Goal: Information Seeking & Learning: Learn about a topic

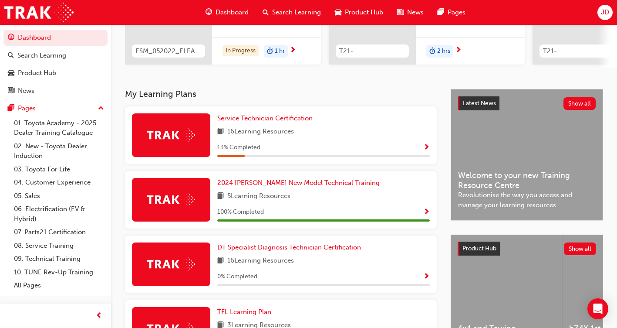
scroll to position [87, 0]
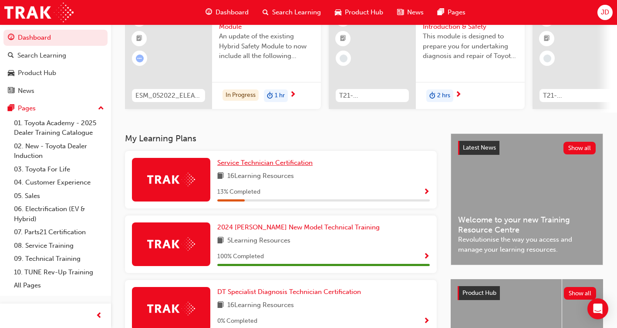
click at [282, 165] on span "Service Technician Certification" at bounding box center [264, 163] width 95 height 8
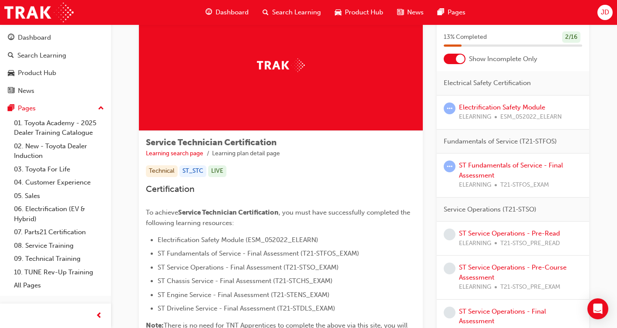
scroll to position [44, 0]
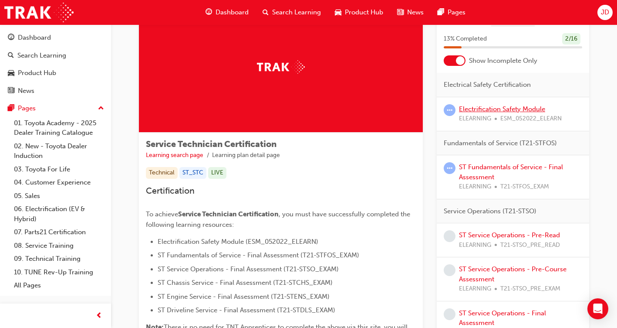
click at [498, 109] on link "Electrification Safety Module" at bounding box center [502, 109] width 86 height 8
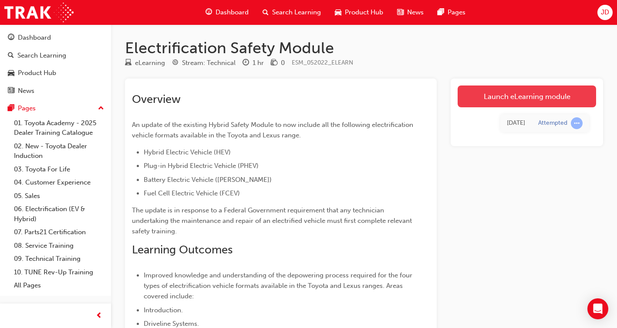
click at [535, 96] on link "Launch eLearning module" at bounding box center [527, 96] width 139 height 22
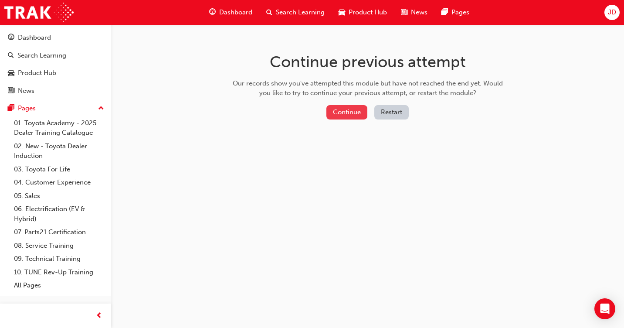
click at [348, 110] on button "Continue" at bounding box center [346, 112] width 41 height 14
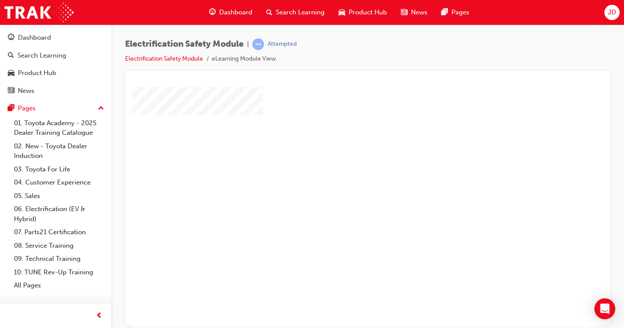
scroll to position [87, 0]
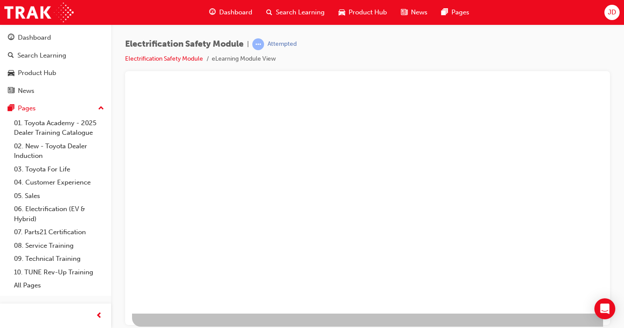
click at [342, 94] on div "play" at bounding box center [342, 94] width 0 height 0
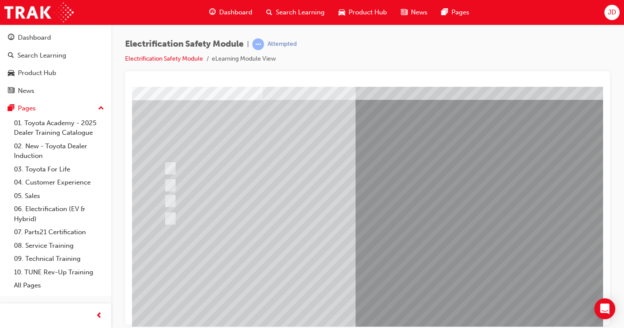
scroll to position [61, 0]
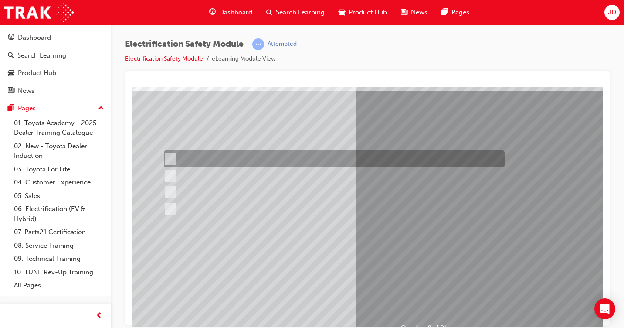
click at [243, 159] on div at bounding box center [332, 158] width 341 height 17
radio input "true"
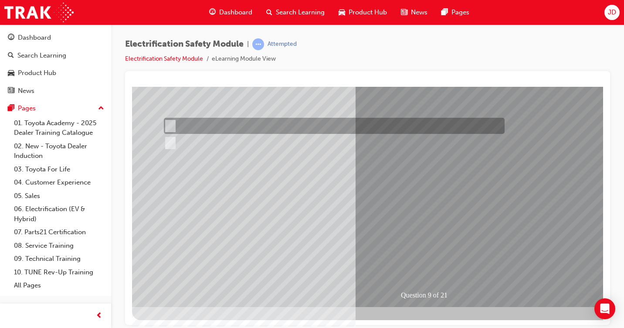
scroll to position [0, 0]
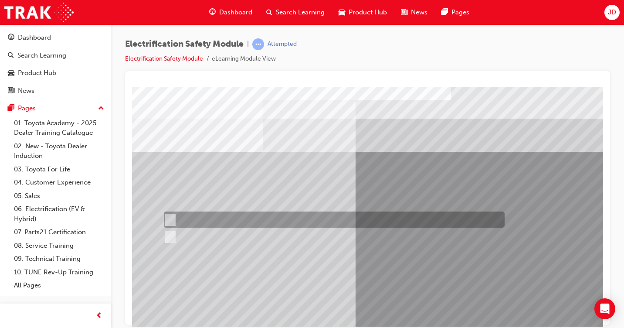
click at [178, 216] on div at bounding box center [332, 219] width 341 height 16
radio input "true"
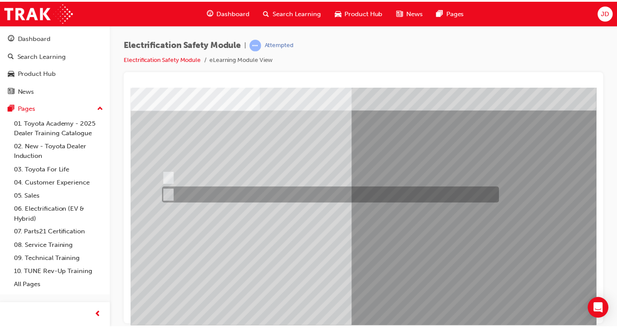
scroll to position [87, 0]
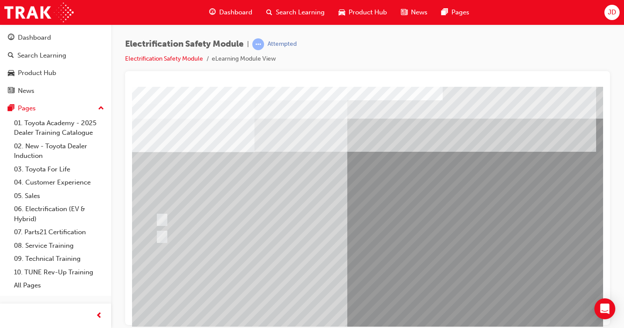
scroll to position [0, 0]
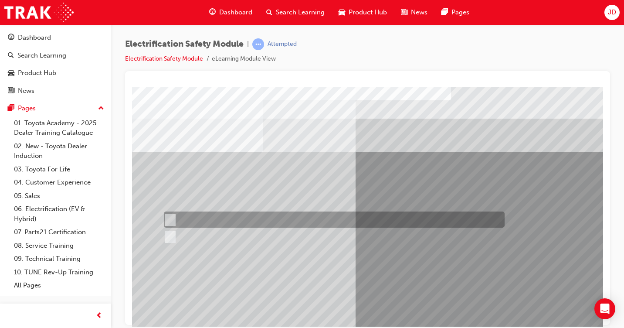
click at [170, 219] on input "False" at bounding box center [169, 220] width 10 height 10
radio input "true"
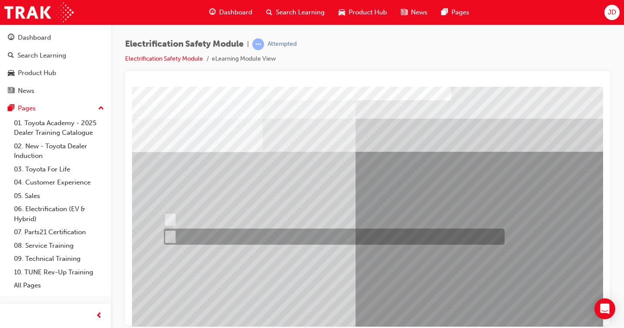
click at [172, 236] on input "True" at bounding box center [169, 237] width 10 height 10
radio input "true"
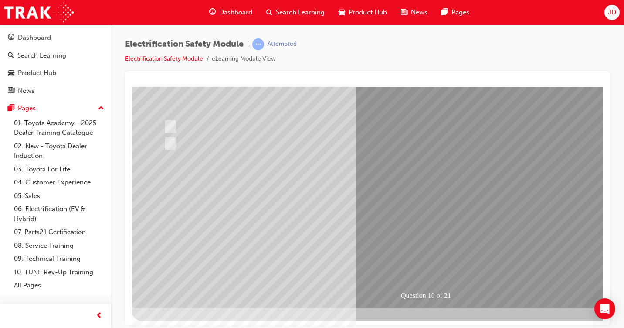
scroll to position [94, 0]
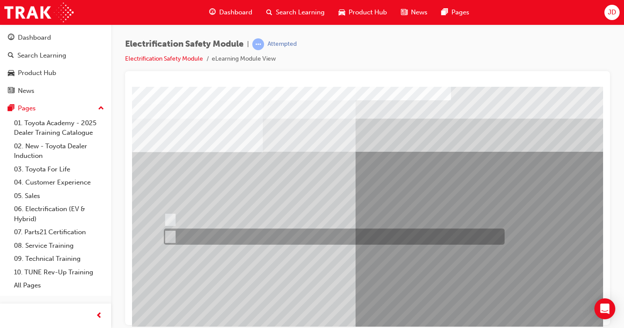
click at [170, 235] on input "False" at bounding box center [169, 237] width 10 height 10
radio input "true"
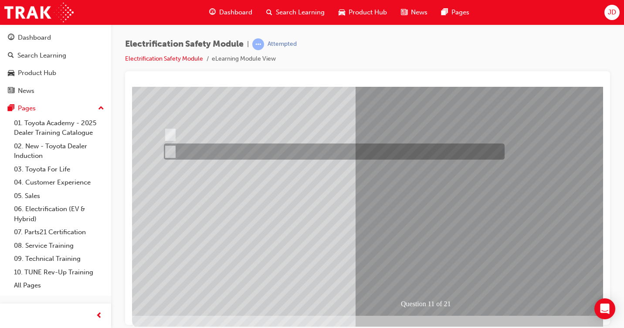
scroll to position [94, 0]
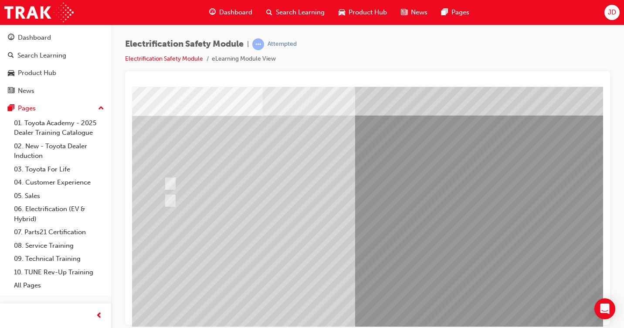
scroll to position [87, 0]
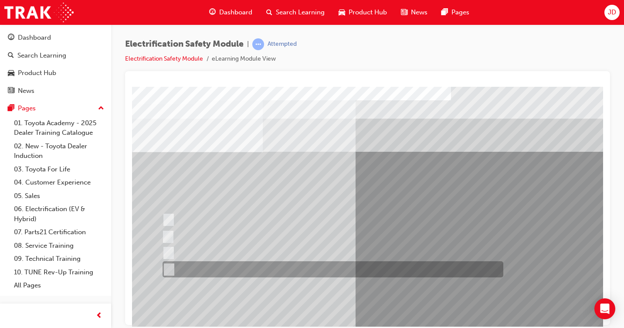
click at [171, 264] on input "None of the above." at bounding box center [168, 269] width 10 height 10
radio input "true"
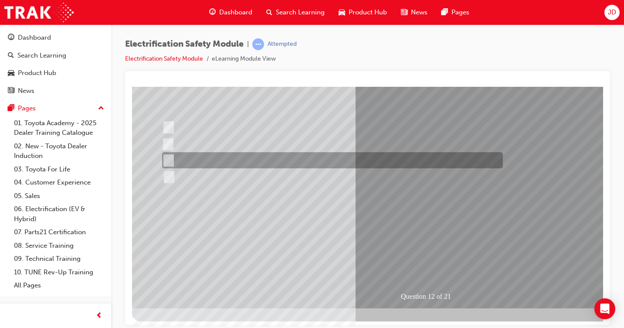
scroll to position [94, 0]
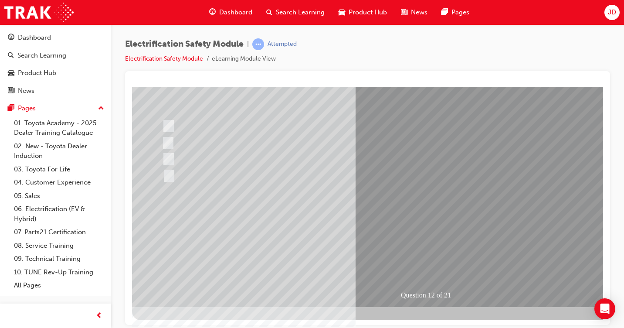
click at [170, 168] on div "Question 12 of 21" at bounding box center [428, 150] width 593 height 314
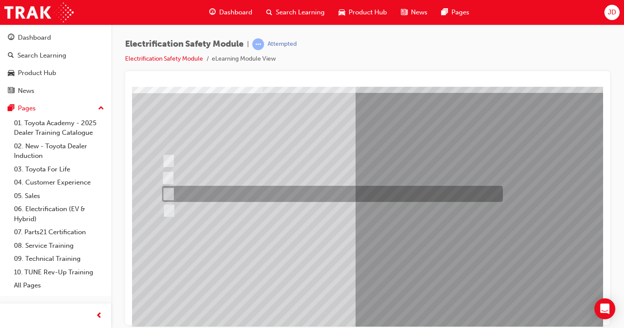
scroll to position [44, 0]
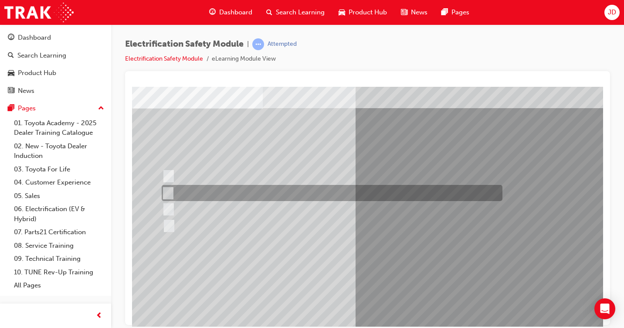
click at [281, 190] on div at bounding box center [329, 193] width 341 height 16
radio input "true"
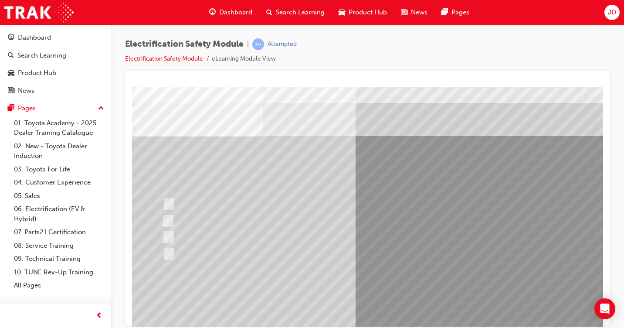
scroll to position [0, 0]
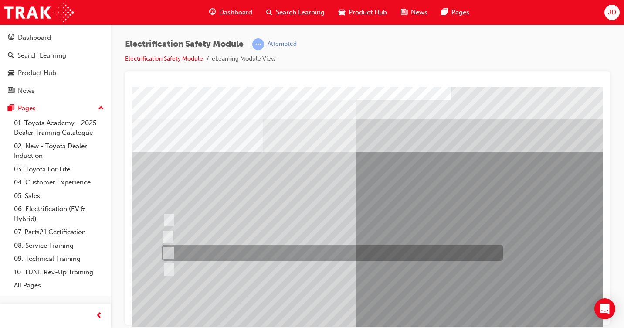
click at [176, 250] on div at bounding box center [330, 252] width 341 height 16
radio input "true"
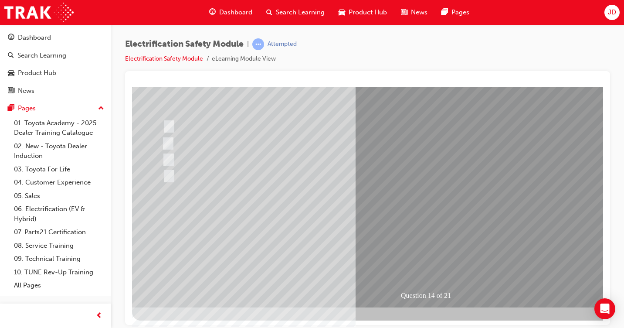
scroll to position [94, 0]
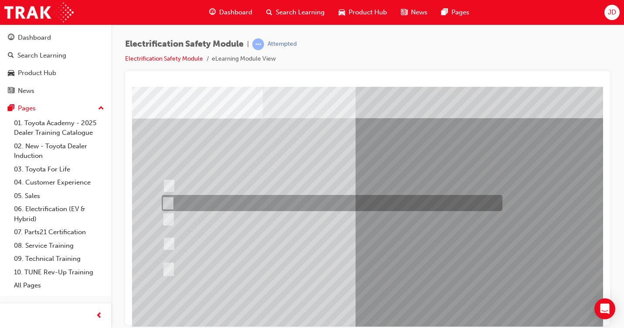
scroll to position [87, 0]
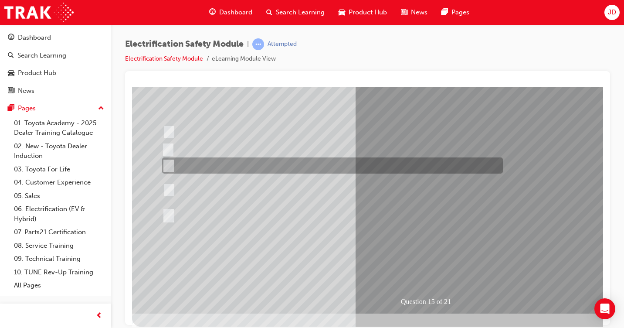
click at [474, 168] on div at bounding box center [330, 165] width 341 height 16
radio input "true"
click at [173, 161] on div at bounding box center [330, 165] width 341 height 16
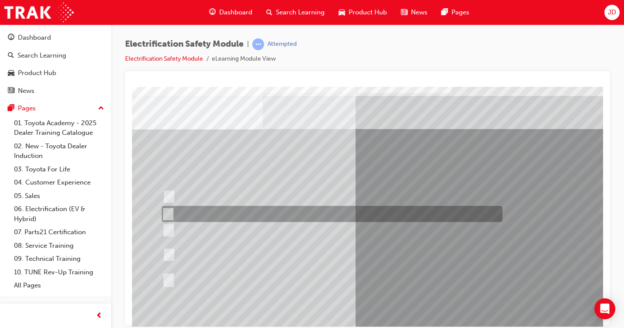
scroll to position [44, 0]
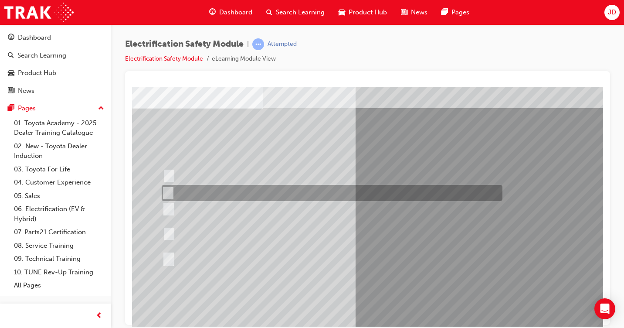
click at [217, 196] on div at bounding box center [329, 193] width 341 height 16
radio input "true"
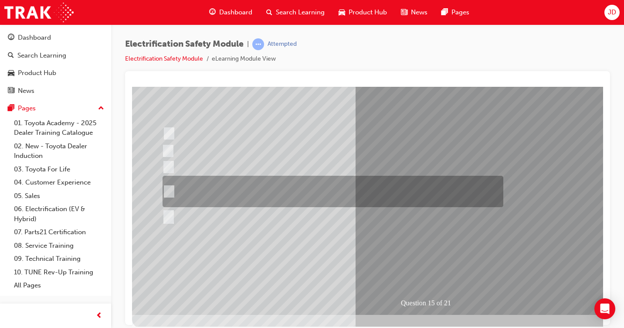
scroll to position [94, 0]
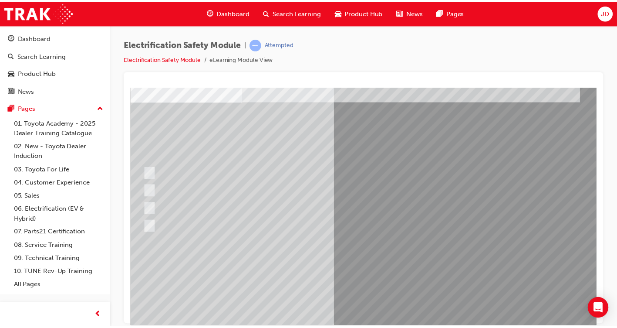
scroll to position [50, 15]
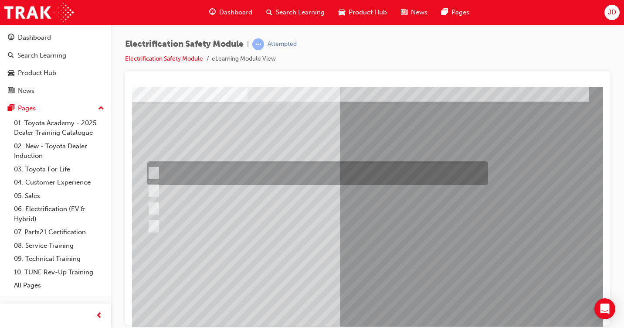
click at [275, 172] on div at bounding box center [315, 173] width 341 height 24
radio input "true"
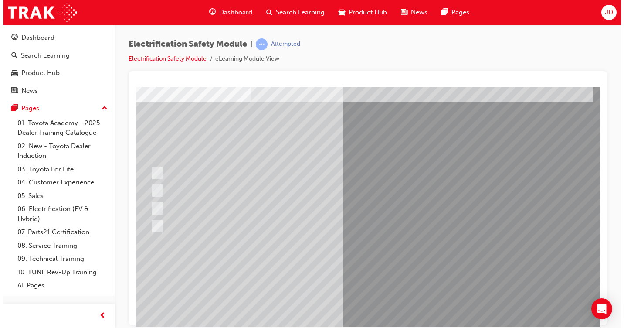
scroll to position [0, 0]
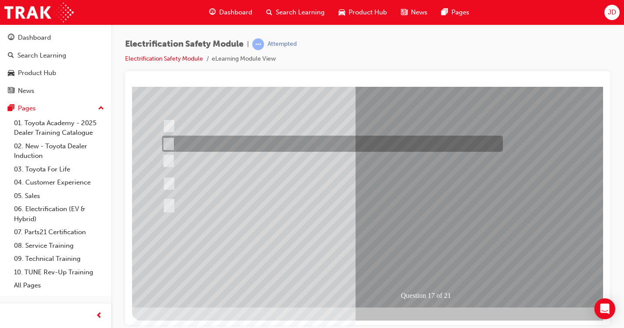
scroll to position [94, 0]
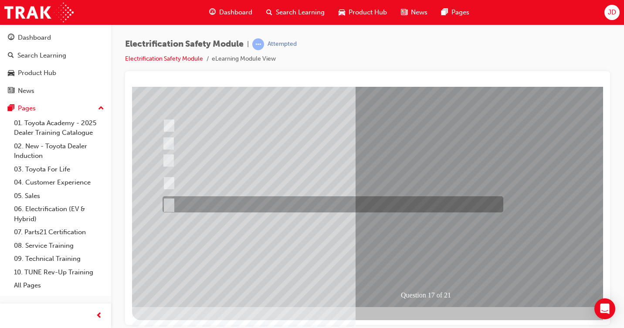
click at [227, 196] on div at bounding box center [330, 204] width 341 height 16
radio input "true"
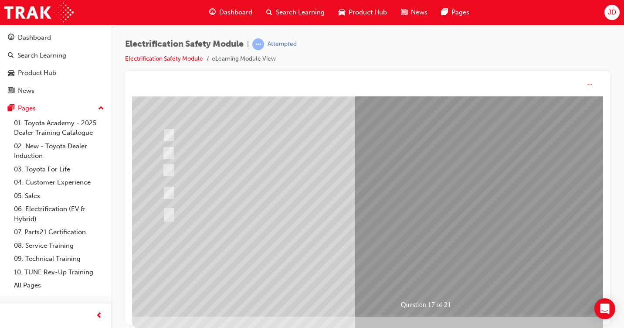
scroll to position [0, 0]
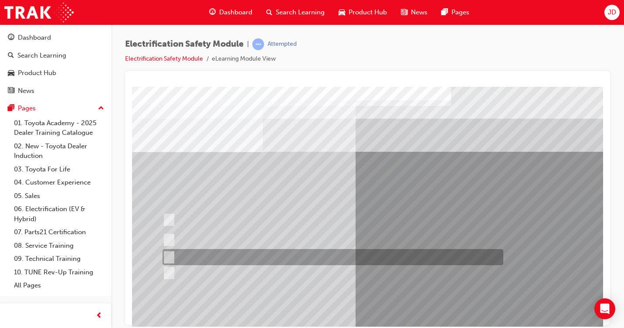
click at [173, 254] on div at bounding box center [330, 257] width 341 height 16
radio input "true"
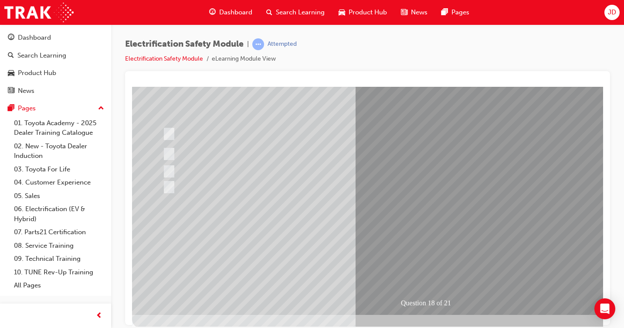
scroll to position [94, 0]
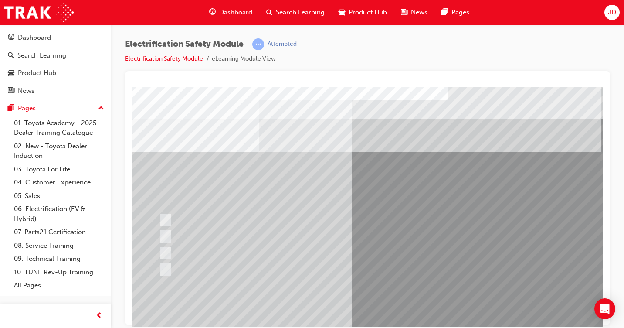
scroll to position [0, 0]
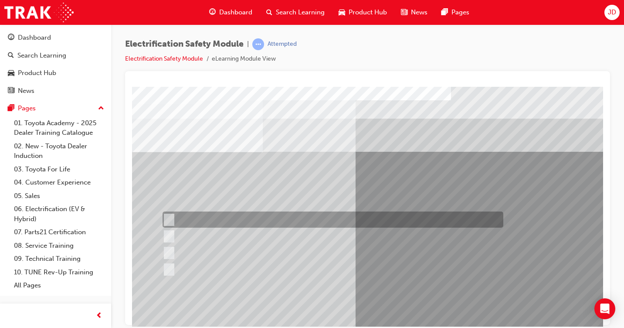
click at [173, 222] on div at bounding box center [330, 219] width 341 height 16
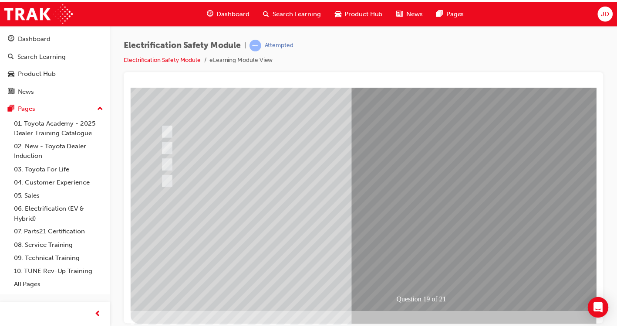
scroll to position [94, 0]
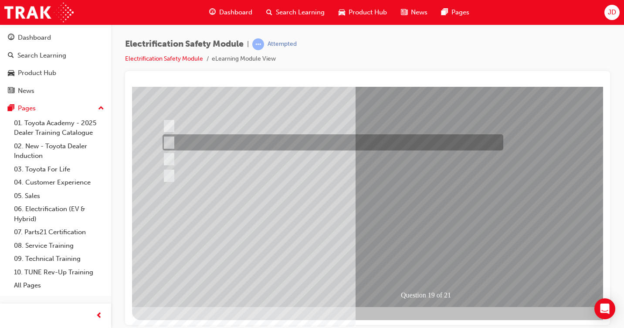
click at [182, 139] on div at bounding box center [330, 142] width 341 height 16
radio input "false"
radio input "true"
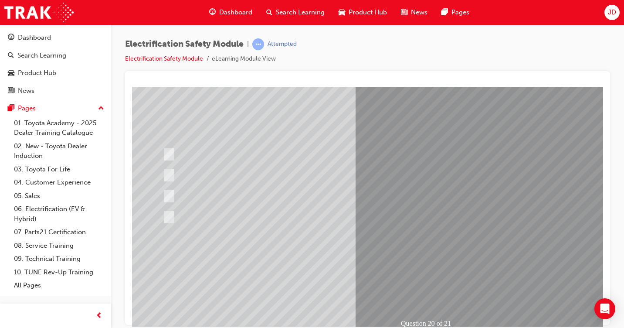
scroll to position [50, 0]
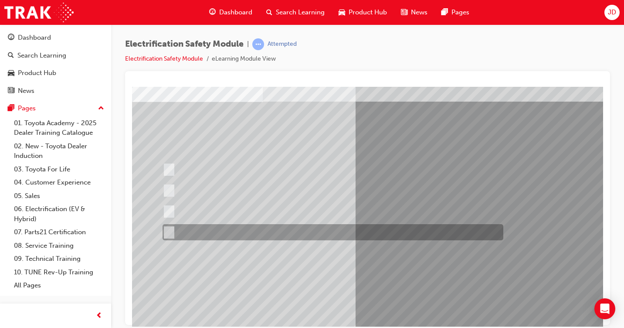
click at [256, 232] on div at bounding box center [330, 232] width 341 height 16
radio input "true"
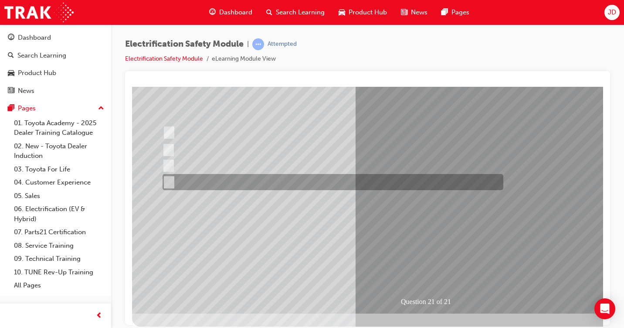
scroll to position [0, 0]
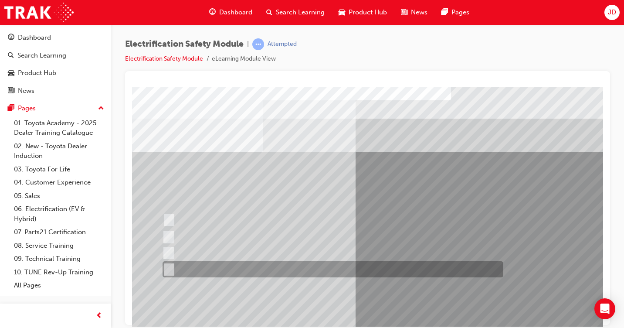
click at [177, 267] on div at bounding box center [330, 269] width 341 height 16
radio input "true"
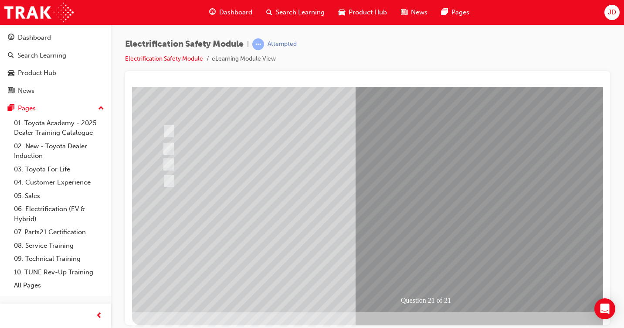
scroll to position [94, 0]
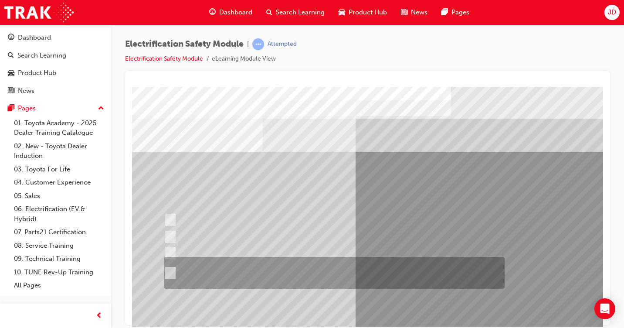
click at [180, 268] on div at bounding box center [332, 273] width 341 height 32
radio input "true"
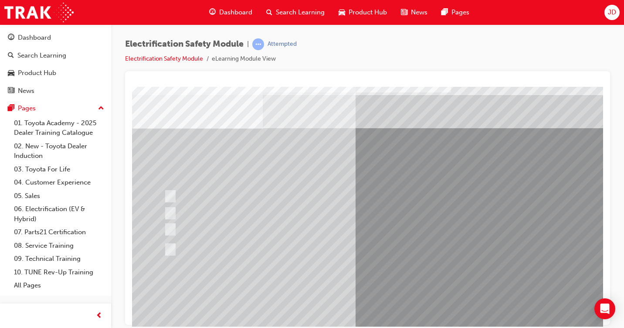
scroll to position [44, 0]
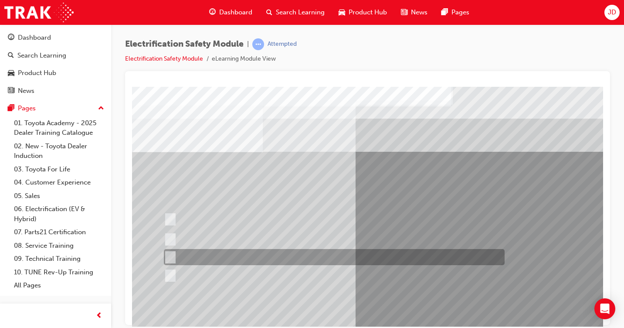
click at [168, 252] on input "The Hybrid only uses a petrol engine." at bounding box center [169, 257] width 10 height 10
radio input "true"
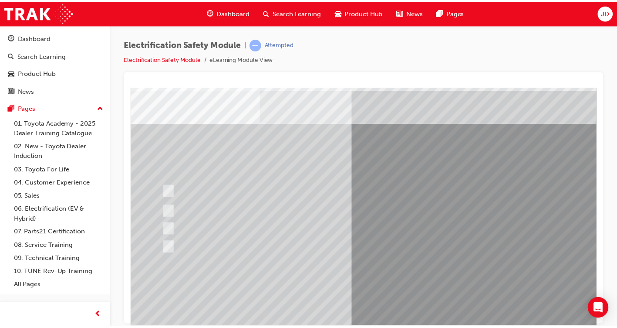
scroll to position [44, 0]
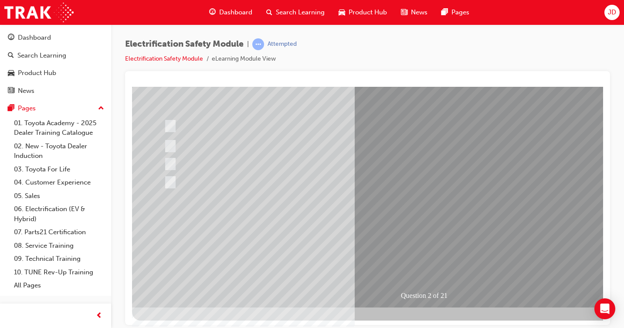
scroll to position [94, 0]
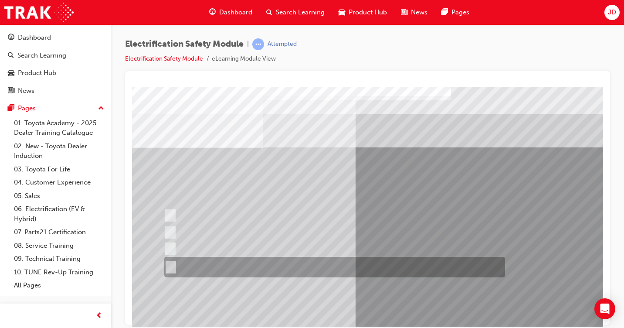
scroll to position [0, 0]
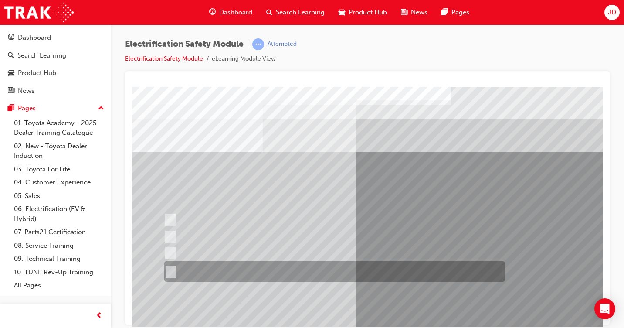
click at [345, 266] on div at bounding box center [332, 271] width 341 height 20
radio input "true"
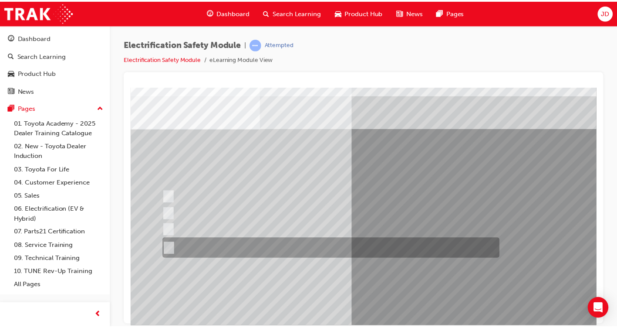
scroll to position [44, 0]
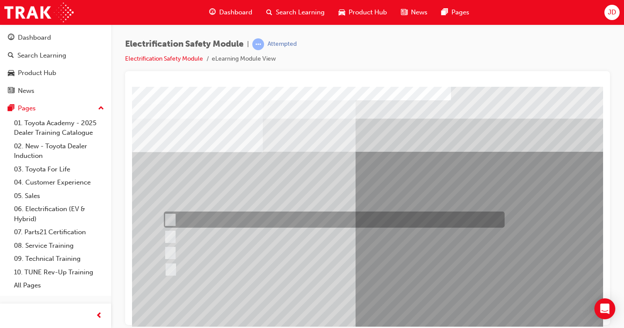
click at [169, 218] on input "Special exterior colours" at bounding box center [168, 220] width 10 height 10
click at [172, 221] on input "Special exterior colours" at bounding box center [168, 220] width 10 height 10
checkbox input "false"
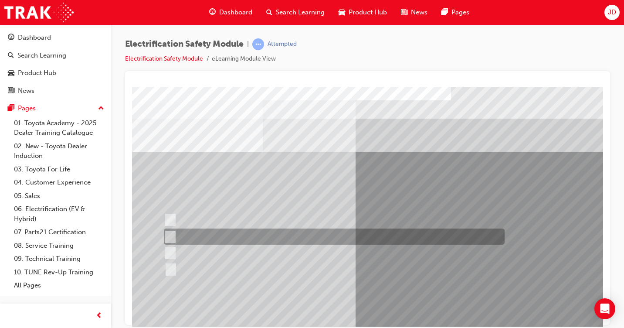
click at [174, 237] on div at bounding box center [332, 236] width 341 height 16
checkbox input "true"
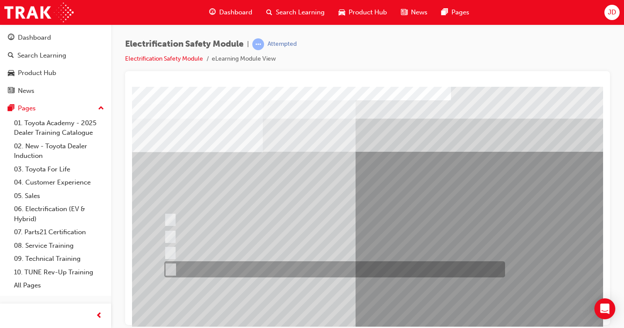
click at [174, 268] on div at bounding box center [332, 269] width 341 height 16
checkbox input "true"
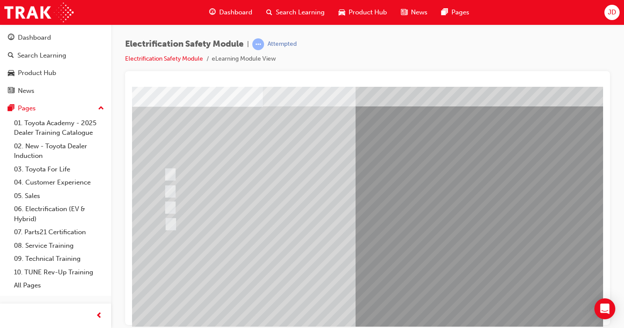
scroll to position [87, 0]
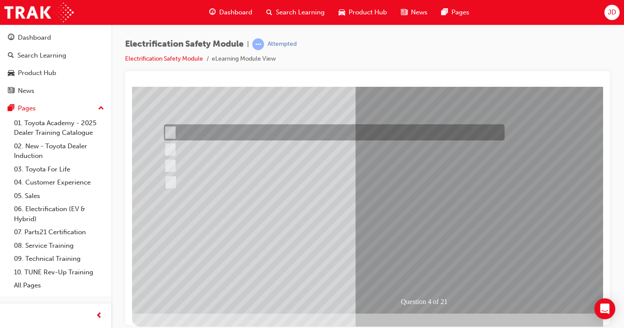
drag, startPoint x: 169, startPoint y: 128, endPoint x: 176, endPoint y: 131, distance: 8.2
click at [172, 129] on input "Special exterior colours" at bounding box center [168, 133] width 10 height 10
checkbox input "true"
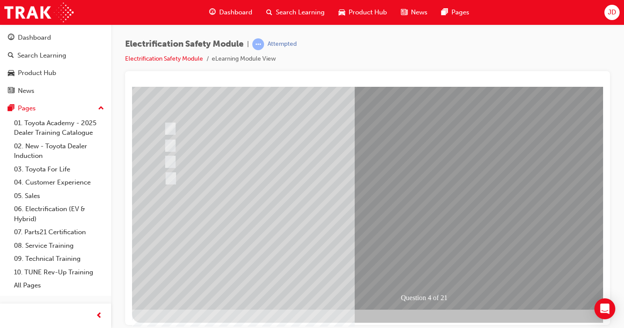
scroll to position [94, 0]
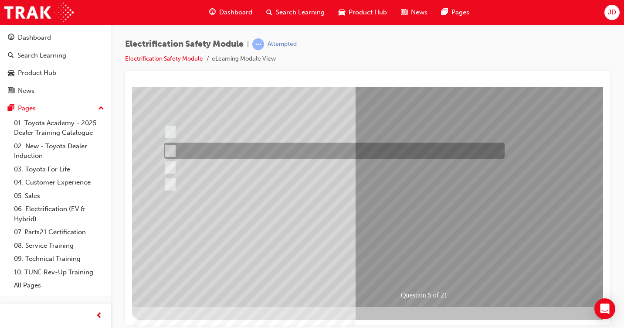
scroll to position [0, 0]
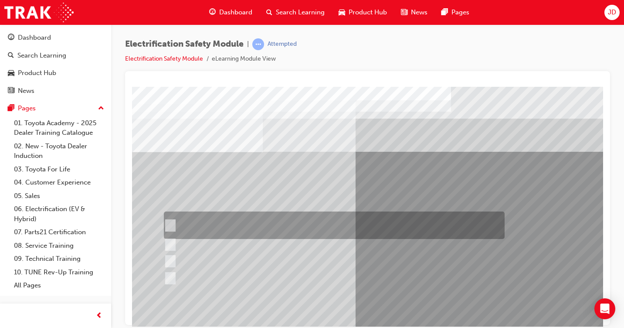
click at [172, 224] on input "The READY light will illuminate when the vehicle is turned on and ready to driv…" at bounding box center [168, 225] width 10 height 10
checkbox input "true"
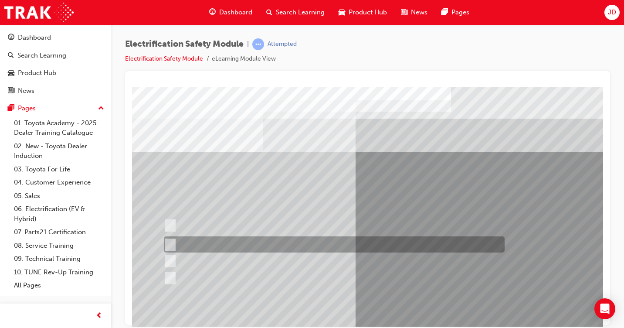
click at [173, 244] on div at bounding box center [332, 244] width 341 height 16
checkbox input "true"
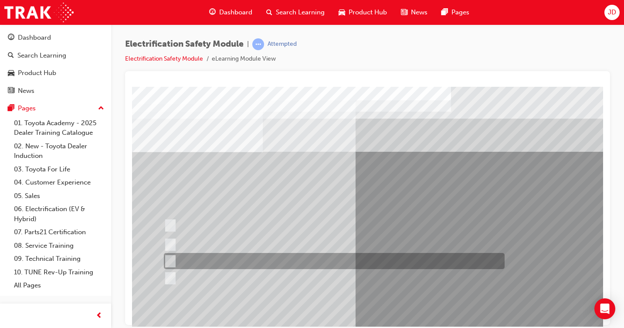
click at [173, 258] on input "Vehicle Motive Force selection types illuminated e.g. (EV/HV)." at bounding box center [168, 261] width 10 height 10
checkbox input "true"
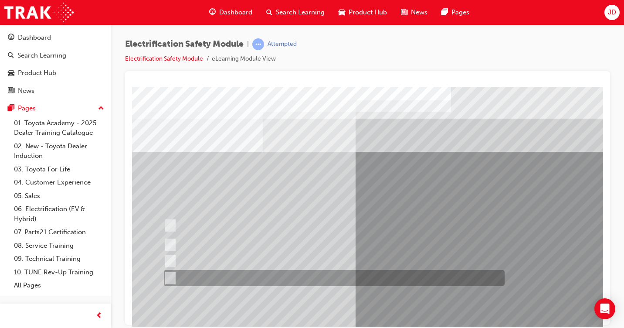
click at [171, 277] on input "Battery Level indicator (State of Charge)." at bounding box center [168, 278] width 10 height 10
checkbox input "true"
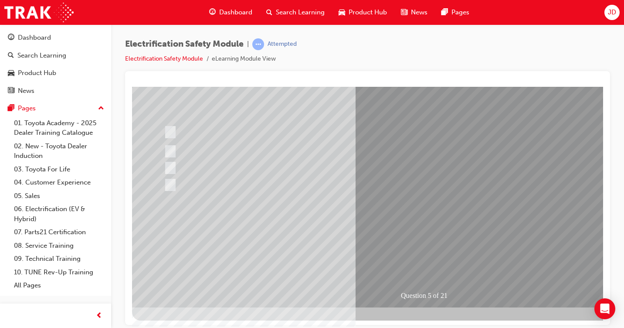
scroll to position [94, 0]
drag, startPoint x: 359, startPoint y: 241, endPoint x: 361, endPoint y: 236, distance: 5.8
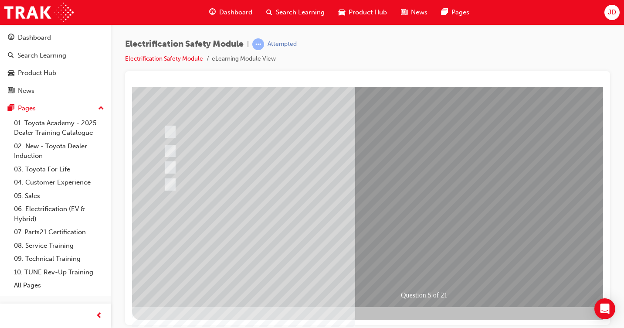
scroll to position [0, 0]
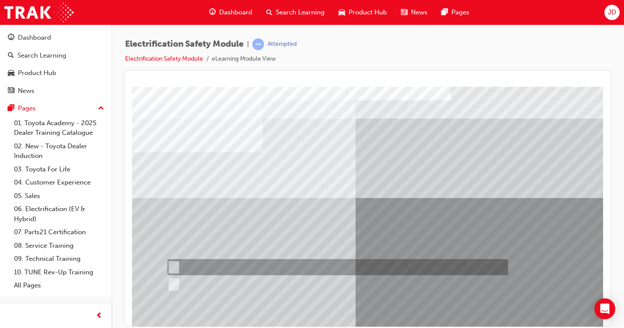
click at [173, 267] on input "True" at bounding box center [172, 267] width 10 height 10
radio input "true"
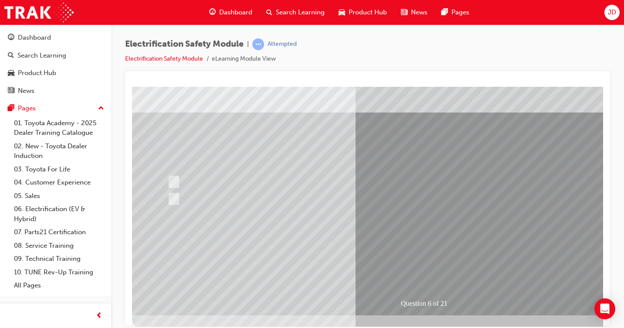
scroll to position [94, 0]
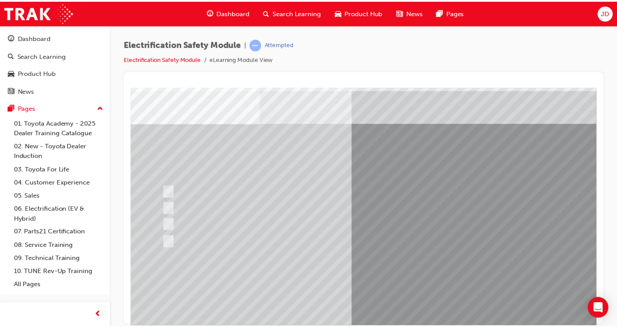
scroll to position [44, 0]
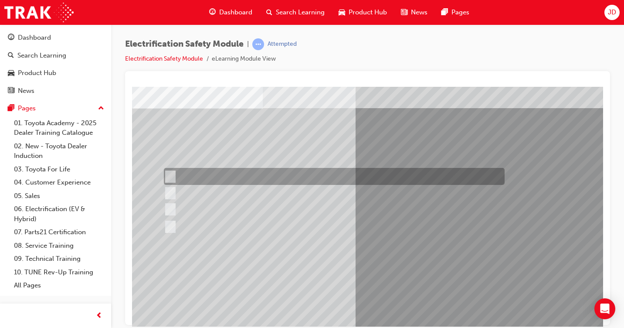
click at [178, 178] on div at bounding box center [332, 176] width 341 height 17
radio input "true"
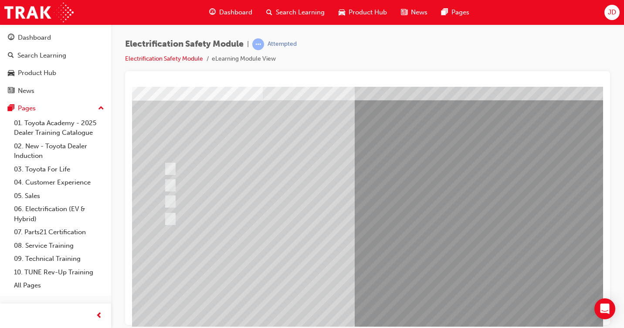
scroll to position [94, 0]
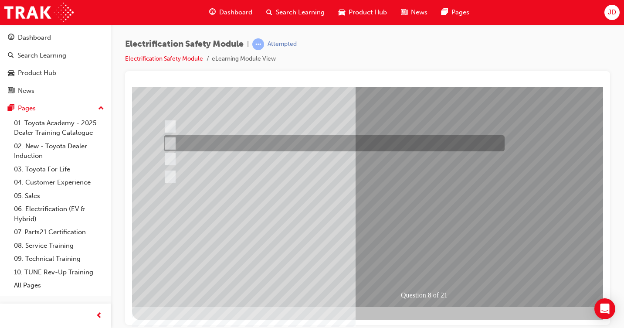
scroll to position [0, 0]
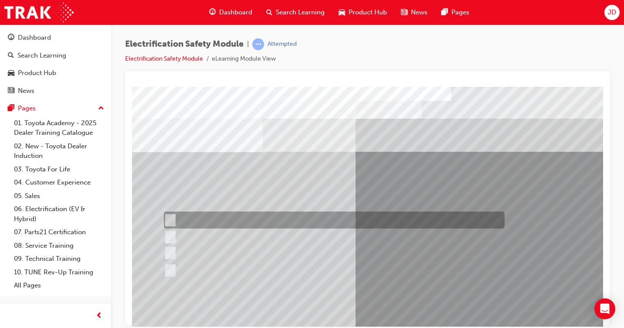
click at [175, 224] on div at bounding box center [332, 219] width 341 height 17
radio input "true"
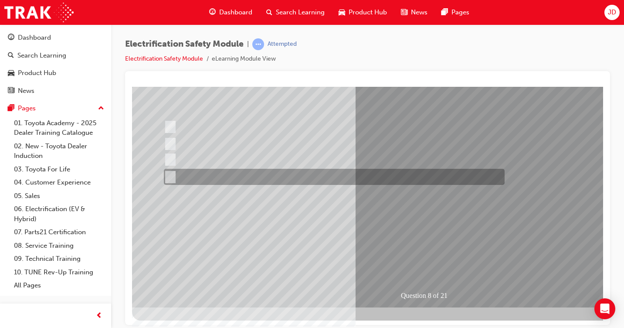
scroll to position [94, 0]
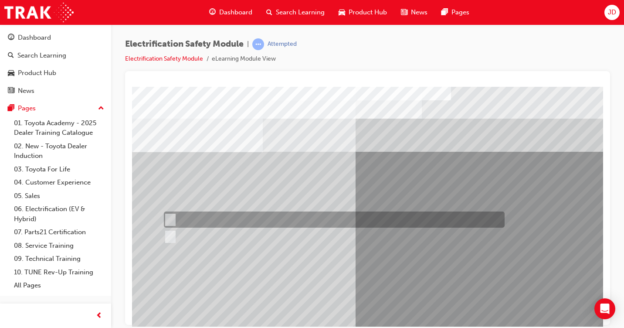
click at [176, 212] on div at bounding box center [332, 219] width 341 height 16
radio input "true"
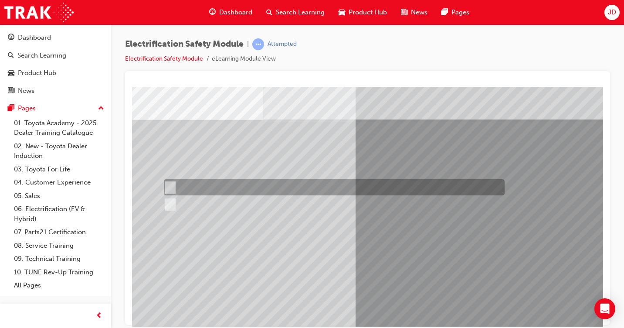
scroll to position [87, 0]
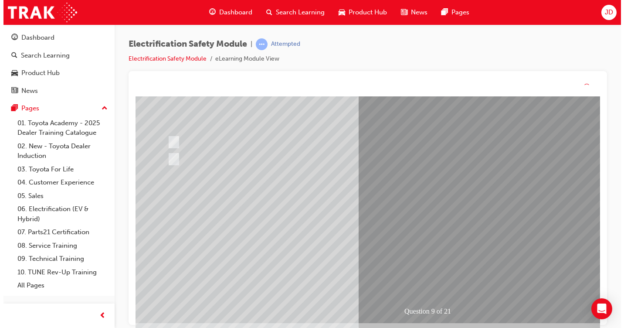
scroll to position [0, 0]
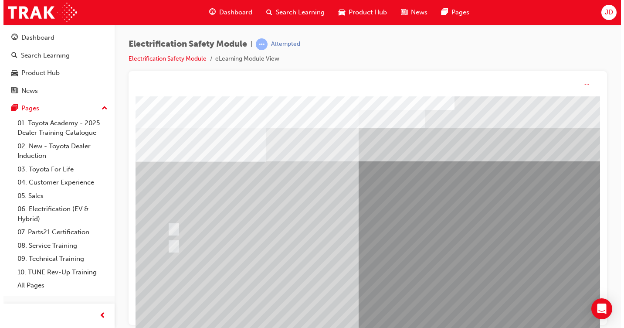
click at [386, 250] on div at bounding box center [335, 246] width 341 height 16
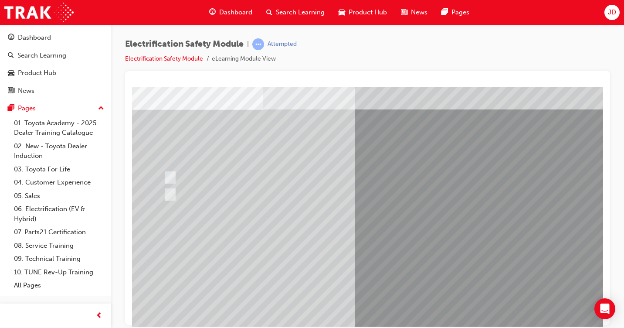
scroll to position [94, 0]
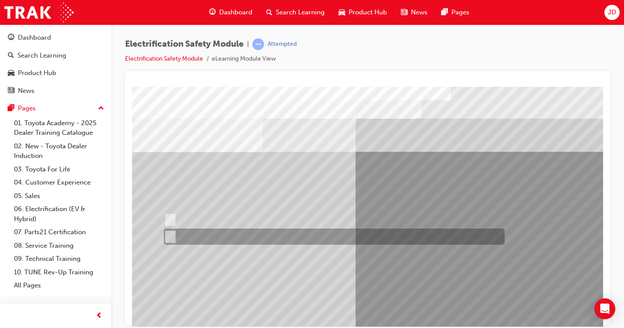
click at [180, 233] on div at bounding box center [332, 236] width 341 height 16
radio input "true"
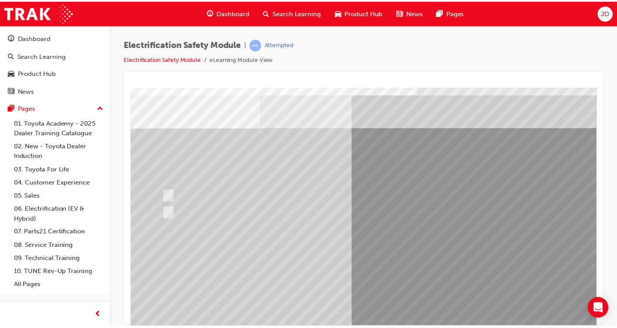
scroll to position [44, 0]
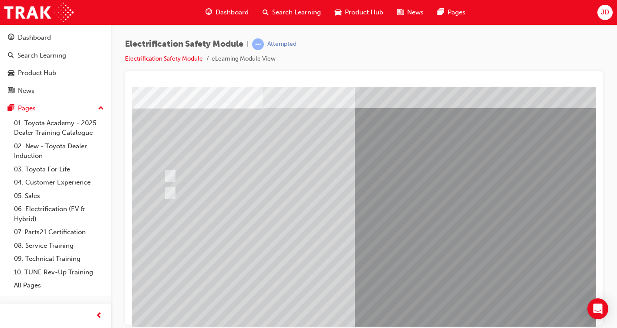
click at [415, 275] on div "Question 10 of 21" at bounding box center [428, 200] width 593 height 314
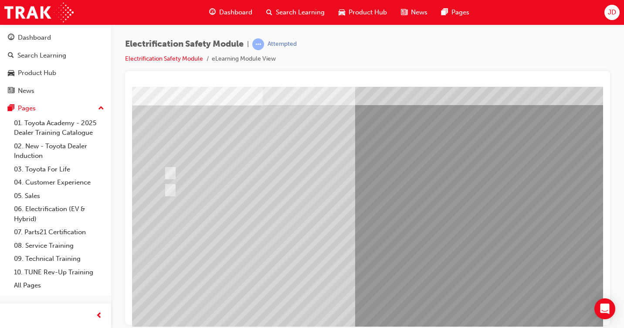
scroll to position [94, 0]
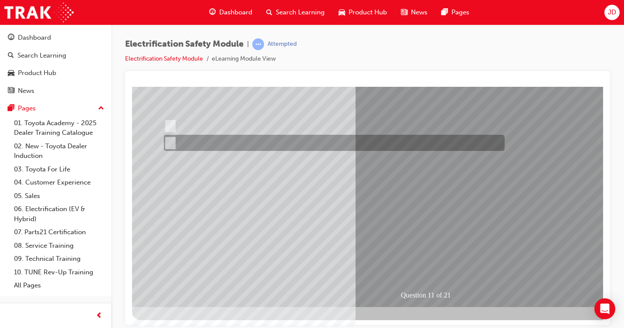
scroll to position [0, 0]
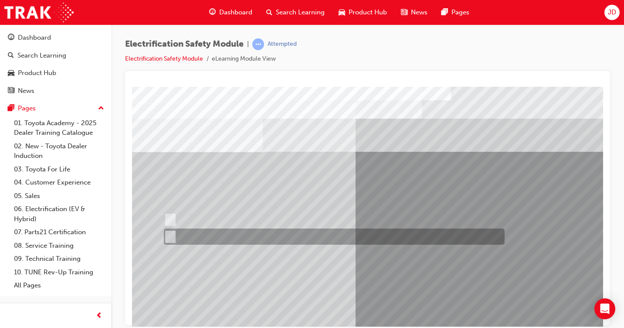
click at [191, 231] on div at bounding box center [332, 236] width 341 height 16
radio input "true"
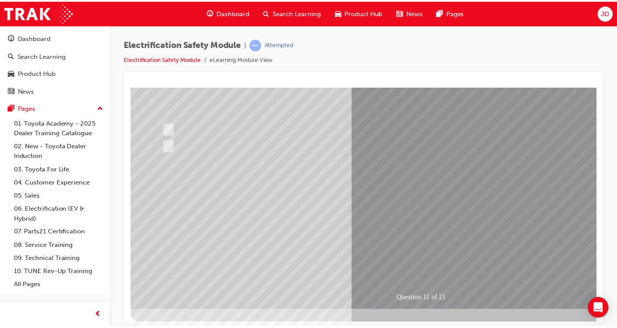
scroll to position [94, 0]
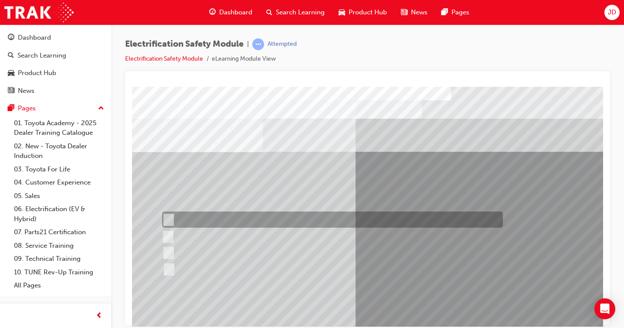
click at [240, 219] on div at bounding box center [330, 219] width 341 height 16
radio input "true"
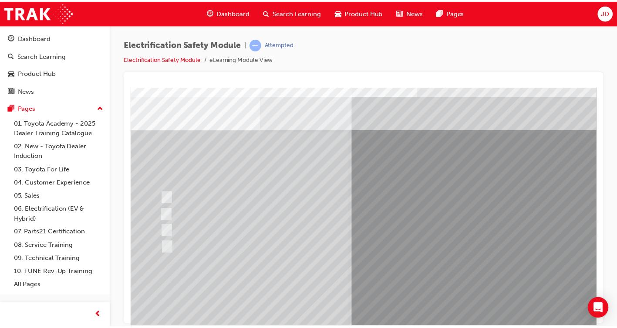
scroll to position [44, 0]
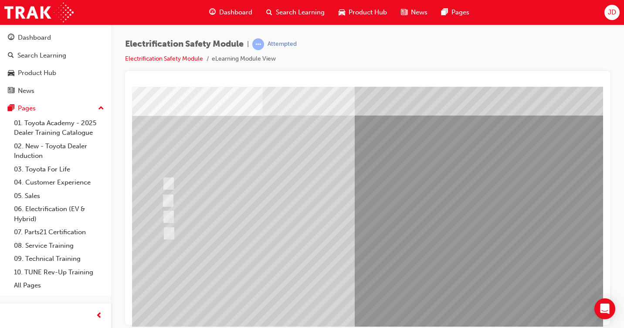
scroll to position [94, 0]
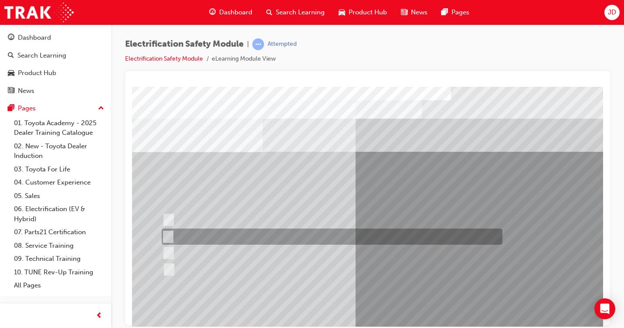
click at [229, 239] on div at bounding box center [329, 236] width 341 height 16
radio input "true"
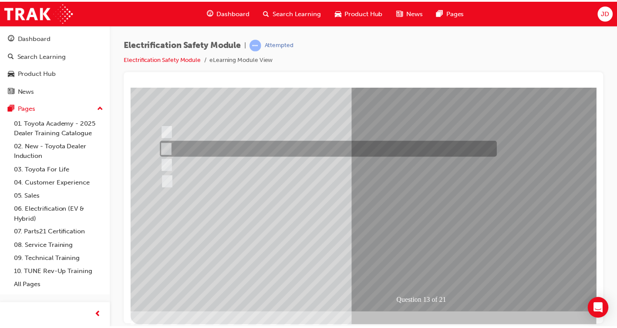
scroll to position [94, 0]
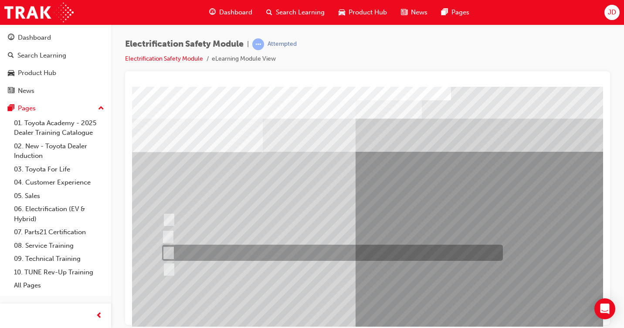
click at [193, 250] on div at bounding box center [330, 252] width 341 height 16
radio input "true"
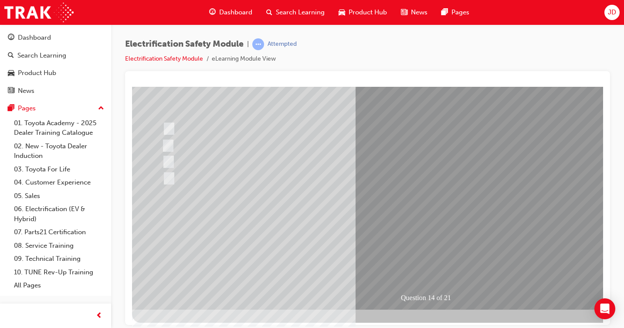
scroll to position [94, 0]
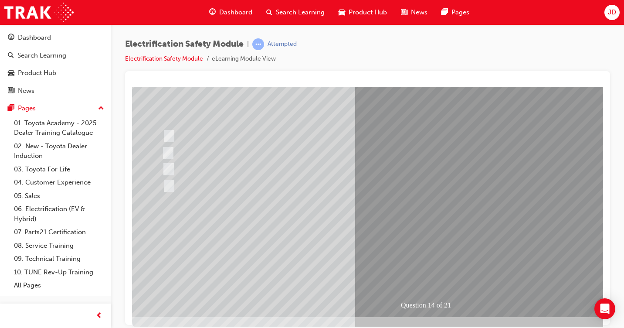
scroll to position [87, 0]
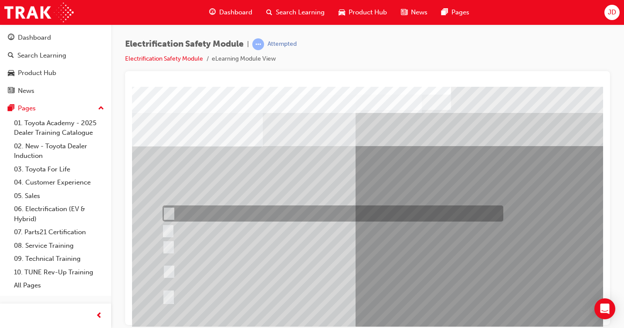
scroll to position [44, 0]
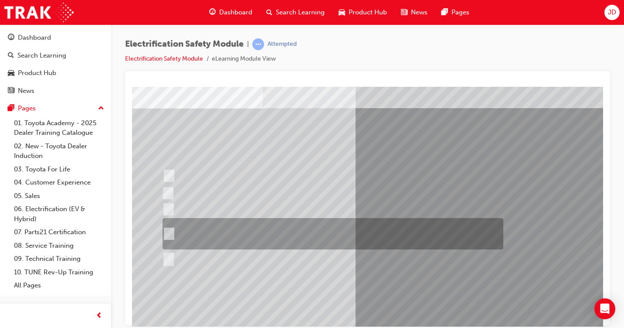
click at [256, 233] on div at bounding box center [330, 233] width 341 height 31
radio input "true"
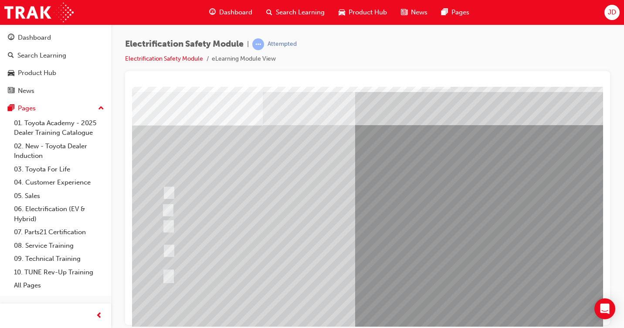
scroll to position [87, 0]
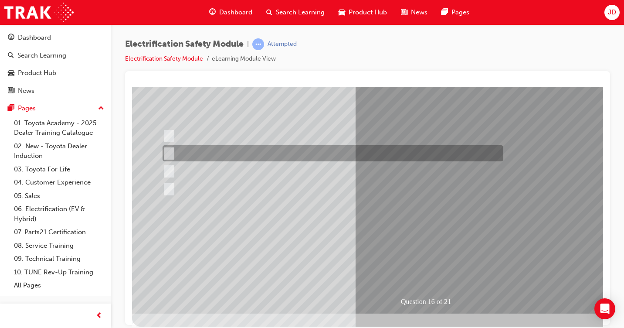
scroll to position [0, 0]
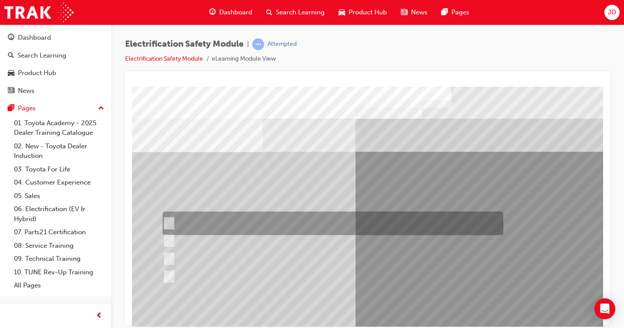
click at [252, 226] on div at bounding box center [330, 223] width 341 height 24
radio input "true"
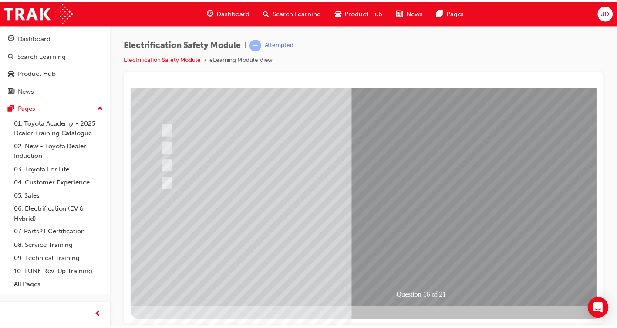
scroll to position [94, 0]
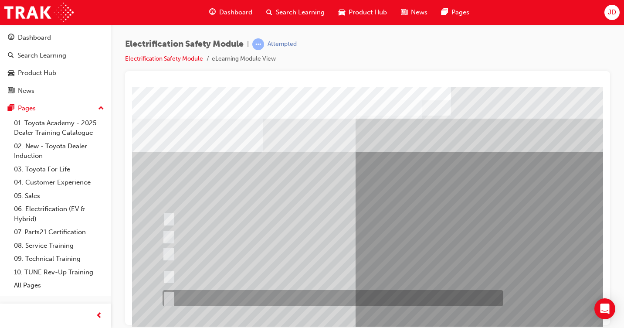
click at [219, 301] on div at bounding box center [330, 298] width 341 height 16
radio input "true"
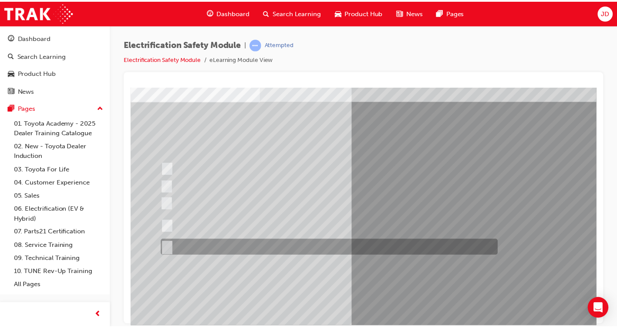
scroll to position [94, 0]
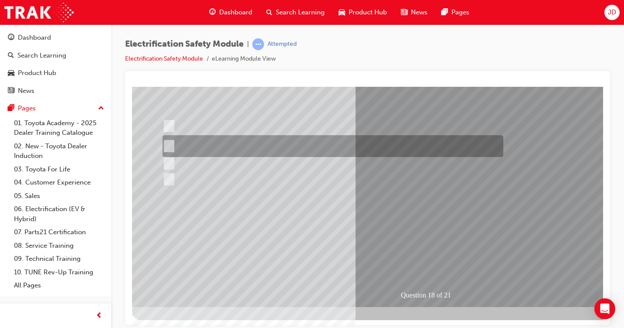
scroll to position [0, 0]
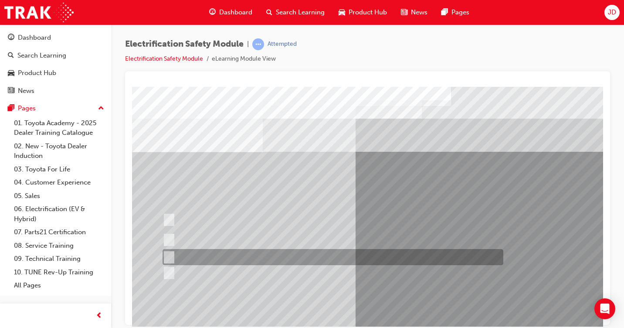
click at [300, 257] on div at bounding box center [330, 257] width 341 height 16
radio input "true"
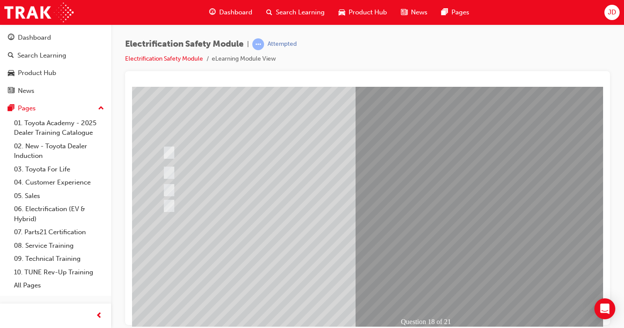
scroll to position [87, 0]
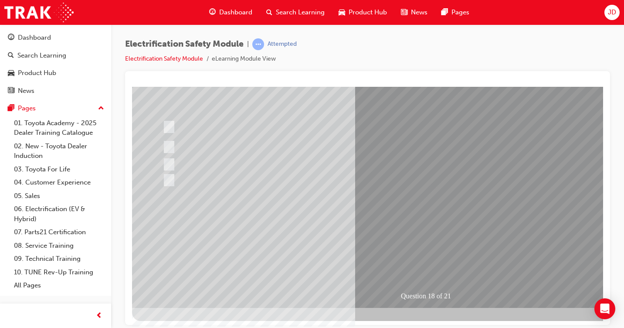
scroll to position [94, 0]
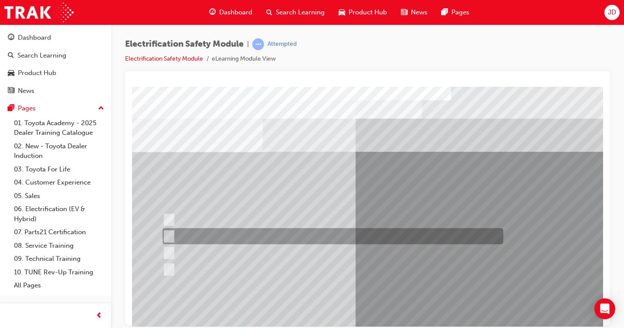
click at [233, 237] on div at bounding box center [330, 236] width 341 height 16
radio input "true"
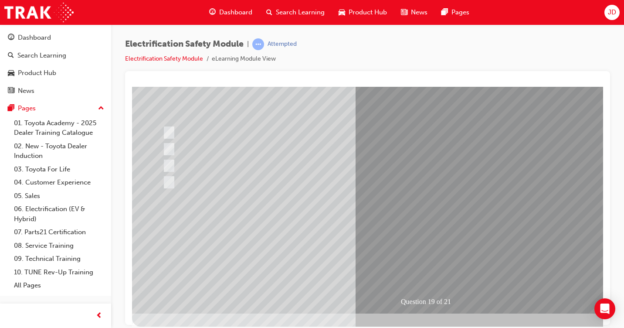
scroll to position [94, 0]
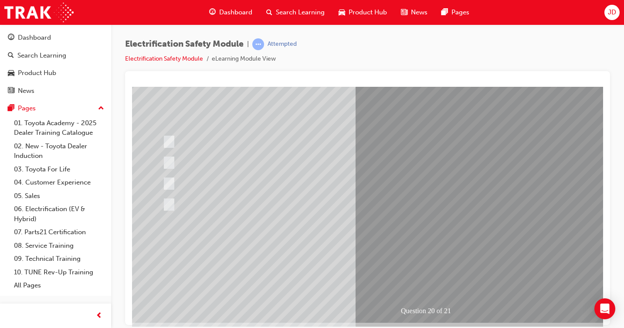
scroll to position [87, 0]
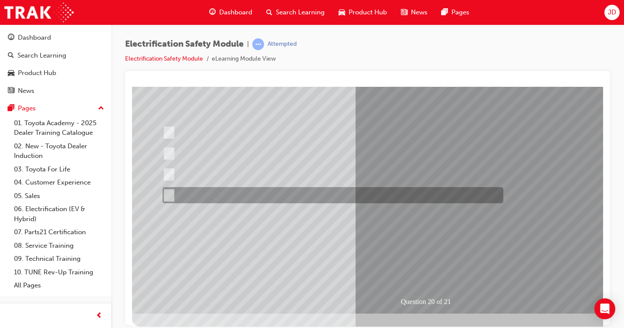
click at [259, 195] on div at bounding box center [330, 195] width 341 height 16
radio input "true"
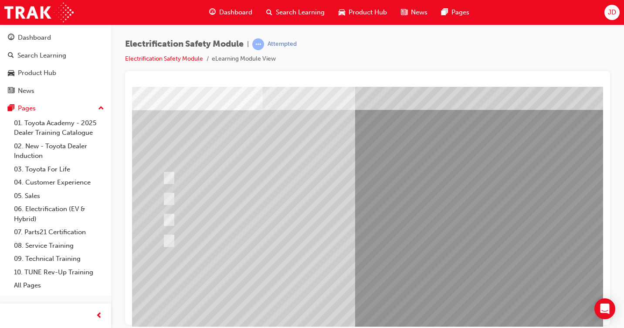
scroll to position [94, 0]
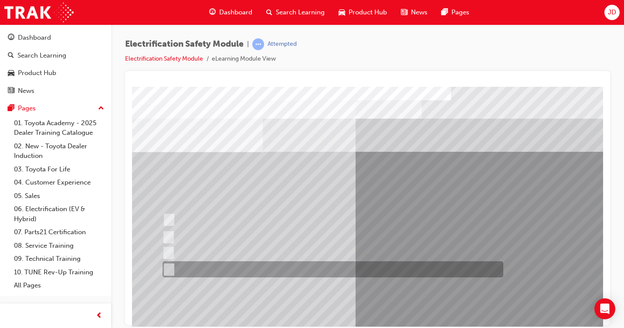
click at [236, 268] on div at bounding box center [330, 269] width 341 height 16
radio input "true"
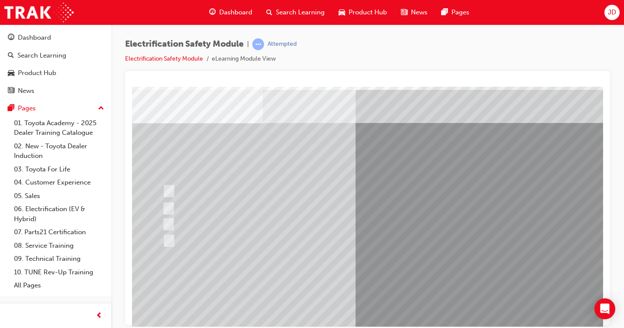
scroll to position [94, 0]
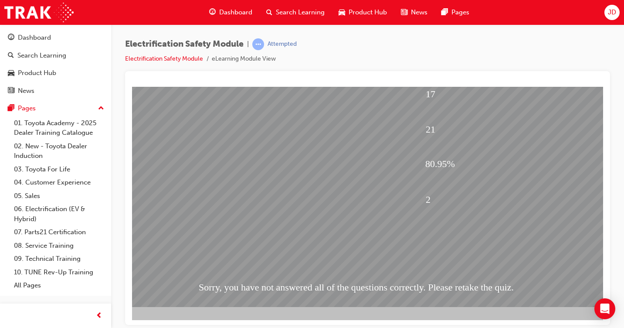
scroll to position [94, 33]
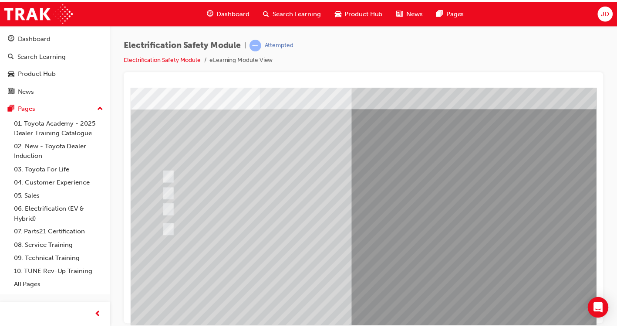
scroll to position [44, 0]
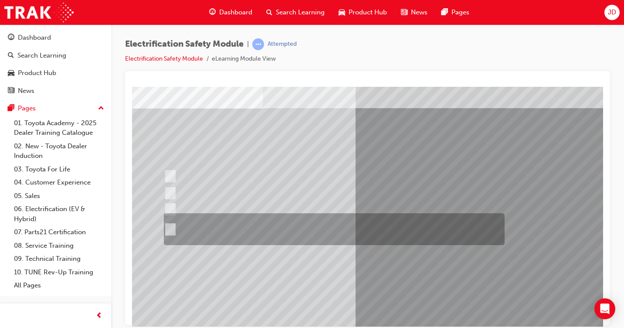
click at [273, 232] on div at bounding box center [332, 229] width 341 height 32
radio input "true"
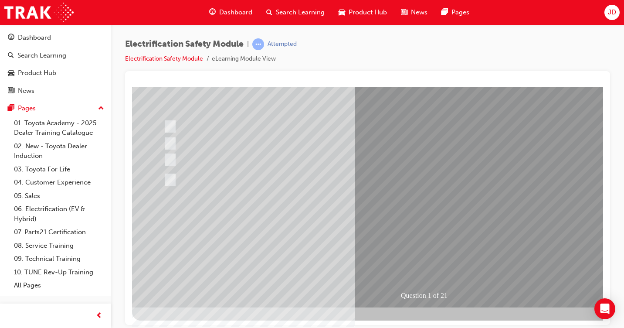
scroll to position [94, 0]
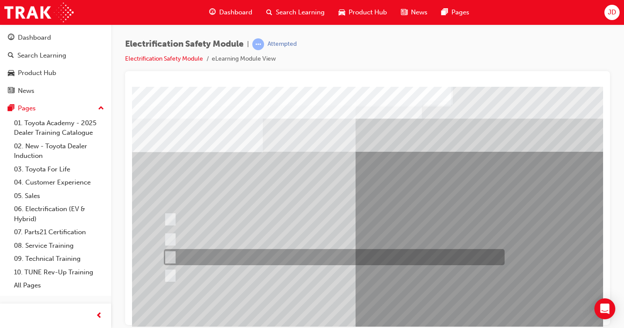
click at [209, 261] on div at bounding box center [332, 257] width 341 height 16
radio input "true"
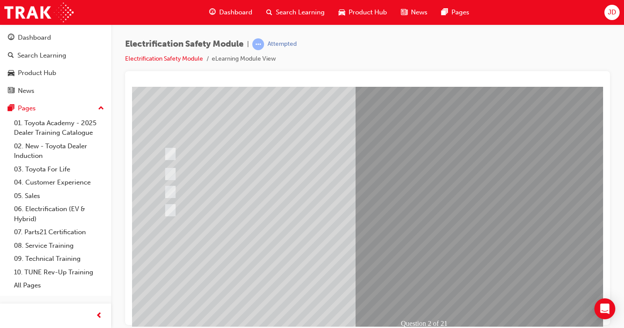
scroll to position [50, 0]
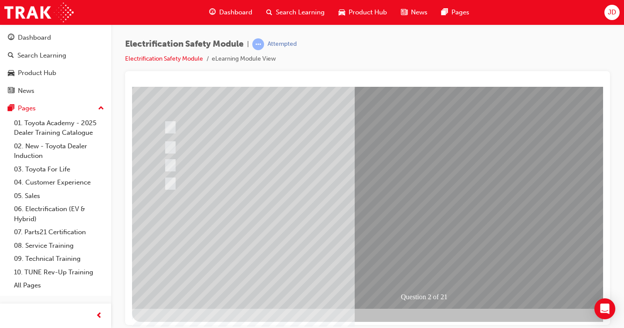
scroll to position [94, 0]
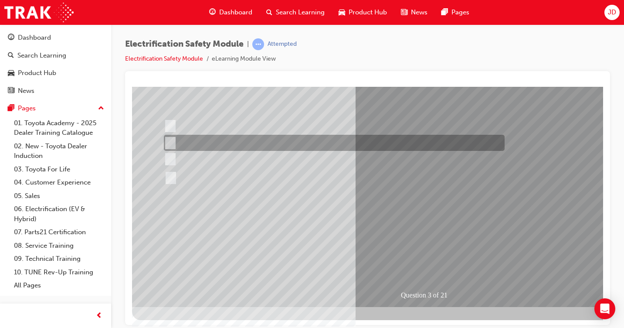
scroll to position [0, 0]
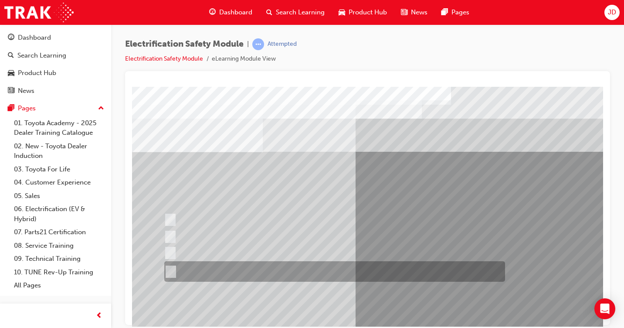
click at [296, 261] on div at bounding box center [332, 271] width 341 height 20
radio input "true"
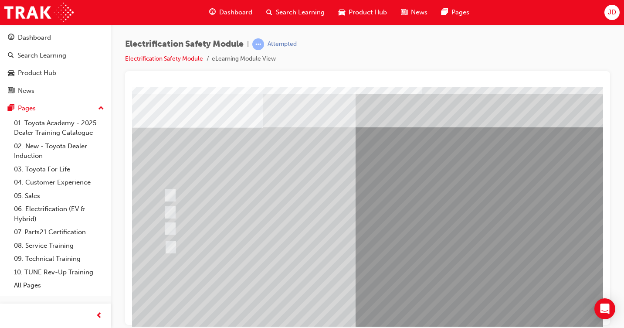
scroll to position [44, 0]
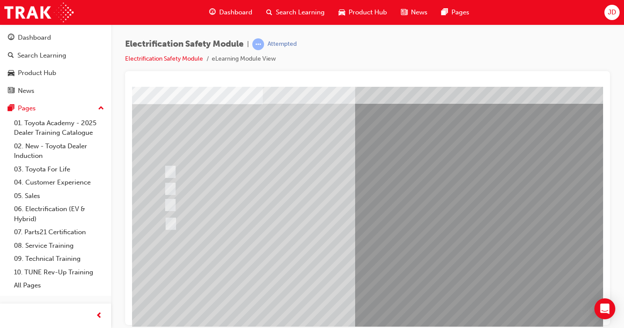
scroll to position [87, 0]
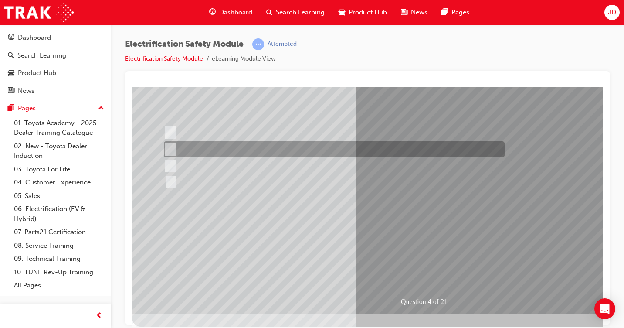
scroll to position [0, 0]
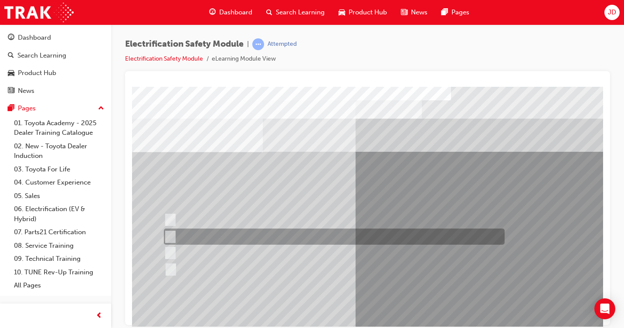
click at [239, 234] on div at bounding box center [332, 236] width 341 height 16
checkbox input "true"
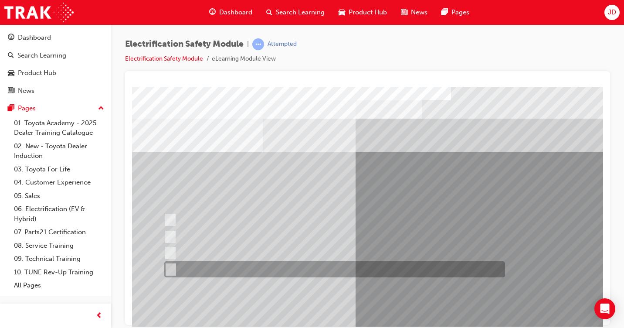
click at [232, 267] on div at bounding box center [332, 269] width 341 height 16
checkbox input "true"
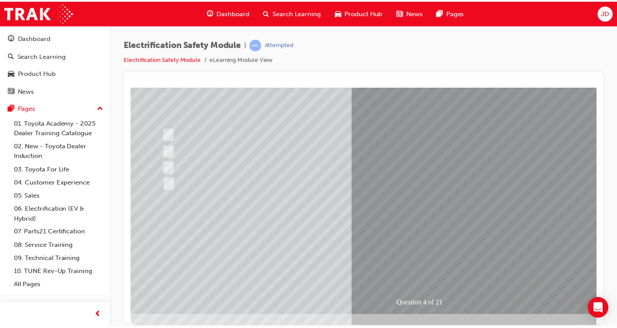
scroll to position [94, 0]
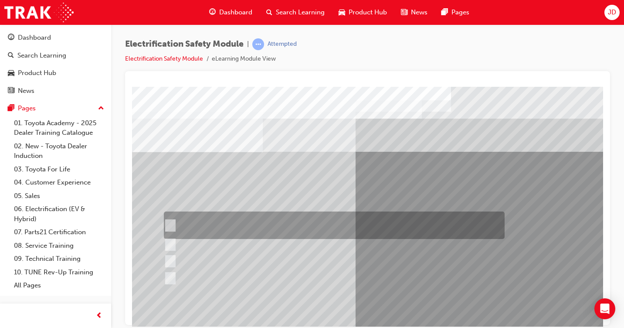
click at [174, 221] on div at bounding box center [332, 224] width 341 height 27
checkbox input "true"
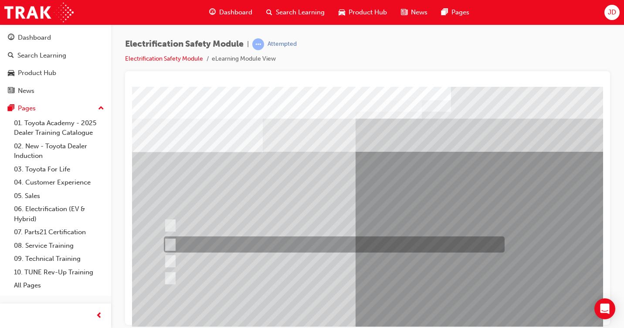
click at [170, 243] on input "The Main Display will show the power flow for the driveline." at bounding box center [168, 245] width 10 height 10
checkbox input "true"
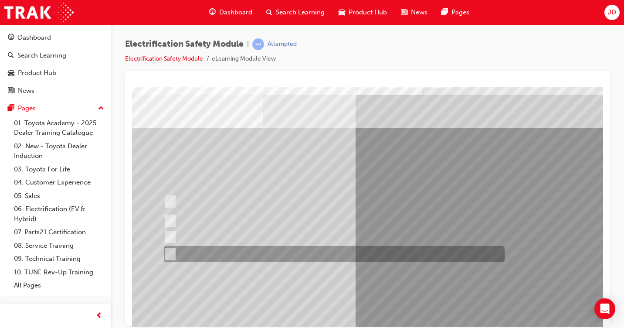
scroll to position [44, 0]
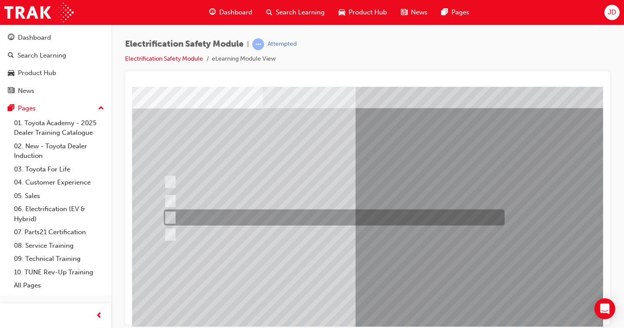
click at [176, 219] on div at bounding box center [332, 217] width 341 height 16
checkbox input "true"
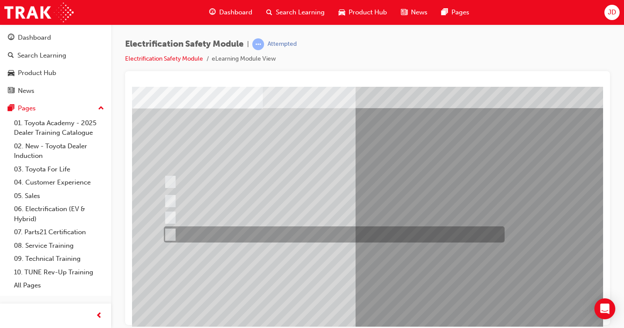
click at [173, 230] on div at bounding box center [332, 234] width 341 height 16
checkbox input "true"
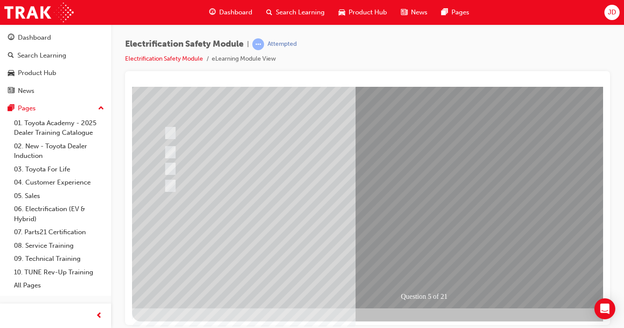
scroll to position [94, 0]
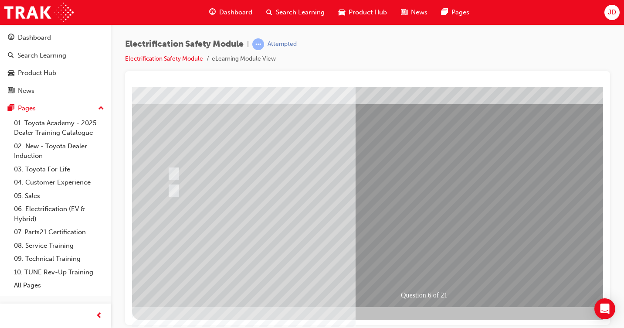
scroll to position [0, 0]
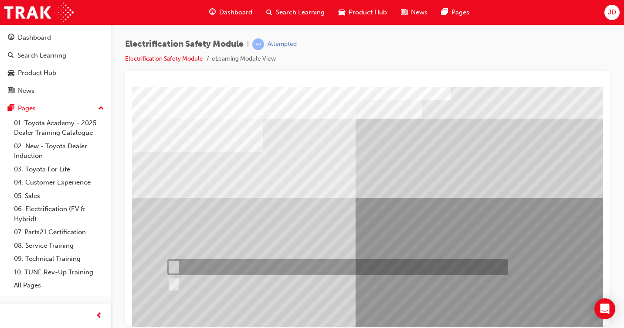
click at [193, 266] on div at bounding box center [335, 267] width 341 height 16
radio input "true"
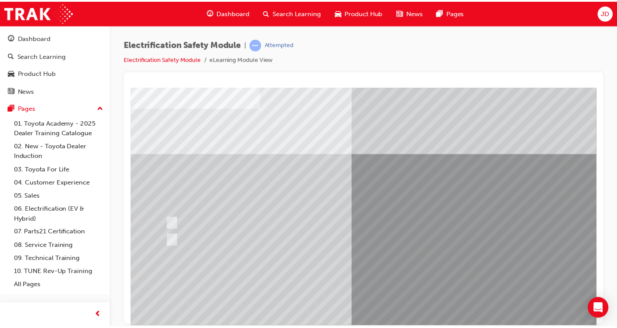
scroll to position [94, 0]
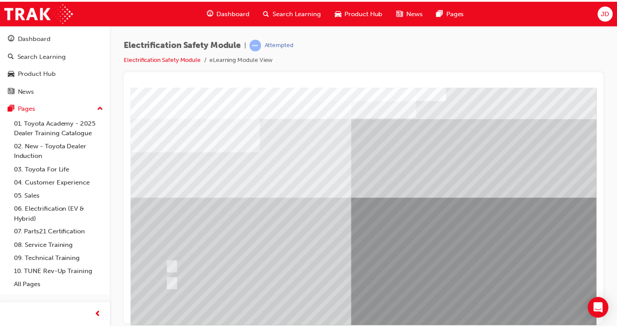
click at [406, 230] on div "Question 6 of 21" at bounding box center [426, 244] width 593 height 314
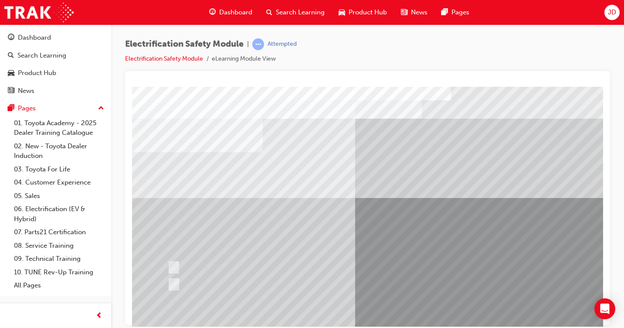
scroll to position [94, 0]
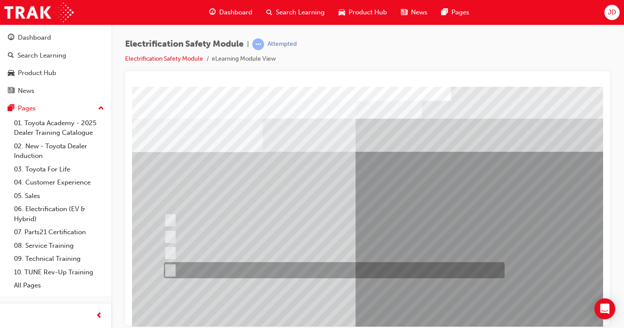
click at [241, 265] on div at bounding box center [332, 270] width 341 height 16
radio input "true"
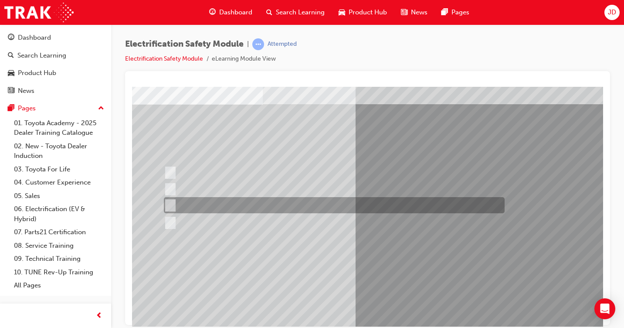
scroll to position [94, 0]
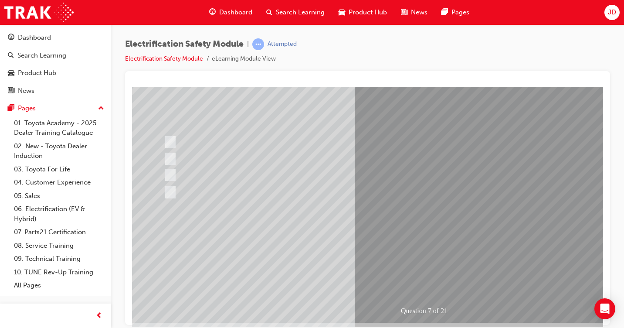
scroll to position [87, 0]
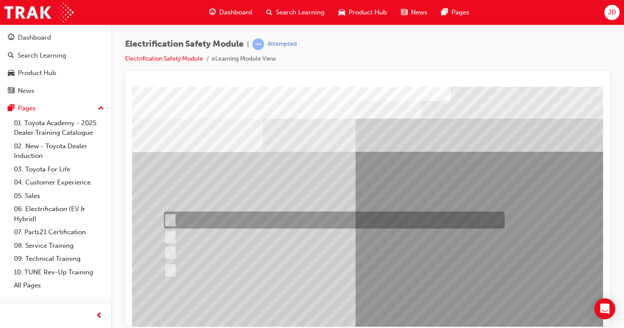
click at [294, 223] on div at bounding box center [332, 219] width 341 height 17
radio input "true"
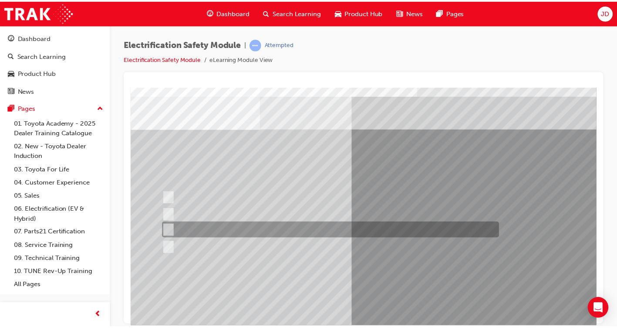
scroll to position [44, 0]
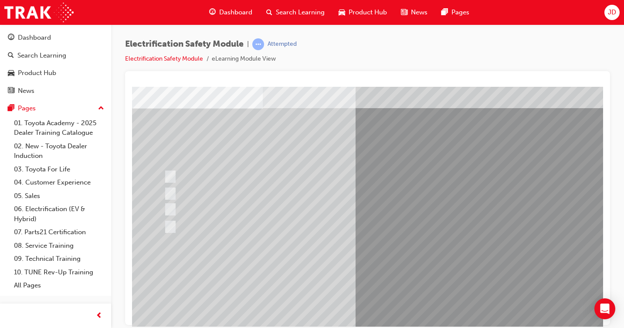
click at [433, 302] on div "Question 8 of 21" at bounding box center [428, 200] width 593 height 314
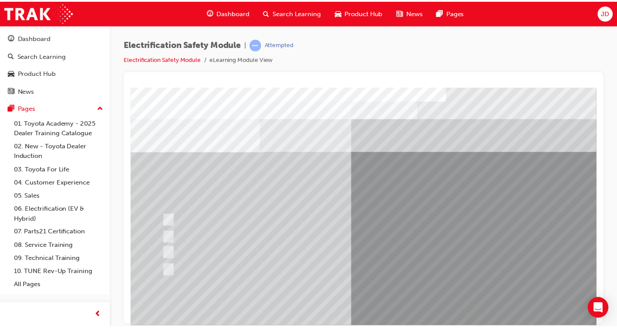
click at [409, 272] on div "Question 8 of 21" at bounding box center [426, 244] width 593 height 314
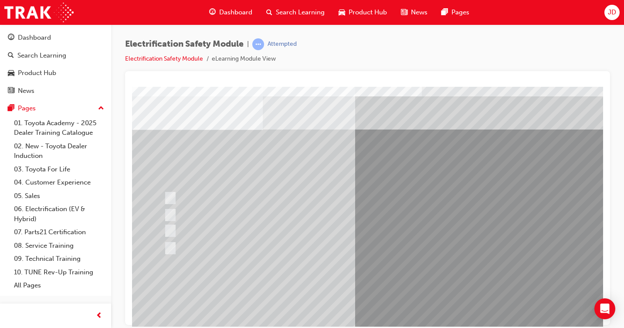
scroll to position [44, 0]
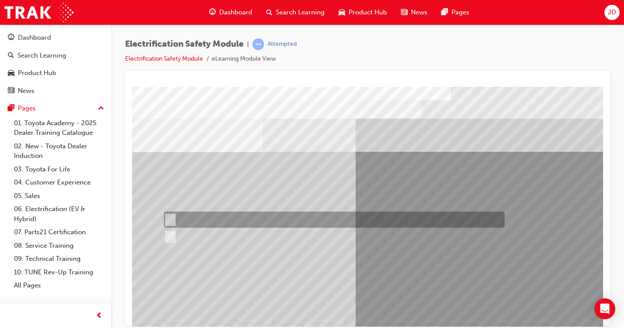
click at [197, 219] on div at bounding box center [332, 219] width 341 height 16
radio input "true"
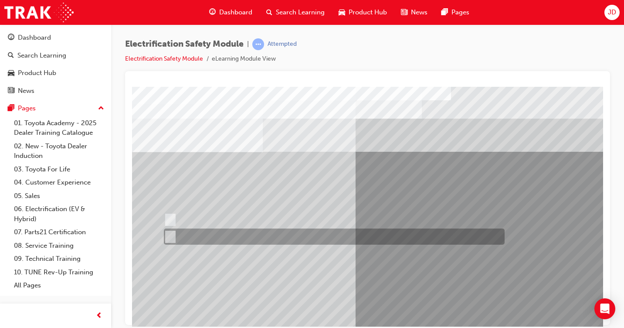
click at [186, 239] on div at bounding box center [332, 236] width 341 height 16
radio input "true"
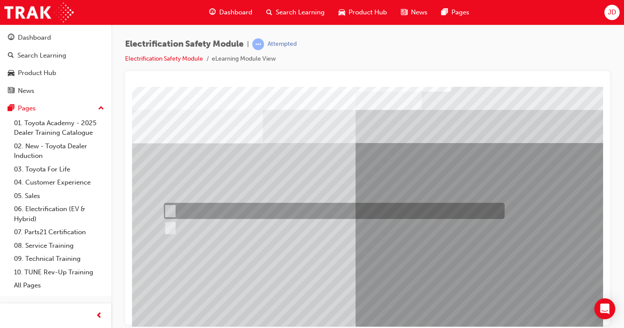
scroll to position [94, 0]
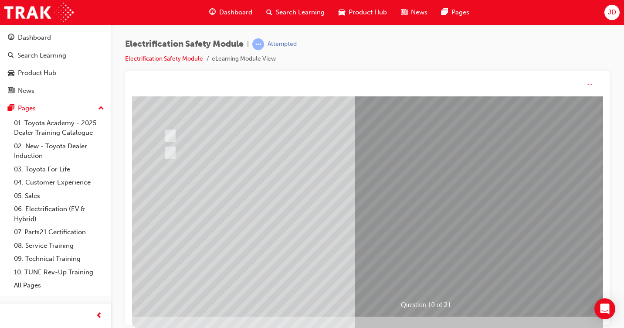
click at [446, 231] on div "Question 10 of 21" at bounding box center [428, 160] width 593 height 314
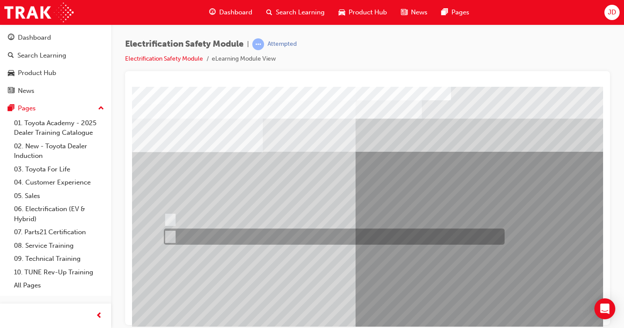
click at [195, 229] on div at bounding box center [332, 236] width 341 height 16
radio input "true"
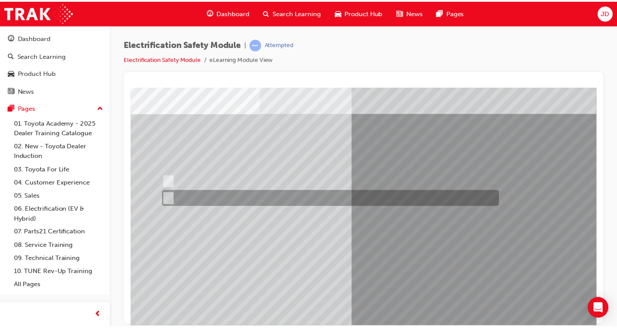
scroll to position [94, 0]
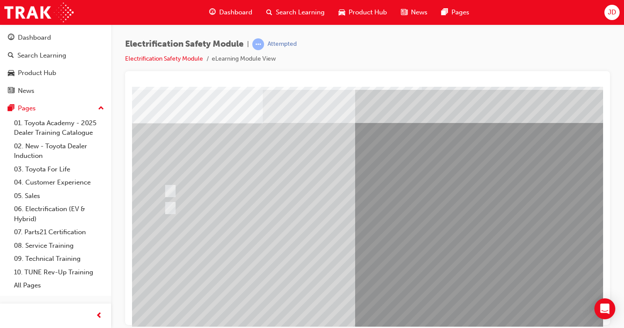
scroll to position [87, 0]
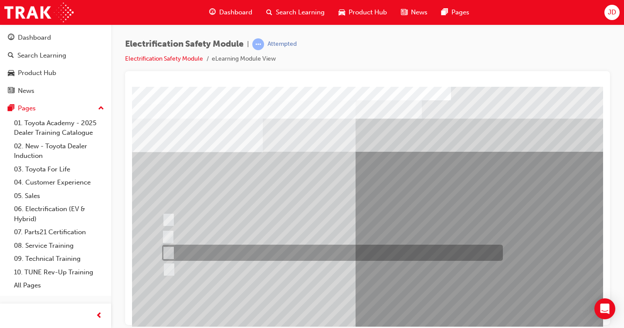
click at [227, 250] on div at bounding box center [330, 252] width 341 height 16
radio input "true"
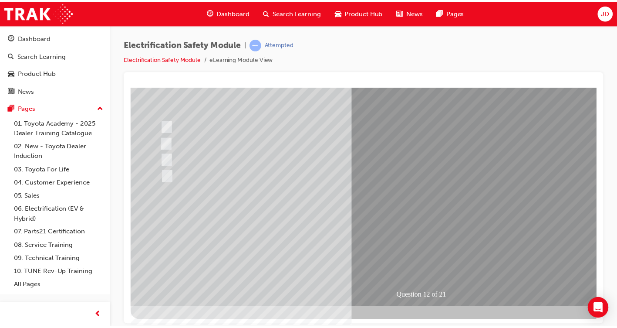
scroll to position [94, 0]
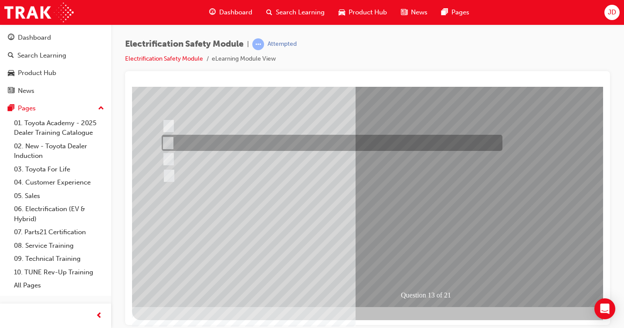
scroll to position [0, 0]
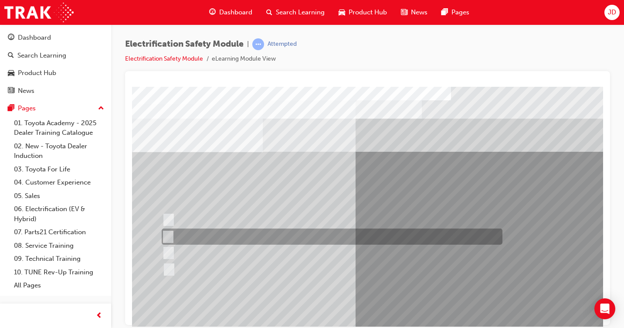
click at [276, 241] on div at bounding box center [329, 236] width 341 height 16
radio input "true"
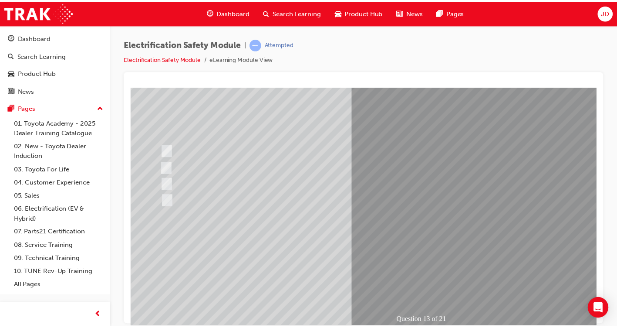
scroll to position [94, 0]
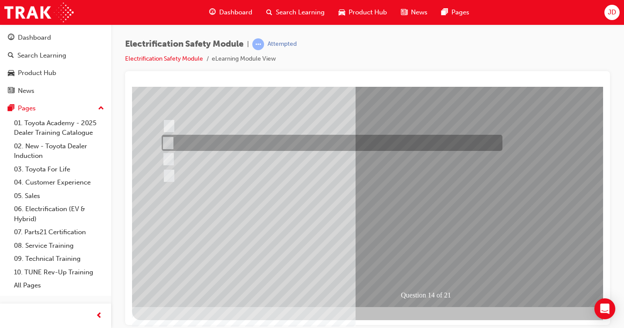
scroll to position [0, 0]
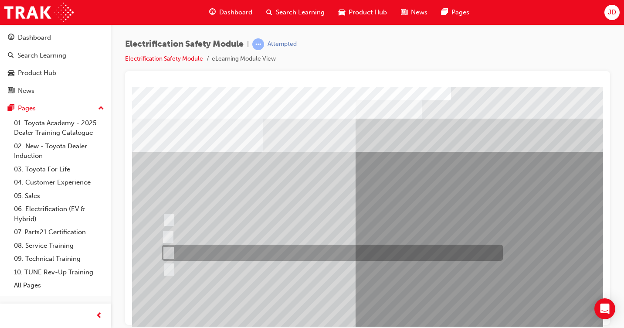
click at [198, 251] on div at bounding box center [330, 252] width 341 height 16
radio input "true"
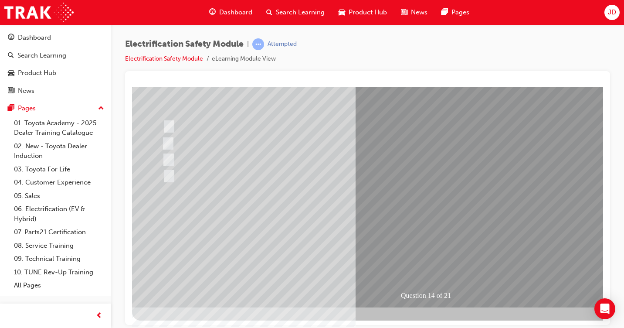
scroll to position [94, 0]
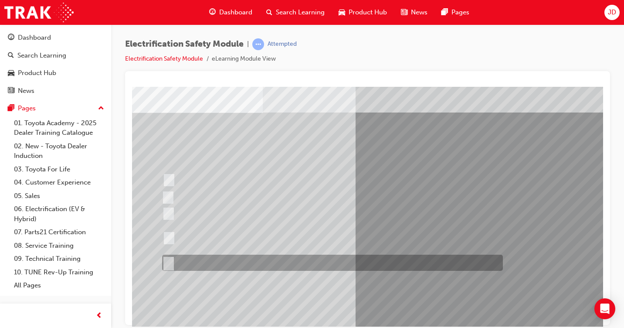
scroll to position [87, 0]
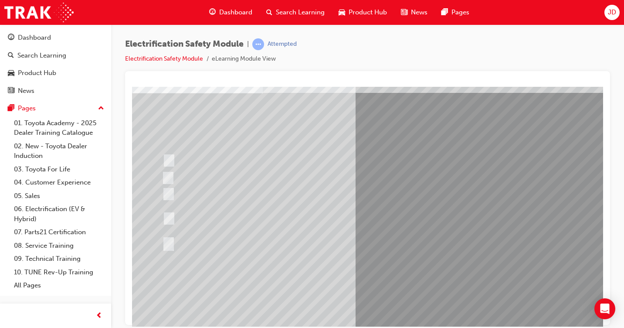
scroll to position [44, 0]
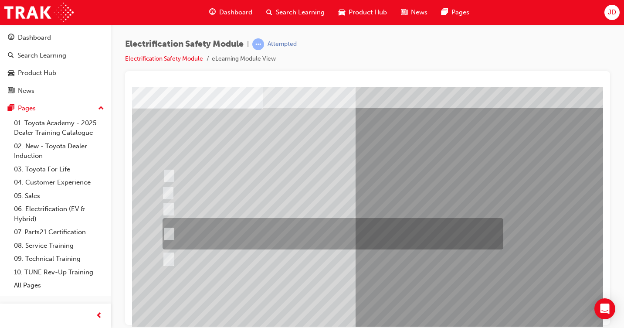
click at [285, 228] on div at bounding box center [330, 233] width 341 height 31
radio input "true"
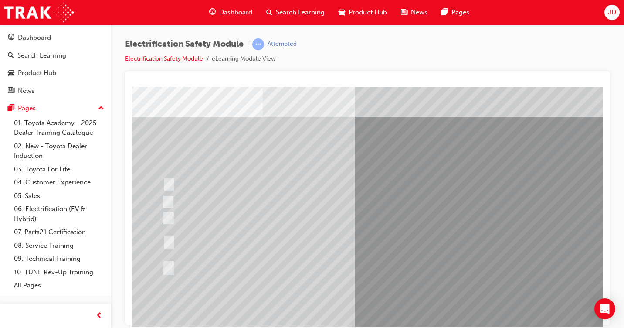
scroll to position [94, 0]
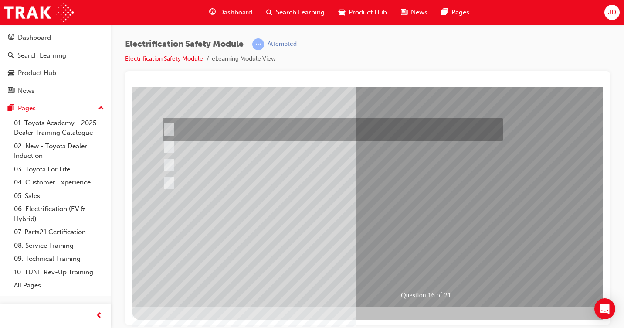
scroll to position [0, 0]
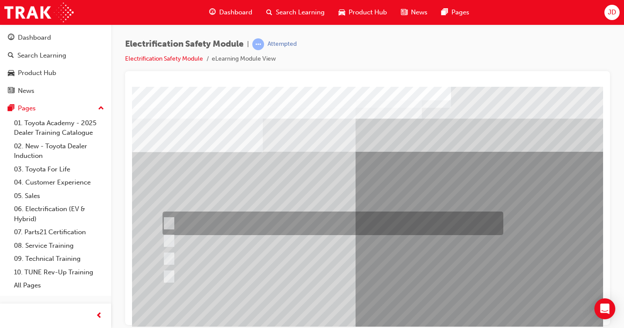
click at [358, 220] on div at bounding box center [330, 223] width 341 height 24
radio input "true"
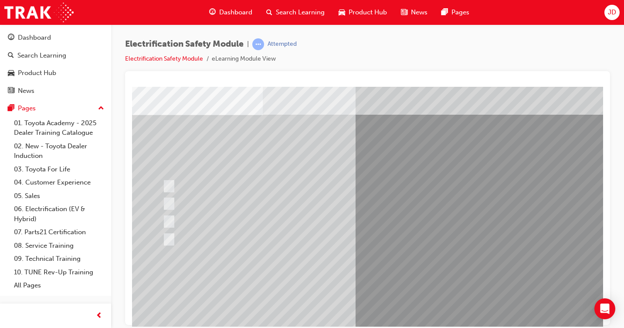
scroll to position [94, 0]
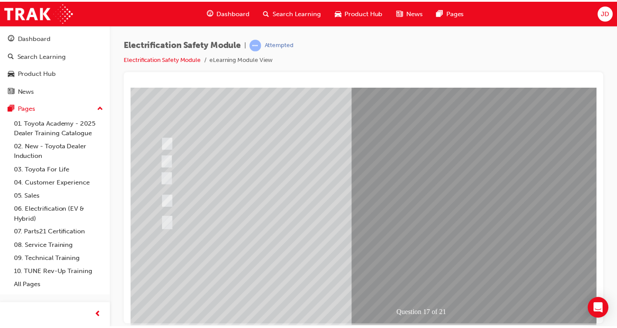
scroll to position [87, 0]
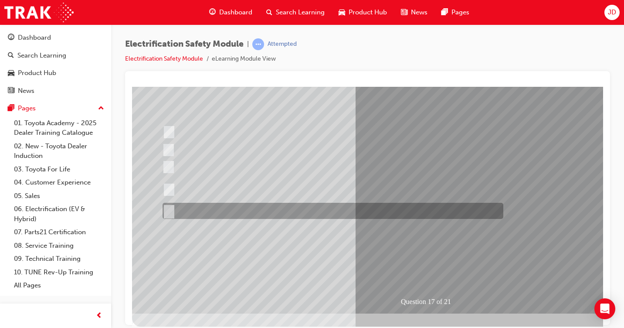
click at [234, 208] on div at bounding box center [330, 211] width 341 height 16
radio input "true"
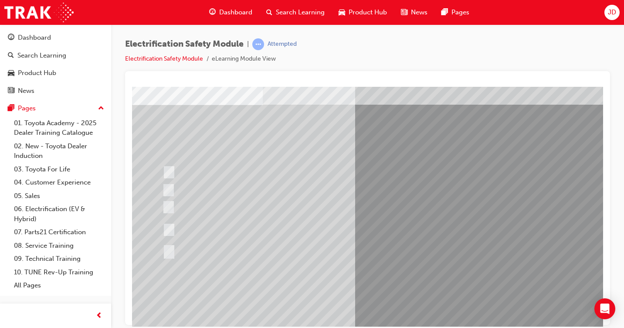
scroll to position [94, 0]
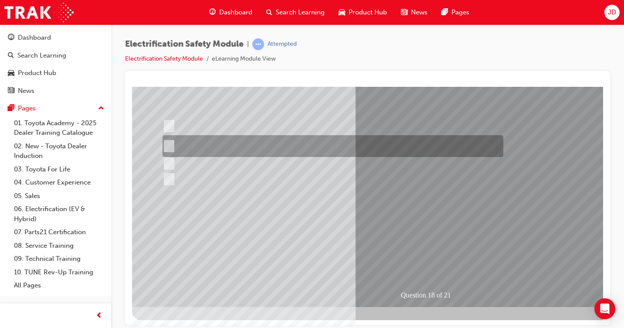
scroll to position [0, 0]
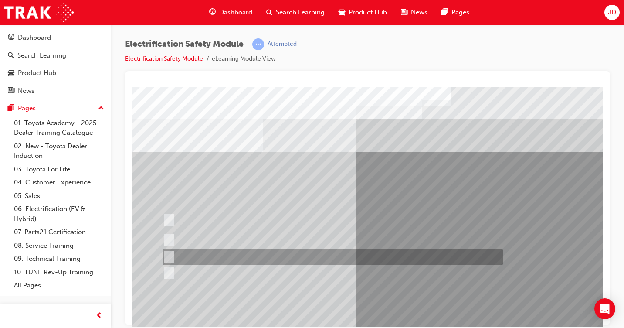
click at [301, 257] on div at bounding box center [330, 257] width 341 height 16
radio input "true"
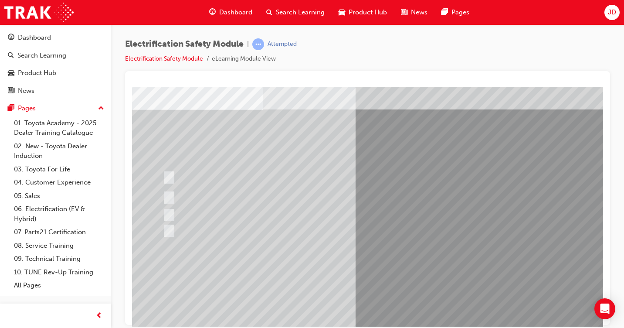
scroll to position [94, 0]
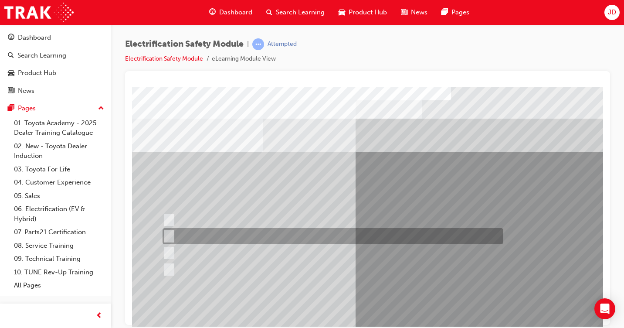
click at [355, 238] on div at bounding box center [330, 236] width 341 height 16
radio input "true"
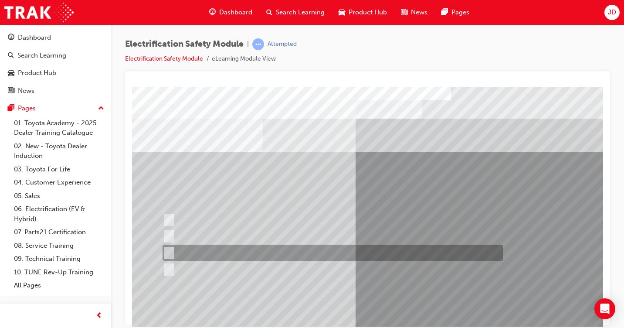
scroll to position [87, 0]
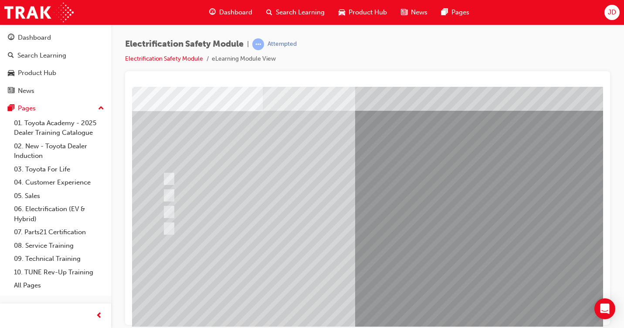
scroll to position [94, 0]
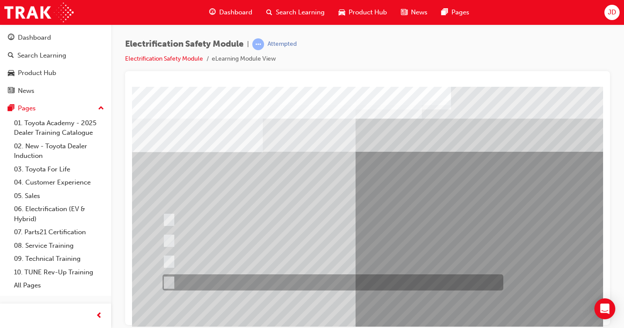
click at [189, 281] on div at bounding box center [330, 282] width 341 height 16
radio input "true"
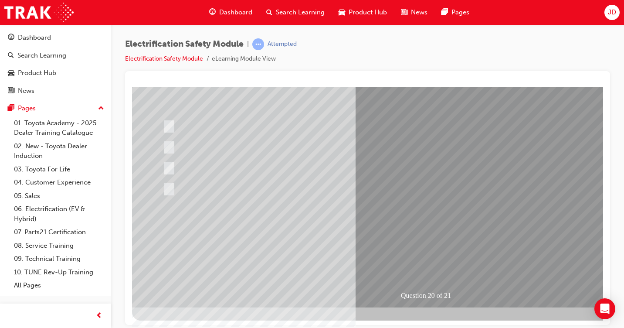
scroll to position [94, 0]
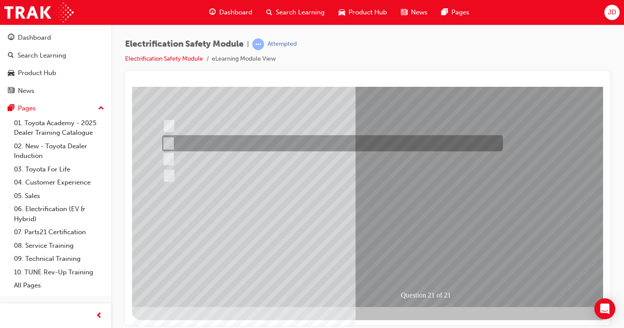
scroll to position [0, 0]
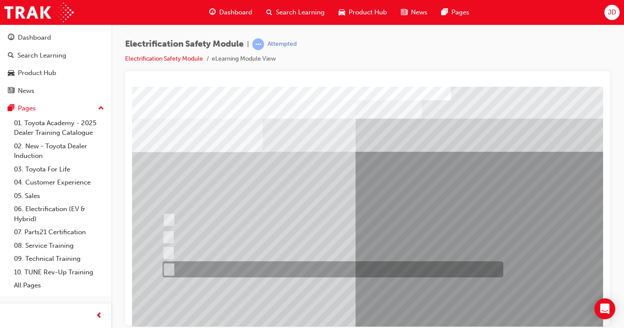
click at [235, 264] on div at bounding box center [330, 269] width 341 height 16
radio input "true"
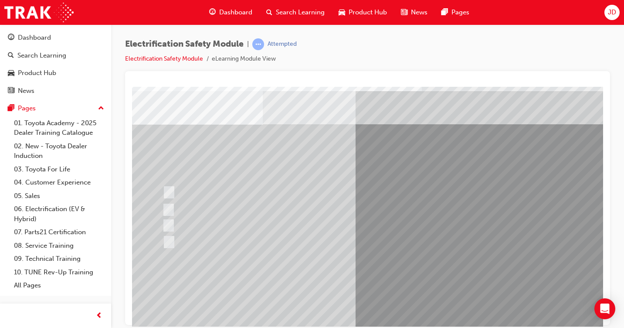
scroll to position [94, 0]
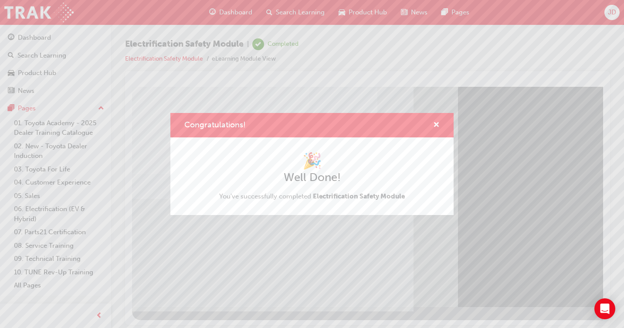
drag, startPoint x: 193, startPoint y: 258, endPoint x: 69, endPoint y: 174, distance: 149.3
click at [193, 258] on div "Congratulations! 🎉 Well Done! You've successfully completed Electrification Saf…" at bounding box center [312, 164] width 624 height 328
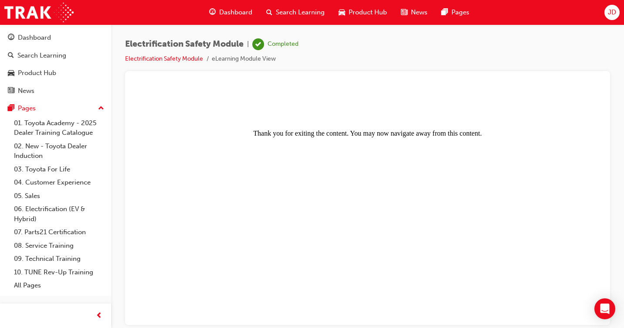
scroll to position [0, 0]
click at [609, 12] on span "JD" at bounding box center [612, 12] width 8 height 10
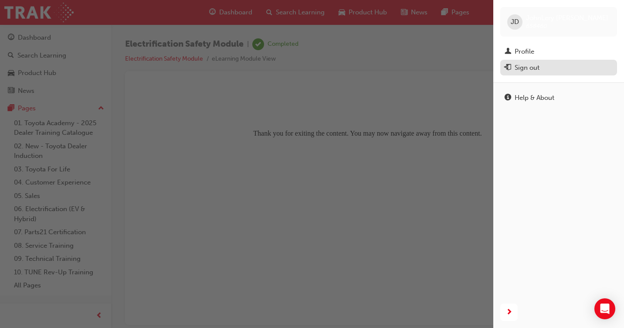
click at [530, 72] on div "Sign out" at bounding box center [527, 68] width 25 height 10
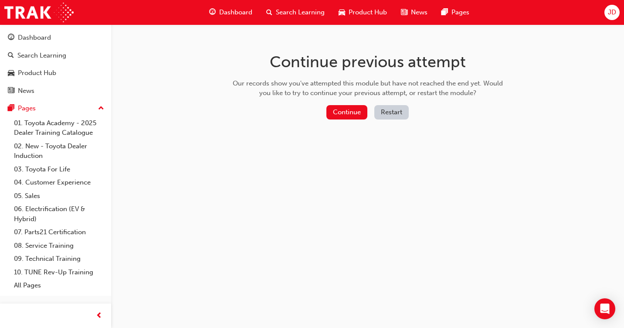
click at [387, 115] on button "Restart" at bounding box center [391, 112] width 34 height 14
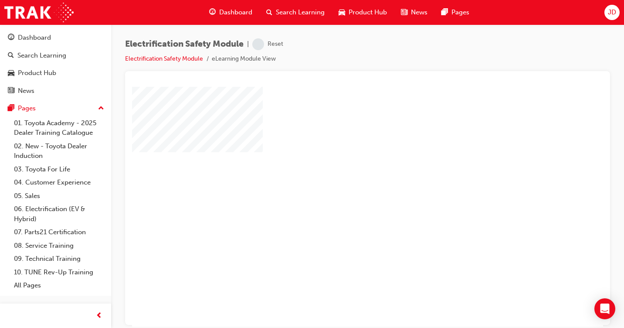
click at [342, 181] on div "play" at bounding box center [342, 181] width 0 height 0
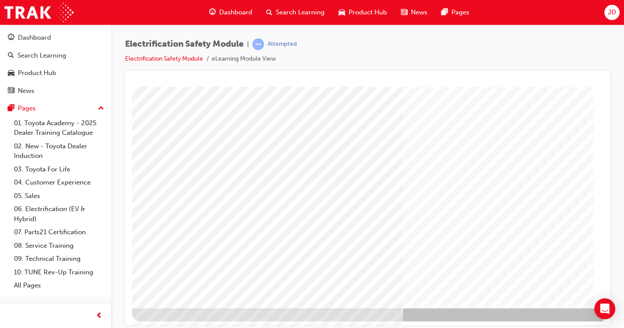
scroll to position [94, 0]
click at [604, 310] on icon "Open Intercom Messenger" at bounding box center [605, 308] width 10 height 11
drag, startPoint x: 561, startPoint y: 206, endPoint x: 252, endPoint y: 187, distance: 309.5
click at [242, 187] on div "Cover page" at bounding box center [428, 150] width 593 height 314
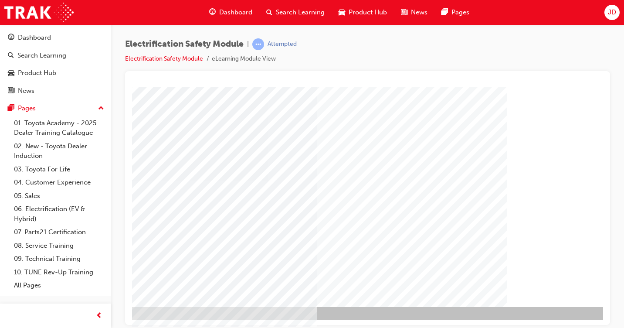
scroll to position [94, 128]
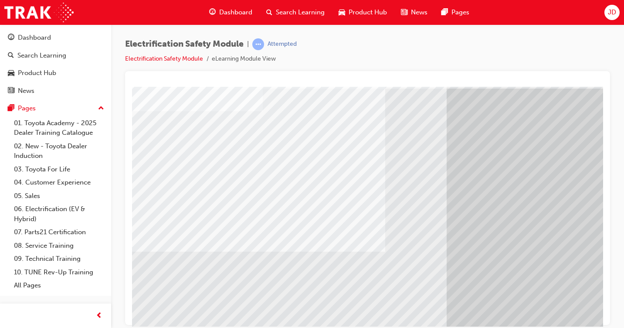
scroll to position [94, 0]
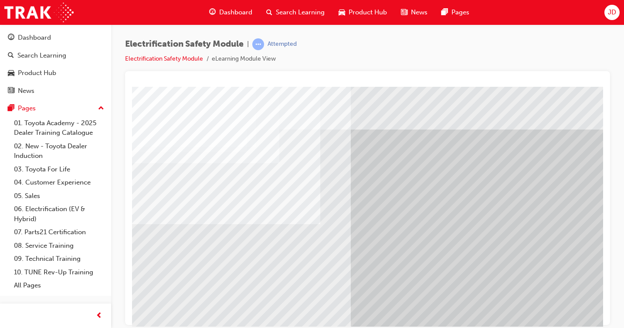
scroll to position [0, 0]
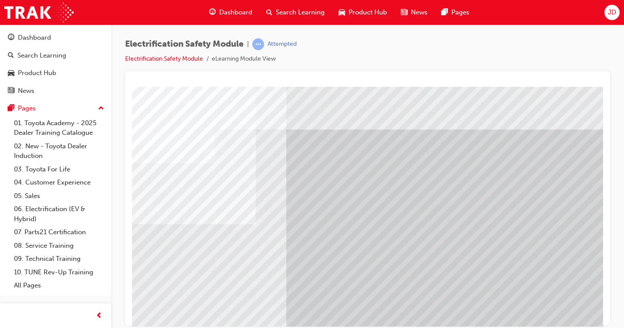
scroll to position [0, 128]
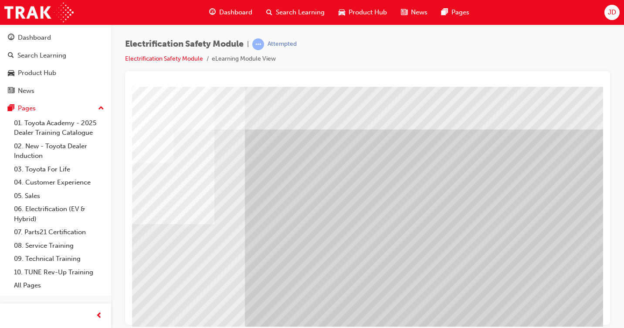
drag, startPoint x: 500, startPoint y: 225, endPoint x: 492, endPoint y: 225, distance: 8.3
drag, startPoint x: 458, startPoint y: 226, endPoint x: 426, endPoint y: 218, distance: 33.2
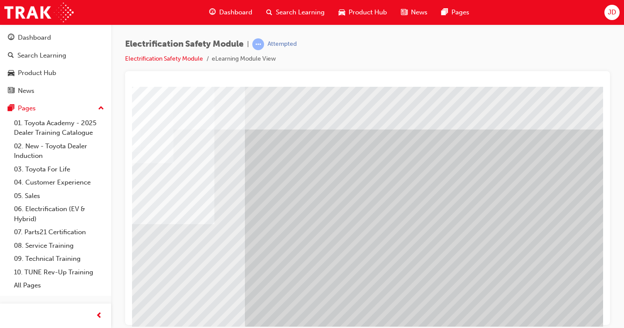
drag, startPoint x: 426, startPoint y: 218, endPoint x: 421, endPoint y: 227, distance: 9.7
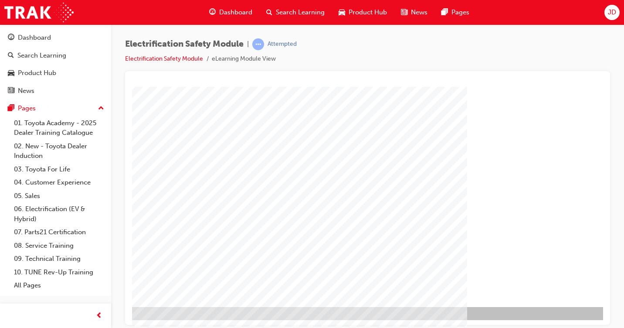
scroll to position [94, 128]
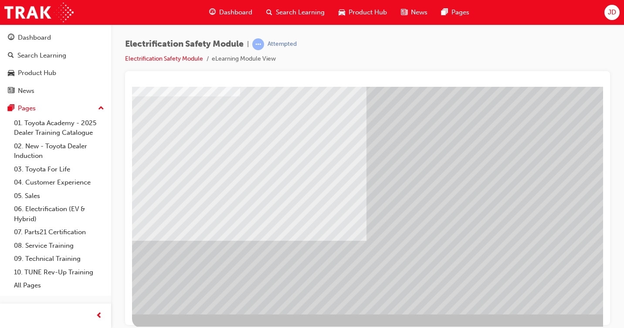
scroll to position [94, 0]
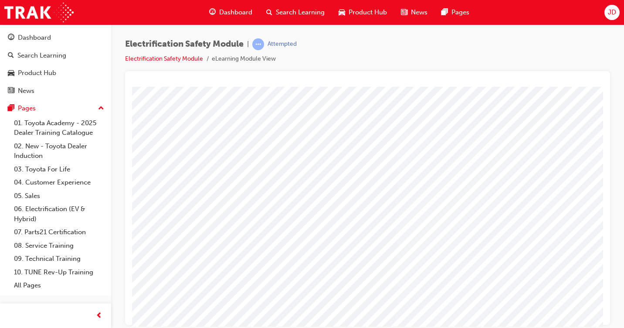
scroll to position [0, 128]
drag, startPoint x: 443, startPoint y: 324, endPoint x: 756, endPoint y: 401, distance: 322.2
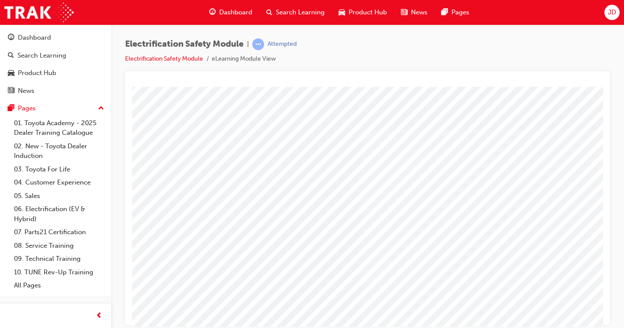
scroll to position [0, 128]
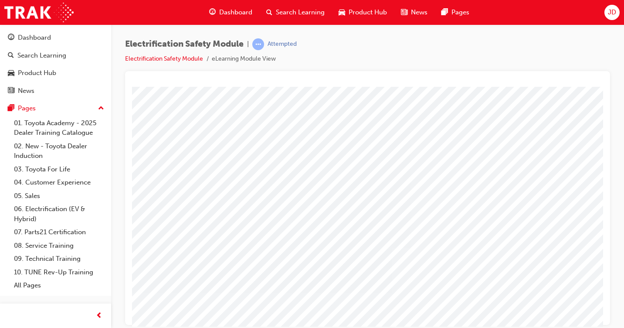
scroll to position [87, 0]
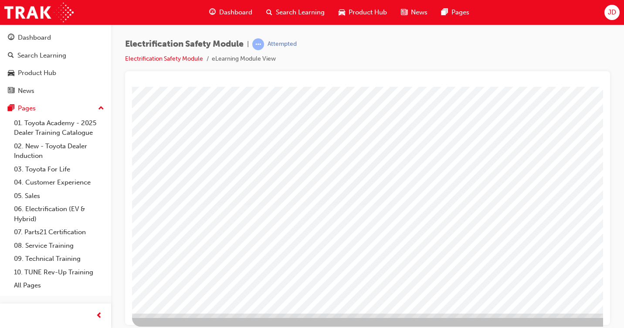
drag, startPoint x: 282, startPoint y: 319, endPoint x: 365, endPoint y: 327, distance: 83.2
click at [365, 3] on html "multistate Loading..." at bounding box center [367, 0] width 471 height 3
drag, startPoint x: 304, startPoint y: 313, endPoint x: 341, endPoint y: 313, distance: 37.0
click at [341, 313] on div at bounding box center [428, 162] width 593 height 327
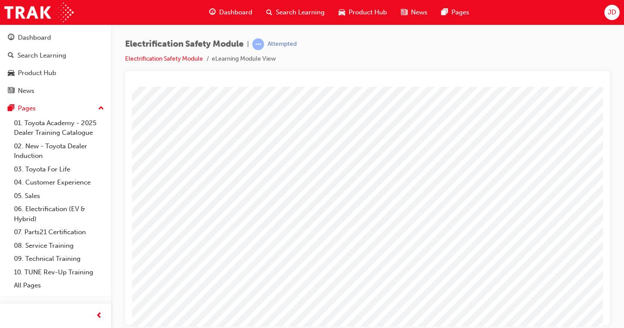
scroll to position [44, 0]
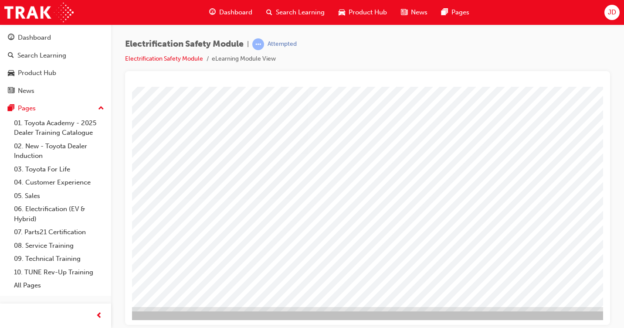
scroll to position [94, 128]
drag, startPoint x: 448, startPoint y: 321, endPoint x: 727, endPoint y: 414, distance: 294.7
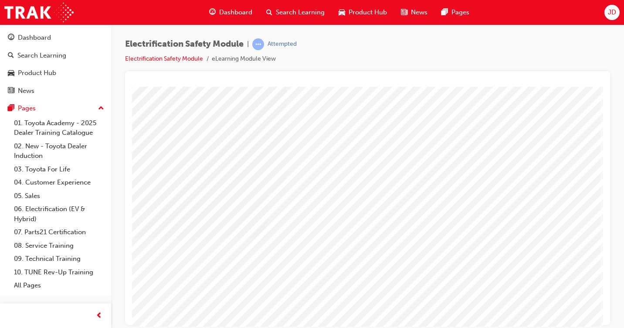
scroll to position [50, 128]
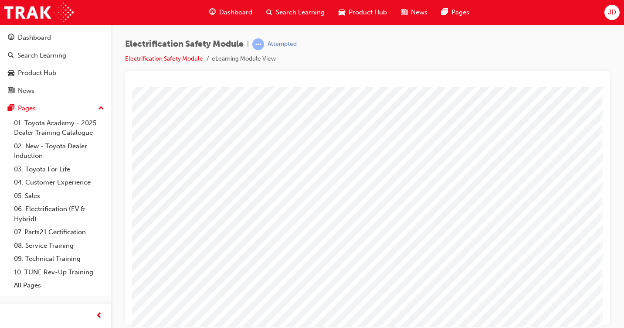
scroll to position [94, 128]
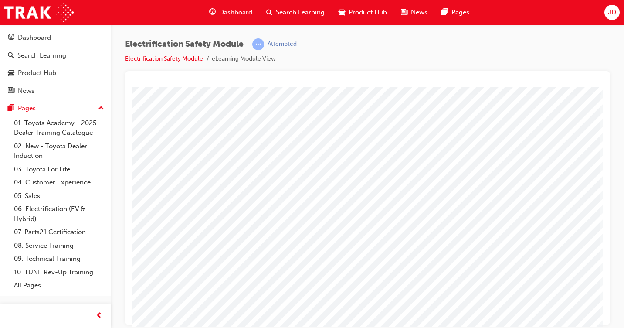
scroll to position [50, 128]
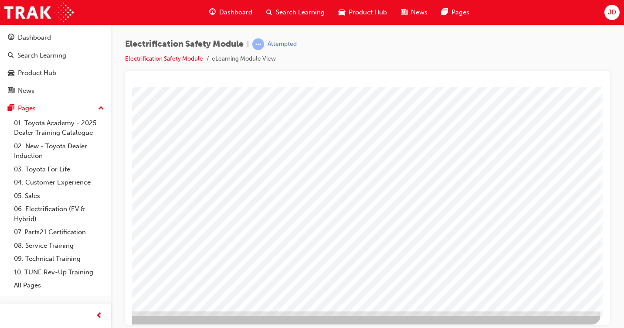
scroll to position [94, 128]
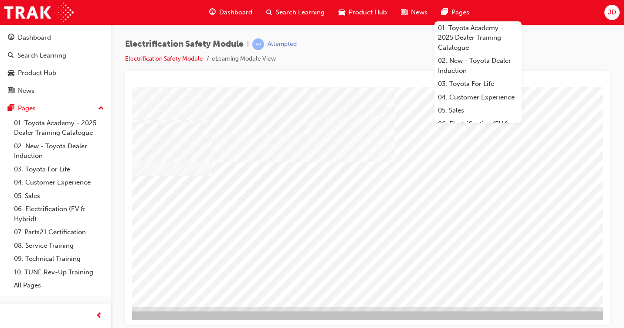
scroll to position [94, 26]
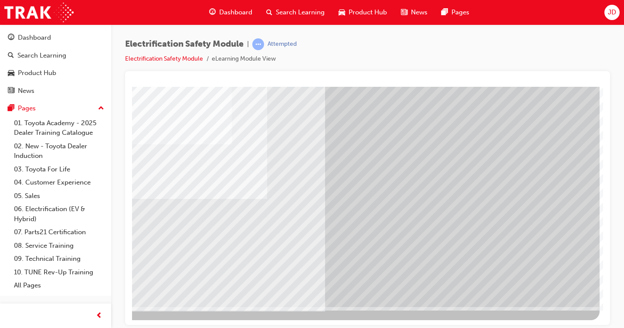
drag, startPoint x: 378, startPoint y: 324, endPoint x: 643, endPoint y: 414, distance: 280.0
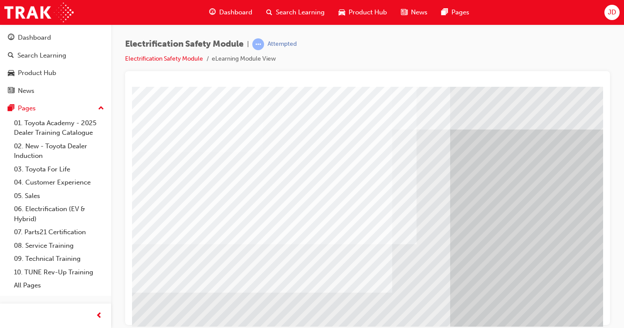
drag, startPoint x: 306, startPoint y: 318, endPoint x: 331, endPoint y: 322, distance: 25.6
click at [331, 90] on html "Navigation Loading..." at bounding box center [367, 87] width 471 height 3
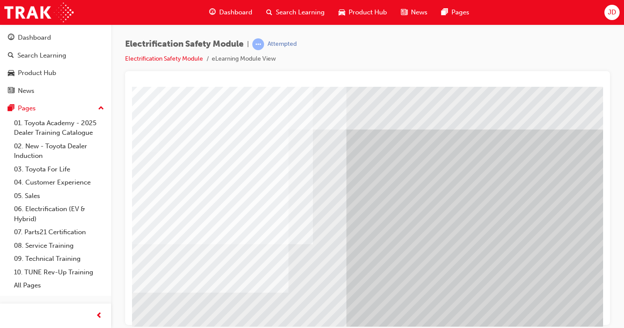
scroll to position [0, 113]
drag, startPoint x: 315, startPoint y: 321, endPoint x: 532, endPoint y: 414, distance: 235.6
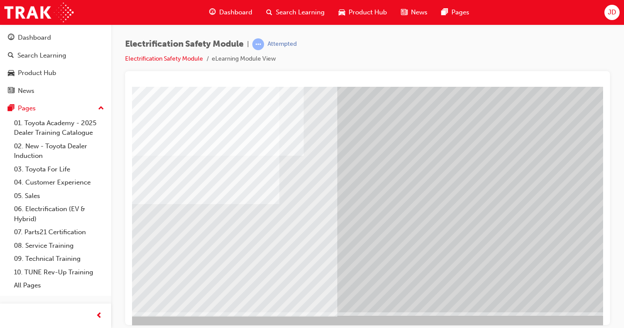
scroll to position [94, 113]
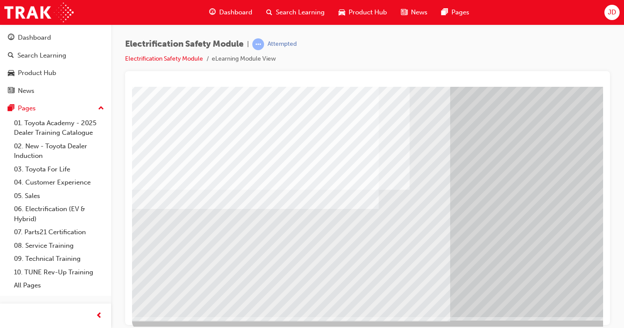
scroll to position [94, 0]
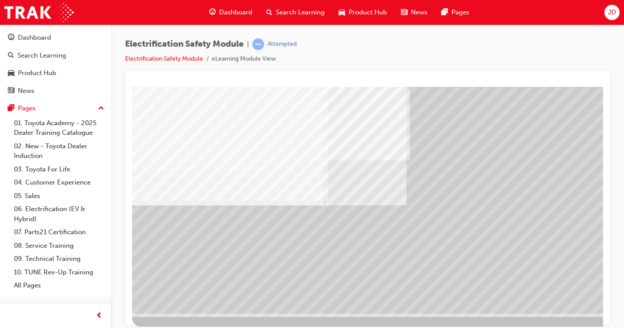
scroll to position [87, 128]
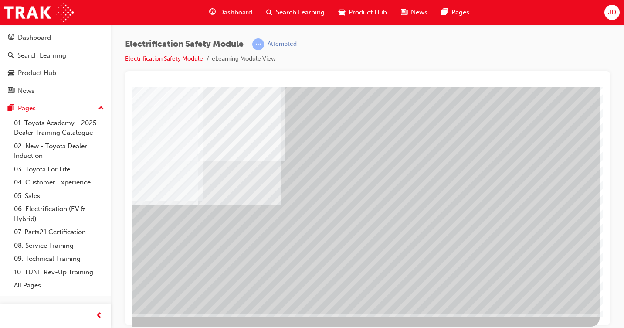
drag, startPoint x: 314, startPoint y: 322, endPoint x: 614, endPoint y: 413, distance: 312.9
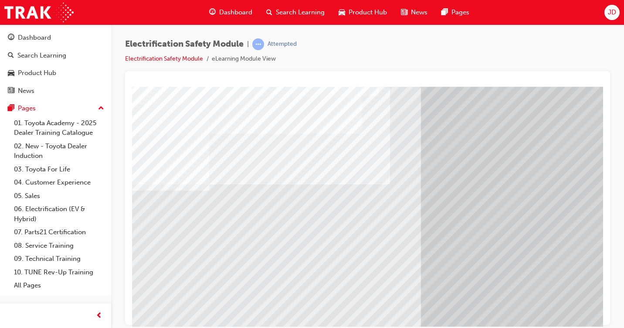
scroll to position [94, 16]
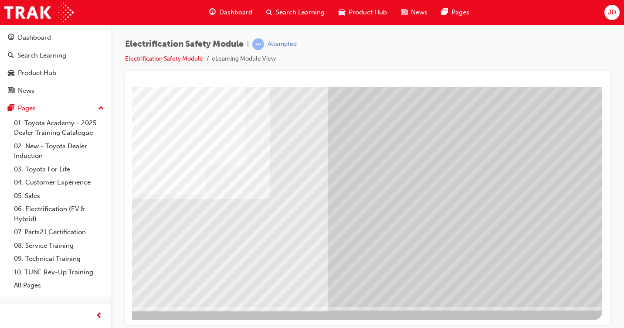
scroll to position [0, 0]
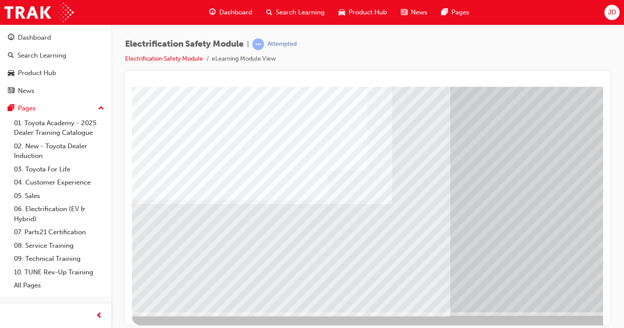
scroll to position [94, 0]
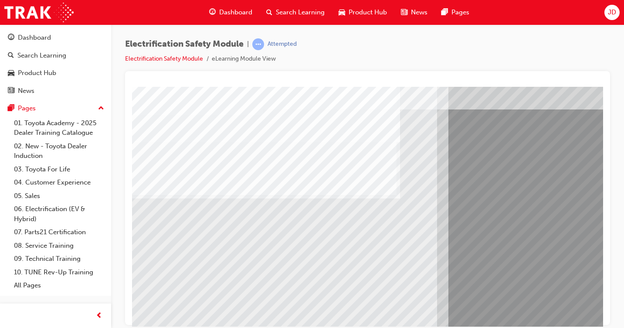
scroll to position [87, 0]
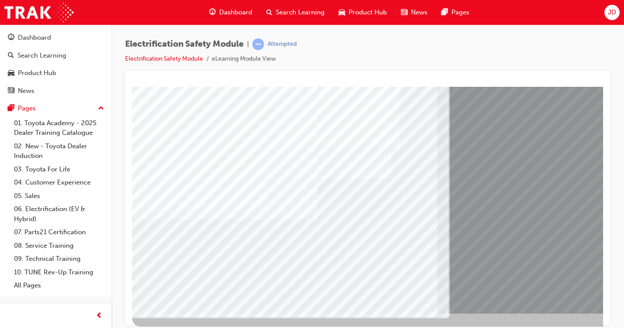
scroll to position [94, 0]
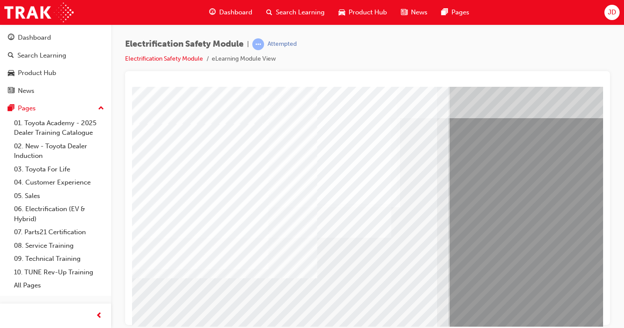
scroll to position [44, 0]
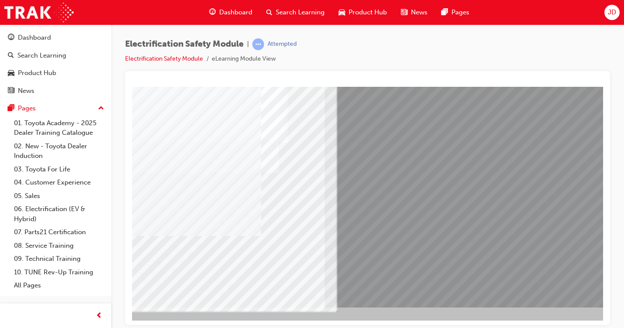
scroll to position [94, 112]
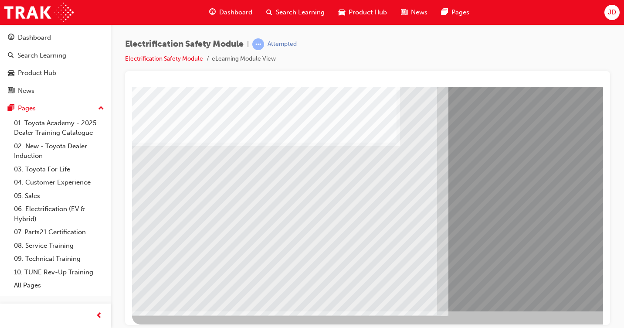
scroll to position [94, 0]
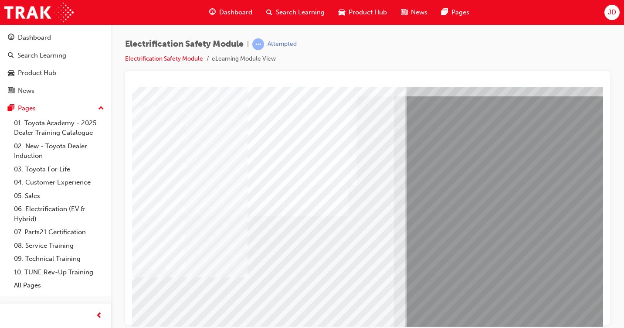
scroll to position [50, 45]
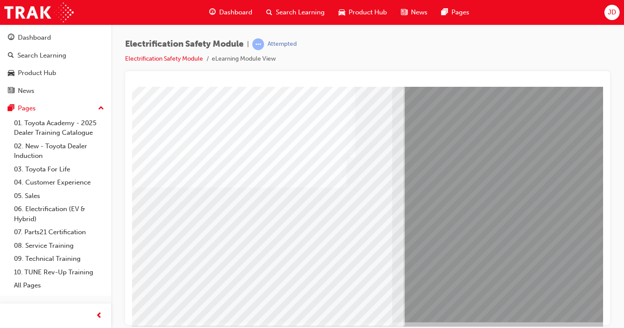
scroll to position [94, 45]
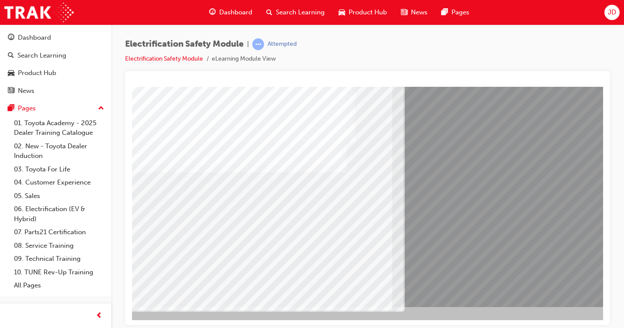
click at [411, 314] on div at bounding box center [383, 156] width 593 height 327
drag, startPoint x: 411, startPoint y: 317, endPoint x: 455, endPoint y: 319, distance: 44.5
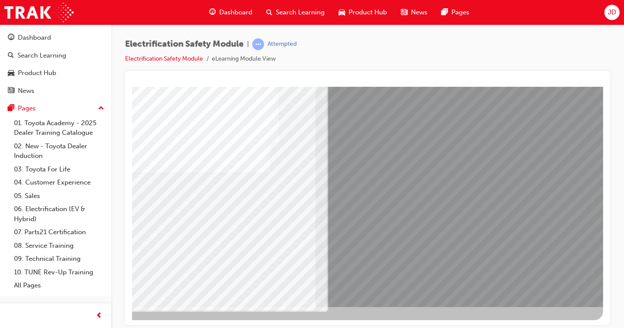
drag, startPoint x: 434, startPoint y: 324, endPoint x: 668, endPoint y: 414, distance: 250.2
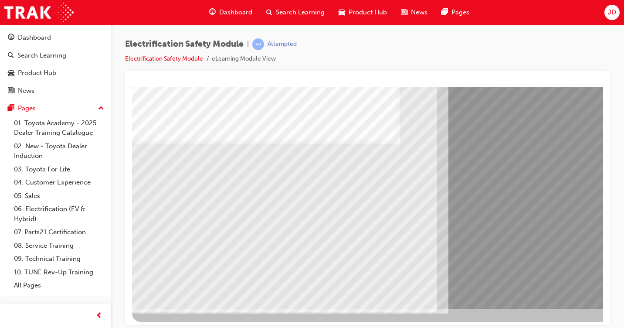
scroll to position [94, 0]
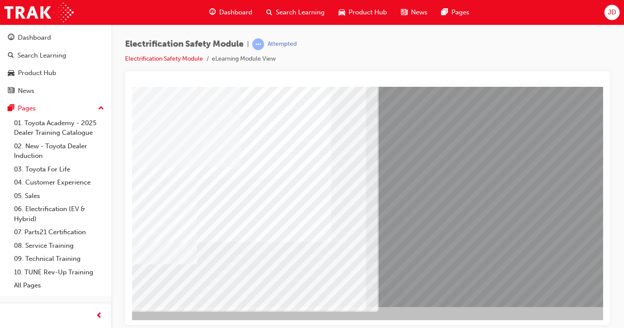
scroll to position [94, 71]
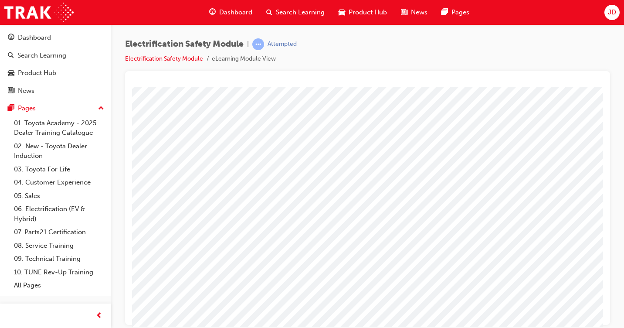
scroll to position [0, 128]
drag, startPoint x: 349, startPoint y: 322, endPoint x: 595, endPoint y: 413, distance: 262.9
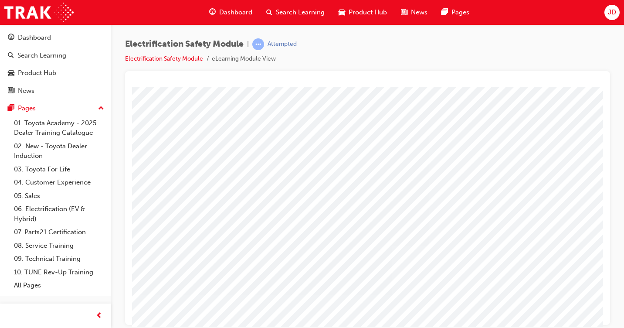
drag, startPoint x: 491, startPoint y: 194, endPoint x: 494, endPoint y: 200, distance: 5.8
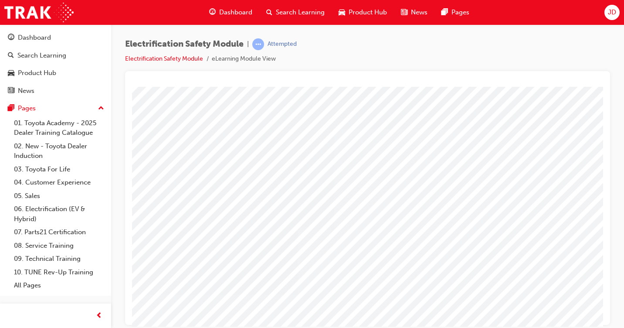
scroll to position [0, 97]
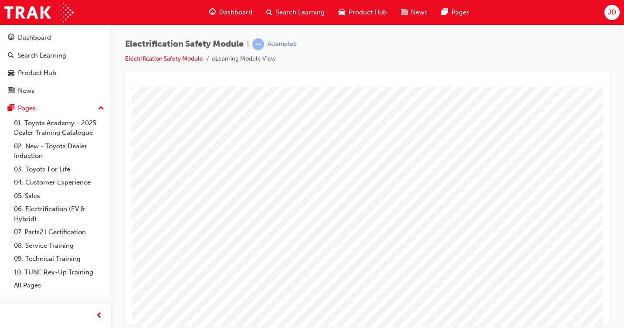
scroll to position [94, 0]
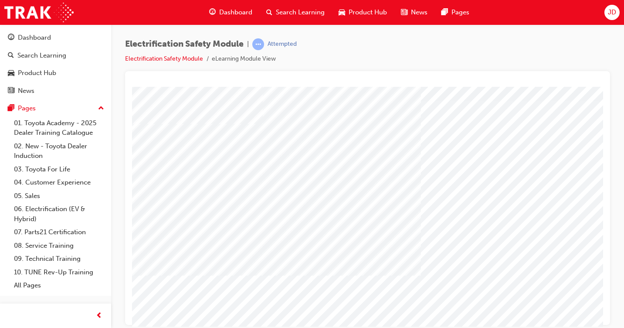
scroll to position [44, 0]
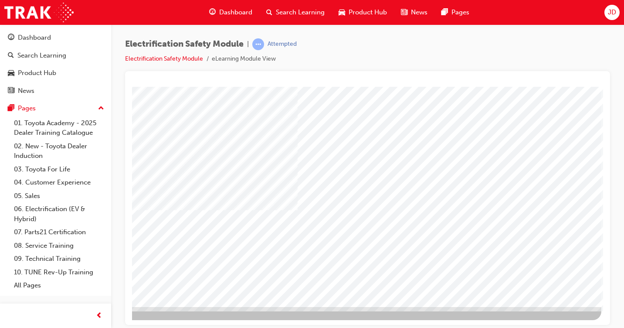
scroll to position [94, 128]
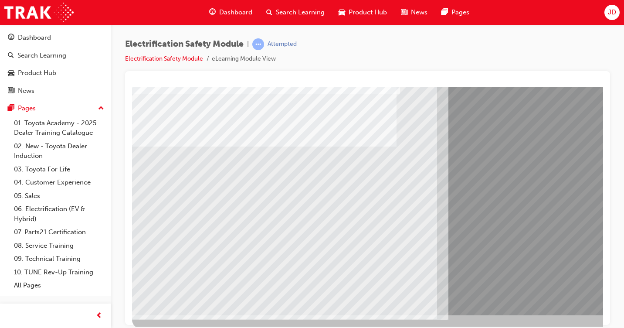
scroll to position [87, 0]
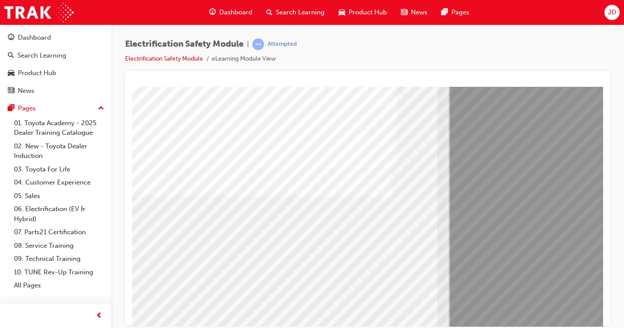
scroll to position [44, 0]
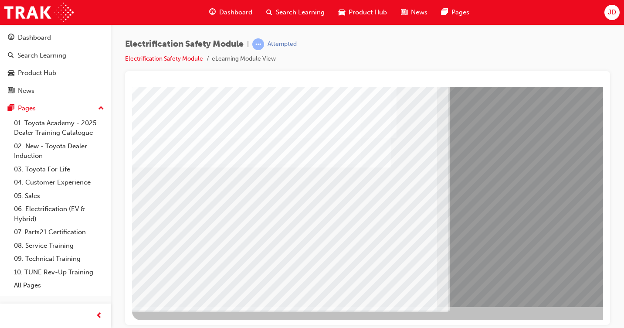
drag, startPoint x: 386, startPoint y: 319, endPoint x: 443, endPoint y: 322, distance: 56.8
click at [451, 315] on div at bounding box center [428, 156] width 593 height 327
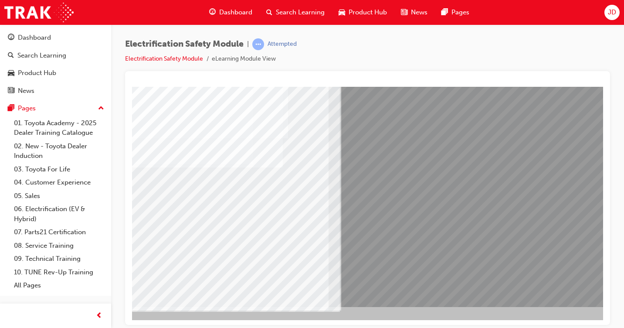
scroll to position [94, 119]
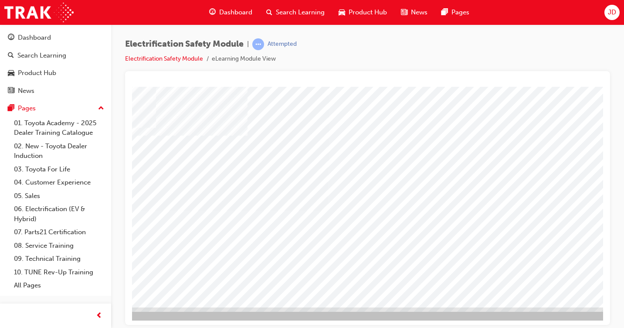
scroll to position [94, 76]
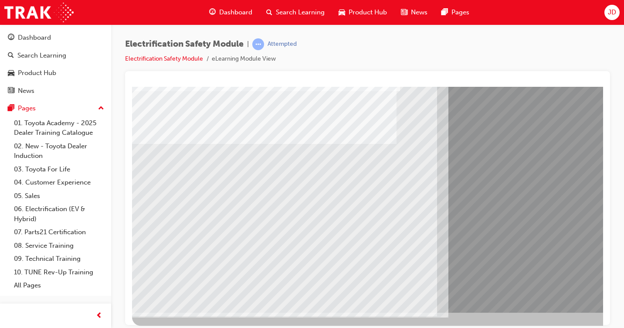
scroll to position [94, 0]
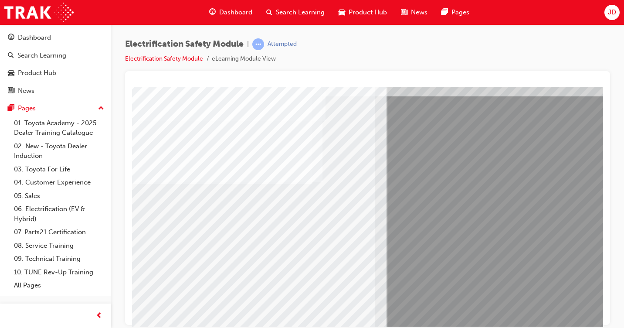
scroll to position [50, 34]
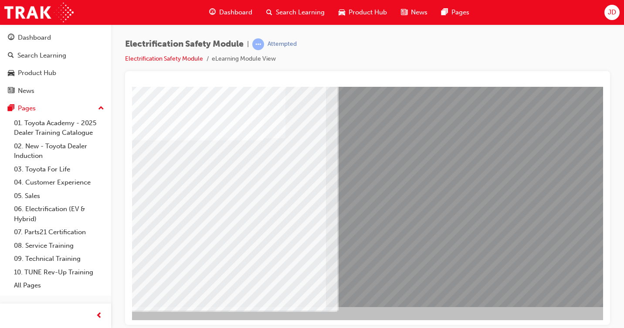
scroll to position [94, 125]
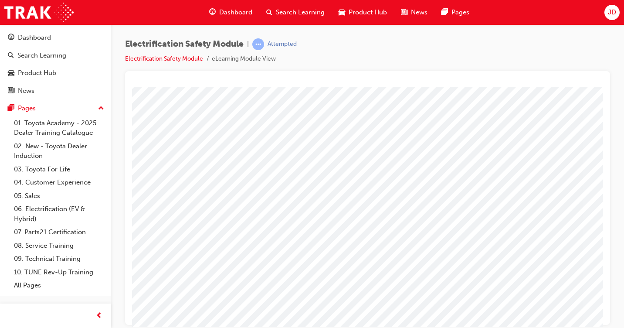
scroll to position [94, 0]
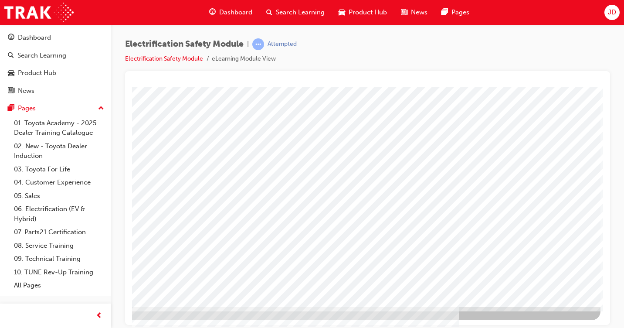
drag, startPoint x: 406, startPoint y: 323, endPoint x: 689, endPoint y: 414, distance: 297.2
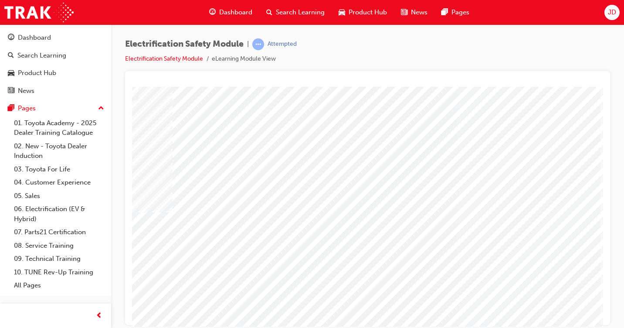
scroll to position [0, 128]
drag, startPoint x: 442, startPoint y: 166, endPoint x: 457, endPoint y: 170, distance: 15.1
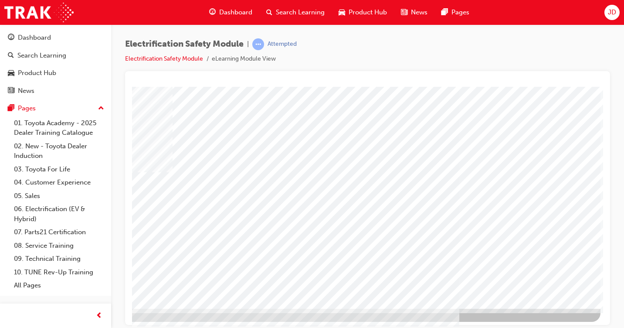
scroll to position [94, 128]
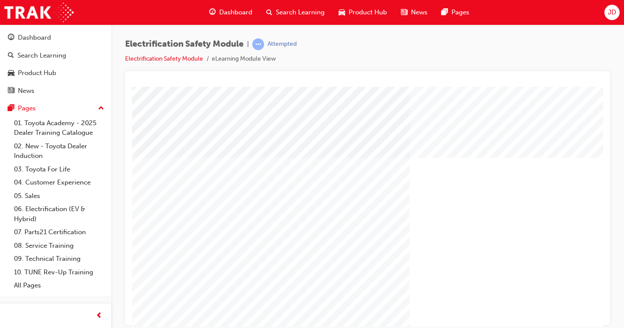
scroll to position [0, 128]
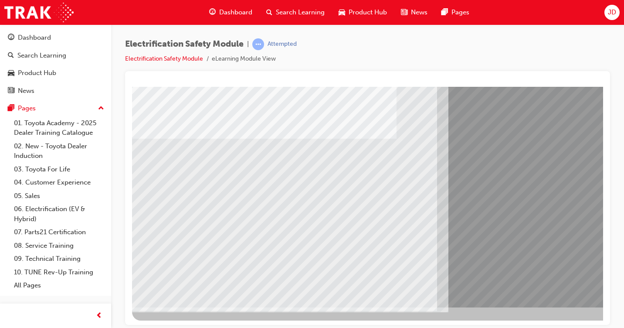
scroll to position [94, 0]
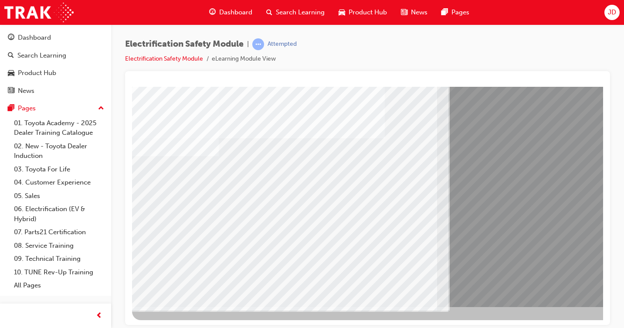
drag, startPoint x: 398, startPoint y: 316, endPoint x: 406, endPoint y: 325, distance: 11.4
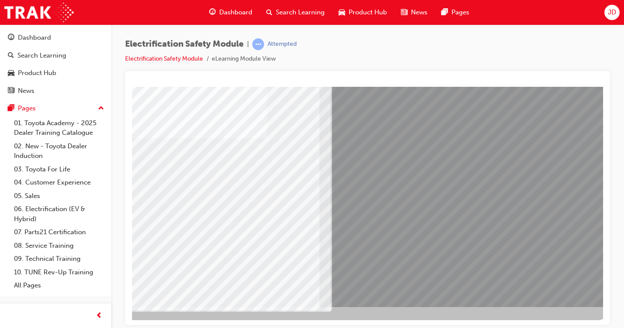
scroll to position [94, 119]
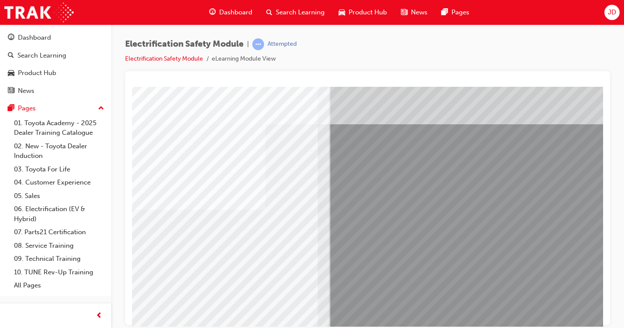
scroll to position [50, 119]
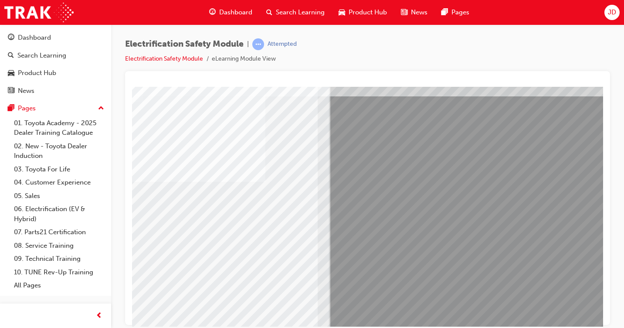
drag, startPoint x: 153, startPoint y: 264, endPoint x: 161, endPoint y: 265, distance: 8.3
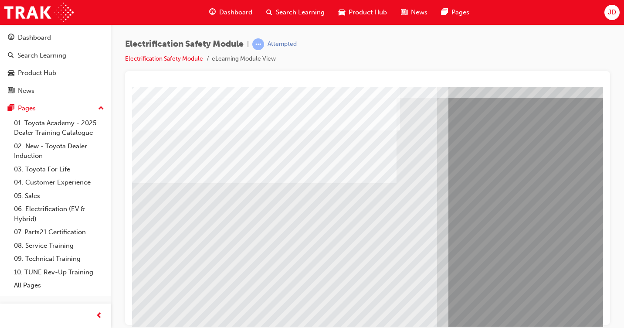
scroll to position [87, 0]
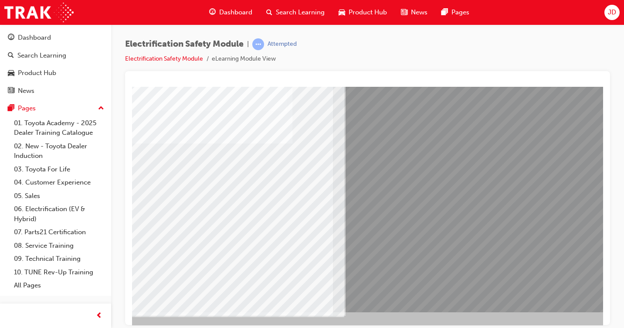
scroll to position [94, 104]
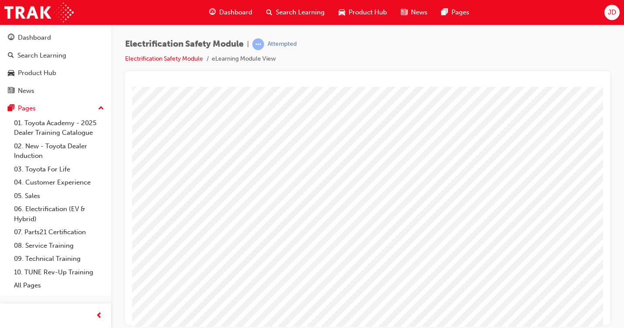
scroll to position [87, 106]
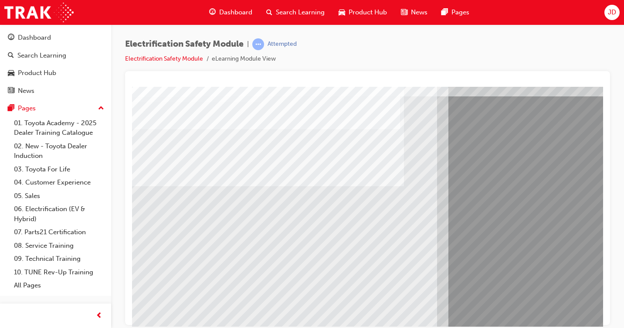
scroll to position [94, 0]
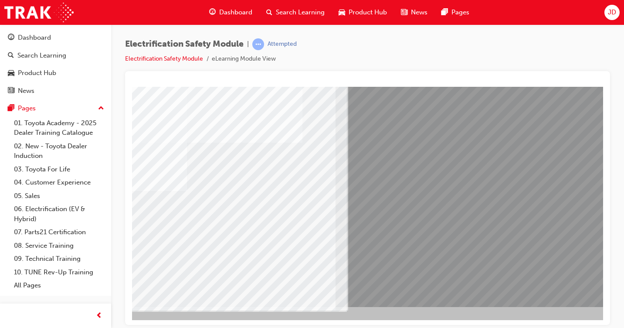
scroll to position [94, 100]
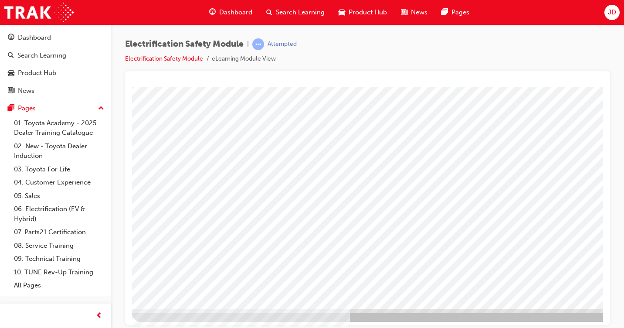
scroll to position [94, 0]
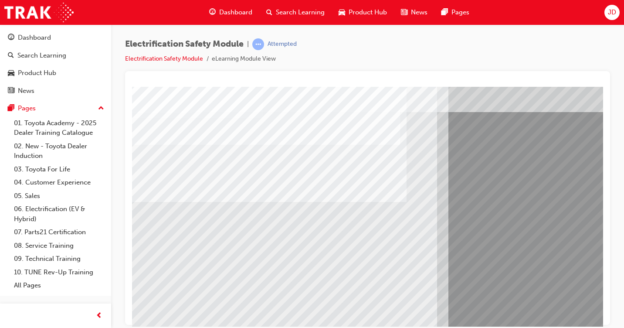
scroll to position [87, 0]
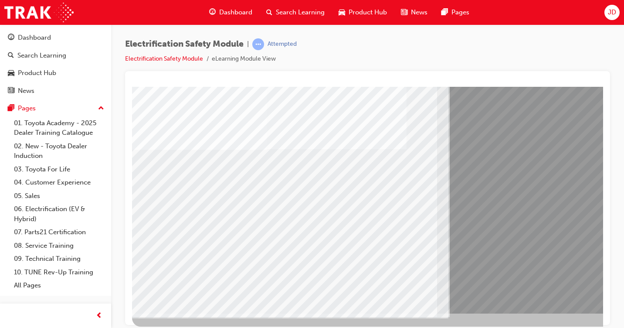
scroll to position [87, 56]
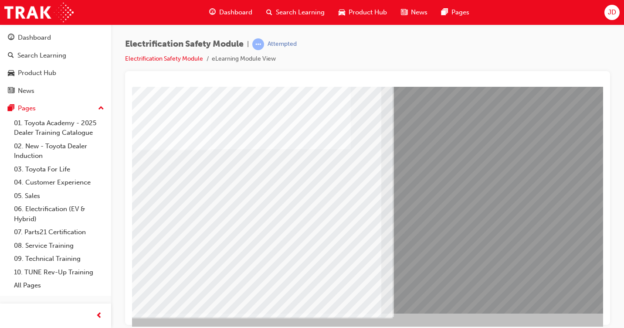
drag, startPoint x: 364, startPoint y: 322, endPoint x: 538, endPoint y: 414, distance: 196.7
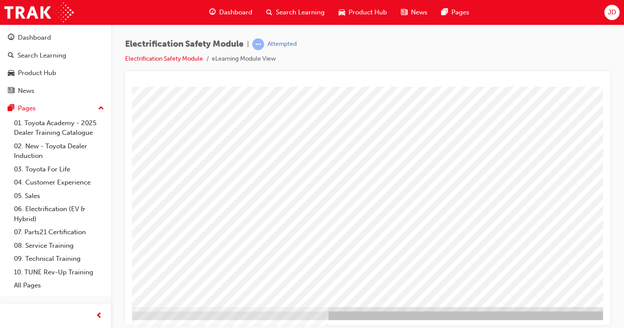
scroll to position [94, 128]
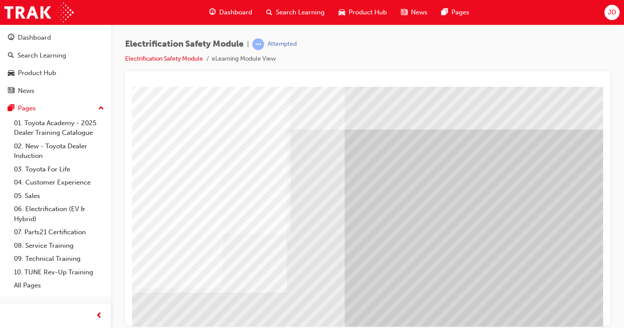
scroll to position [0, 123]
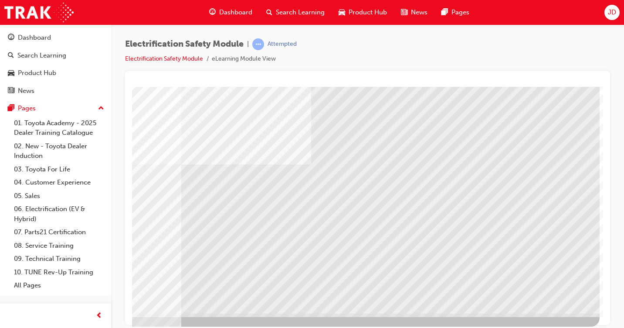
scroll to position [87, 0]
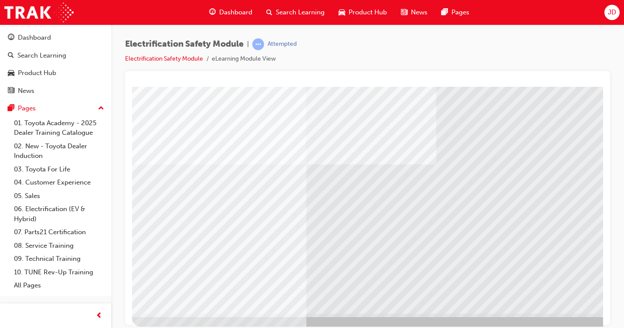
drag, startPoint x: 489, startPoint y: 316, endPoint x: 539, endPoint y: 325, distance: 50.1
click at [539, 3] on html "multistate Loading..." at bounding box center [367, 0] width 471 height 3
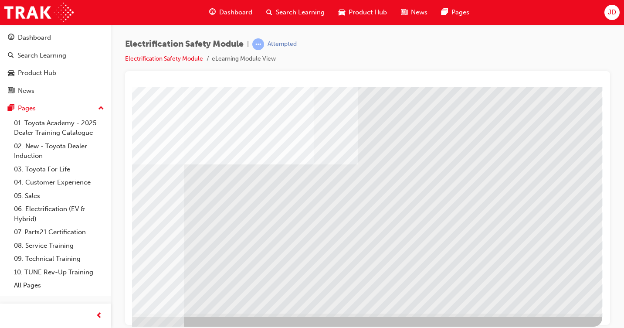
scroll to position [87, 128]
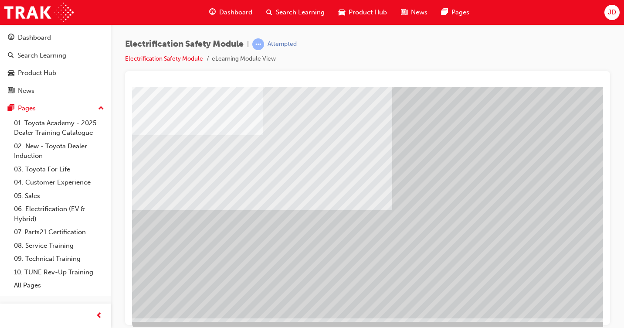
scroll to position [94, 0]
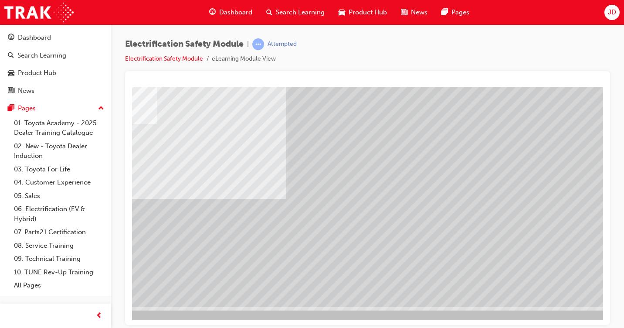
scroll to position [94, 128]
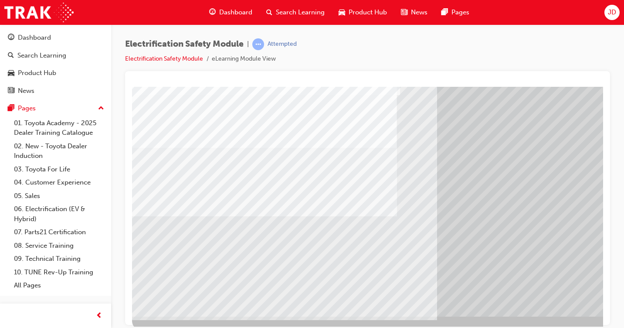
scroll to position [87, 0]
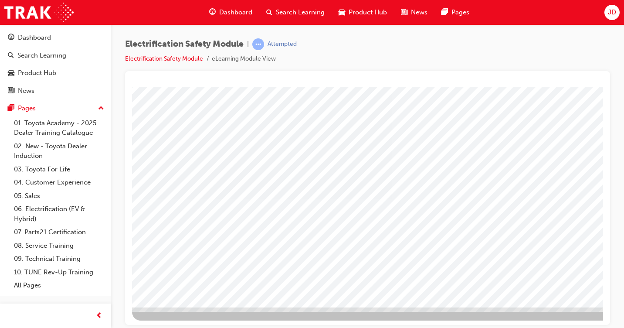
scroll to position [94, 0]
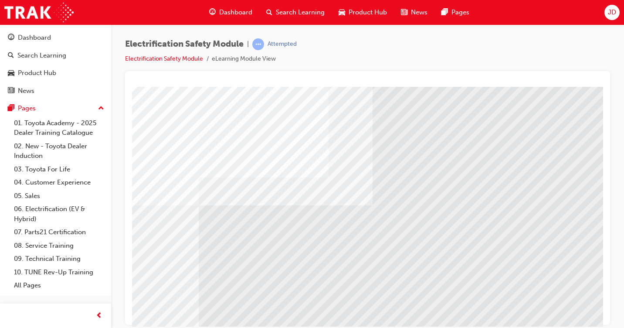
scroll to position [94, 108]
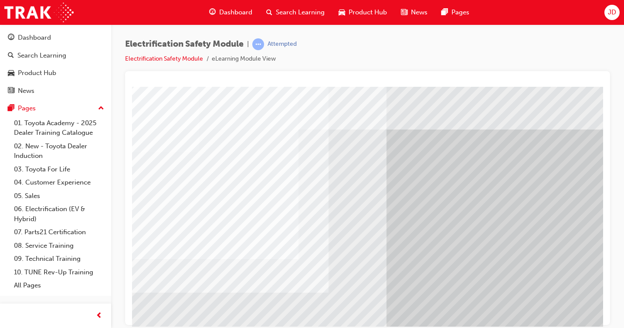
drag, startPoint x: 428, startPoint y: 322, endPoint x: 622, endPoint y: 414, distance: 214.0
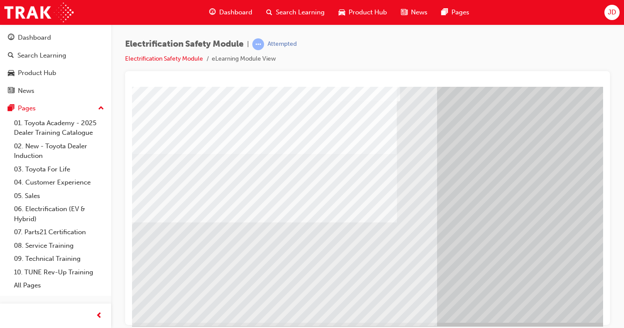
scroll to position [87, 0]
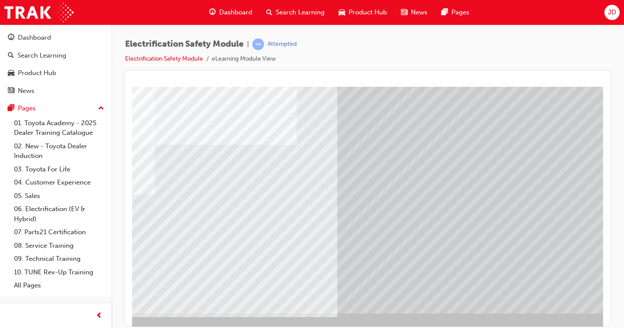
scroll to position [87, 128]
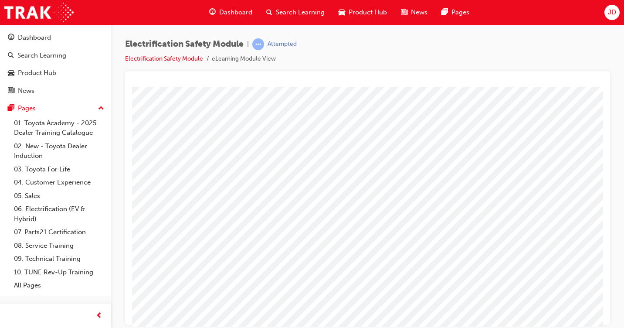
scroll to position [94, 0]
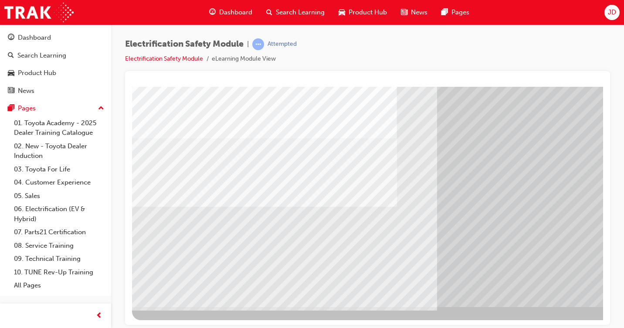
scroll to position [0, 0]
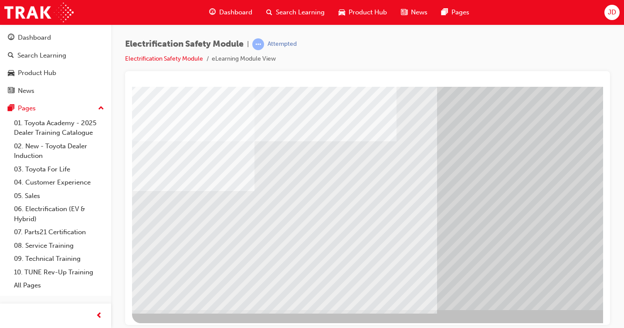
scroll to position [94, 0]
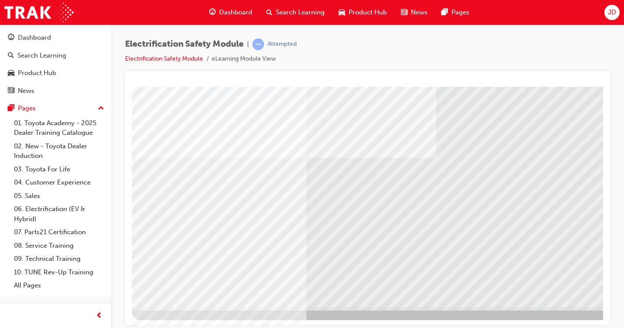
scroll to position [0, 0]
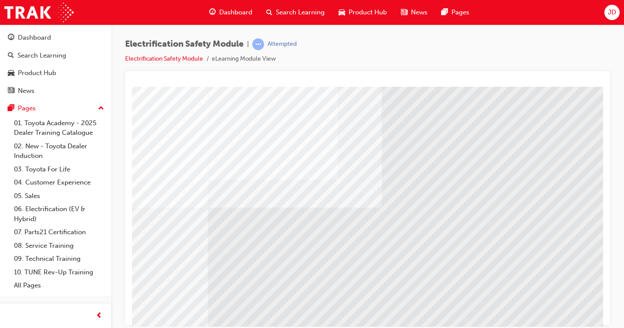
scroll to position [87, 98]
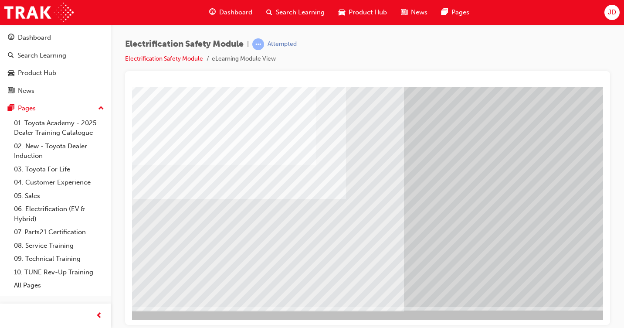
scroll to position [94, 128]
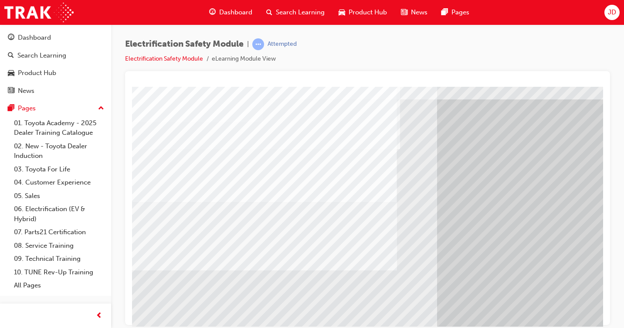
scroll to position [87, 0]
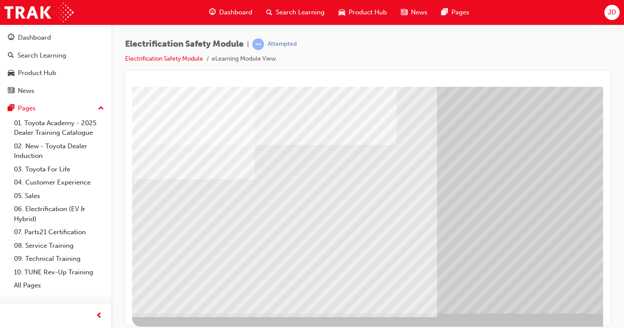
drag, startPoint x: 319, startPoint y: 234, endPoint x: 333, endPoint y: 239, distance: 14.9
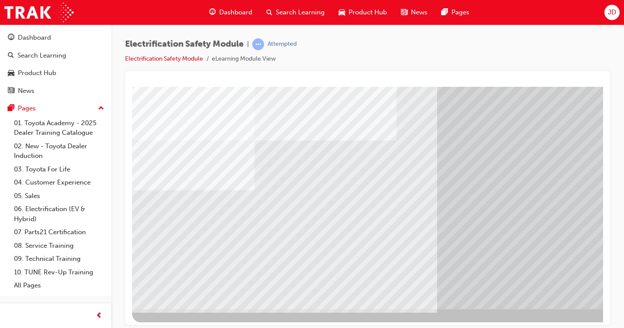
scroll to position [94, 0]
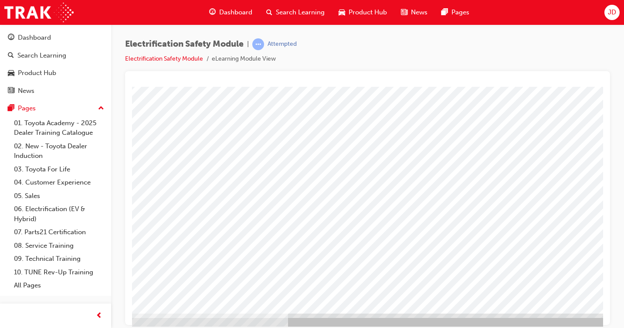
scroll to position [87, 128]
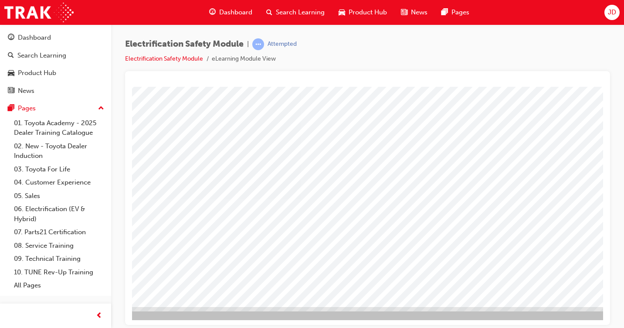
scroll to position [94, 128]
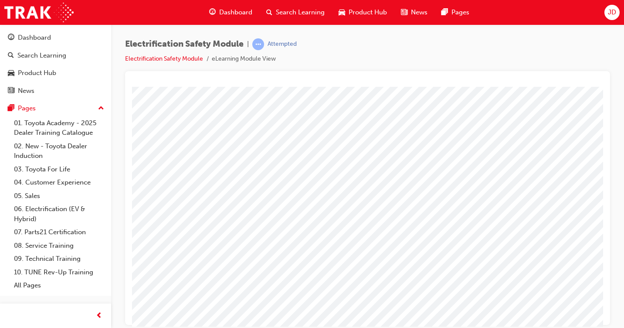
scroll to position [0, 0]
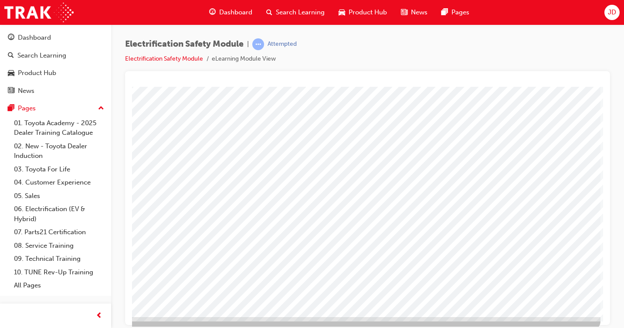
scroll to position [87, 128]
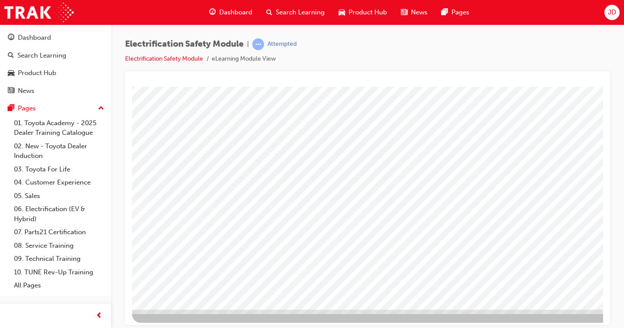
scroll to position [94, 0]
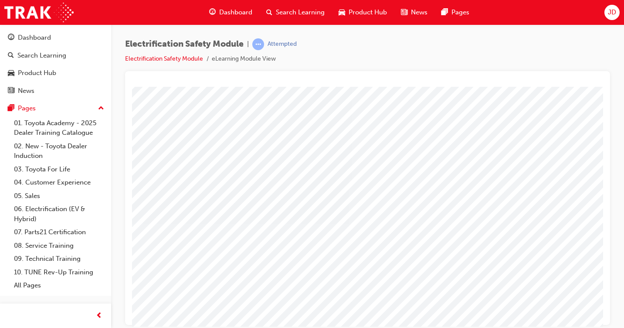
scroll to position [94, 44]
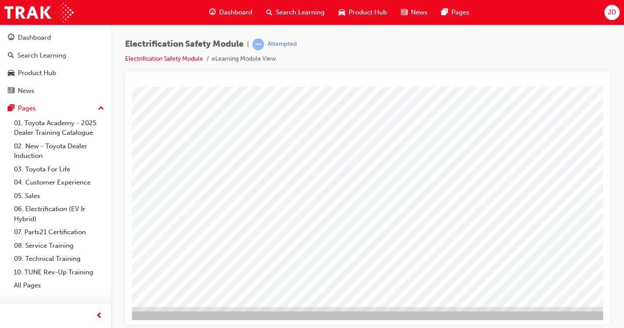
drag, startPoint x: 447, startPoint y: 316, endPoint x: 451, endPoint y: 317, distance: 4.4
click at [450, 316] on div at bounding box center [384, 156] width 593 height 327
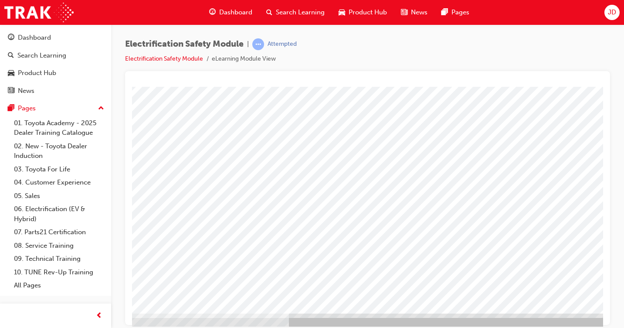
scroll to position [87, 125]
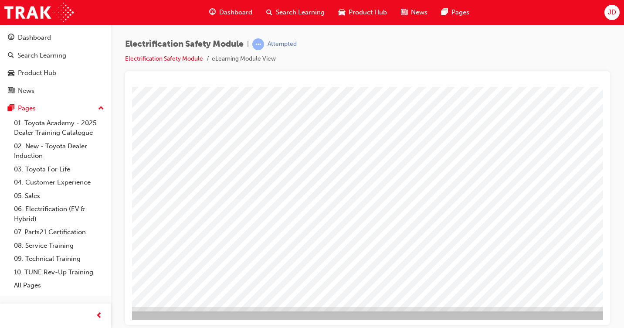
scroll to position [94, 128]
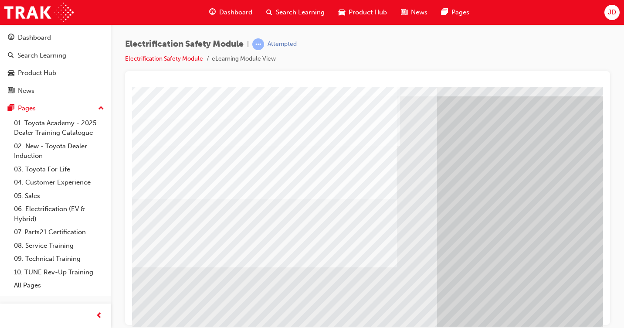
scroll to position [87, 0]
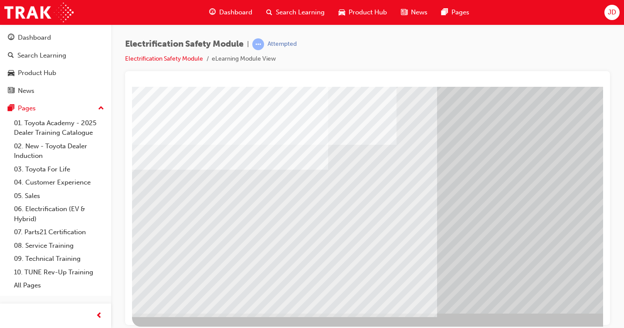
click at [199, 221] on div "multistate" at bounding box center [428, 156] width 593 height 314
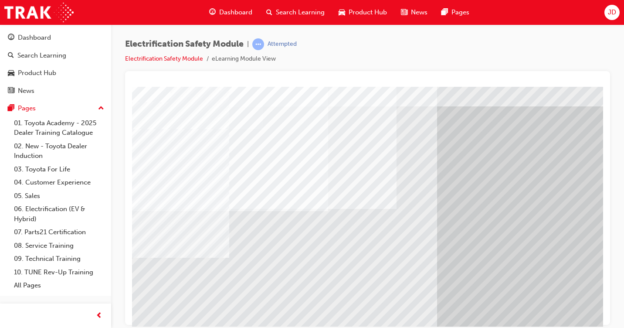
scroll to position [44, 0]
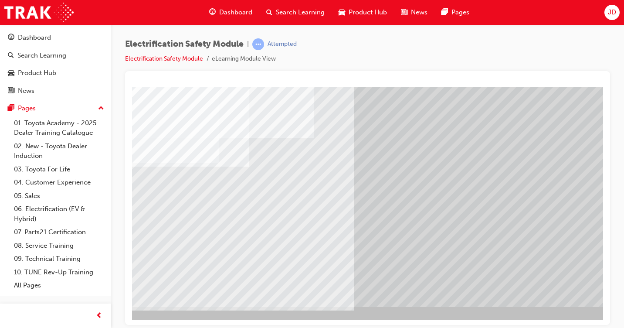
scroll to position [94, 128]
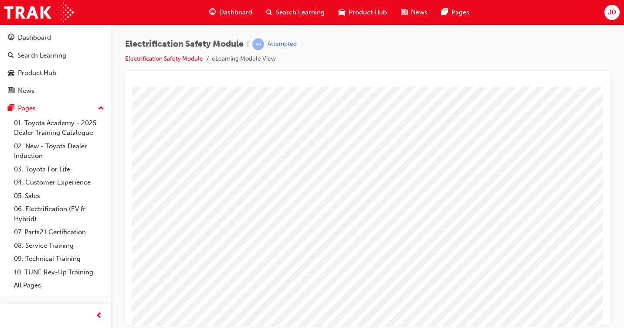
scroll to position [0, 0]
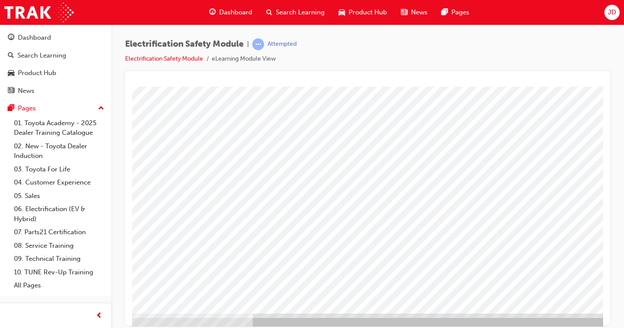
scroll to position [87, 128]
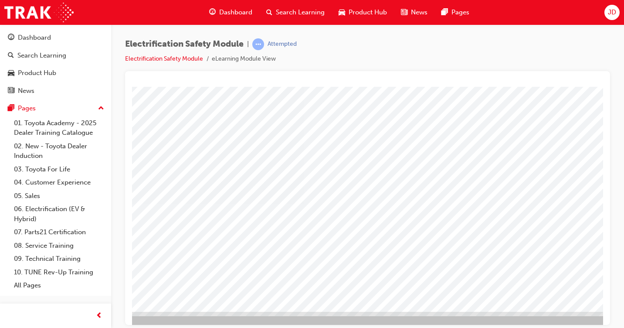
scroll to position [94, 101]
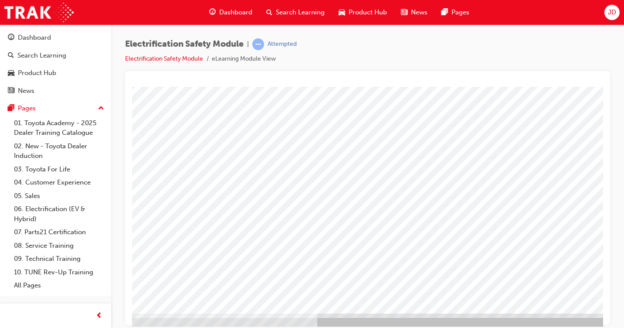
scroll to position [87, 81]
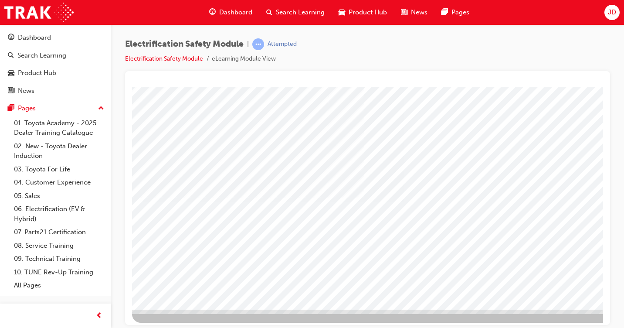
scroll to position [94, 0]
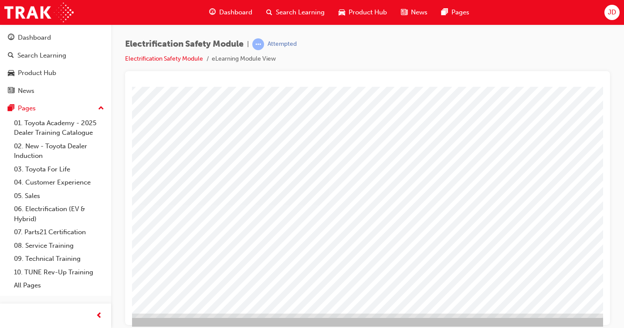
scroll to position [87, 128]
drag, startPoint x: 520, startPoint y: 282, endPoint x: 525, endPoint y: 290, distance: 9.4
click at [523, 287] on div at bounding box center [304, 156] width 593 height 314
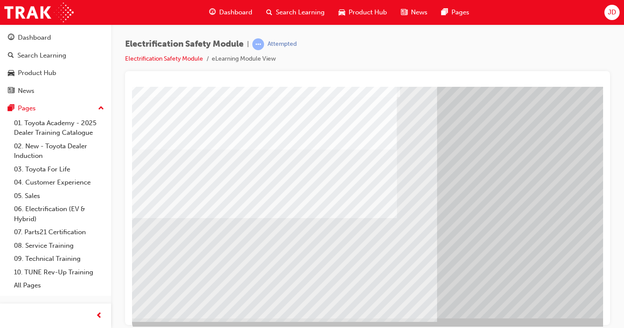
scroll to position [94, 0]
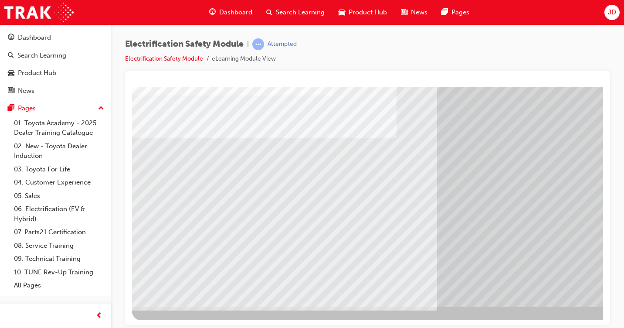
drag, startPoint x: 351, startPoint y: 234, endPoint x: 363, endPoint y: 236, distance: 11.5
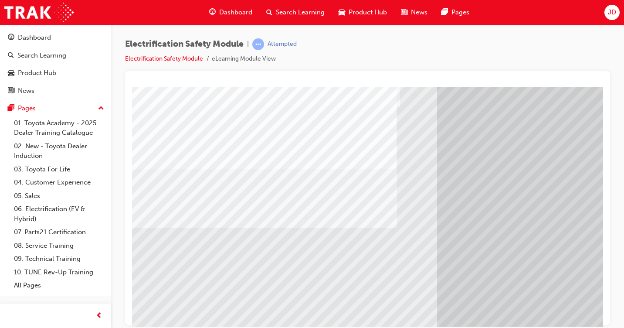
scroll to position [87, 0]
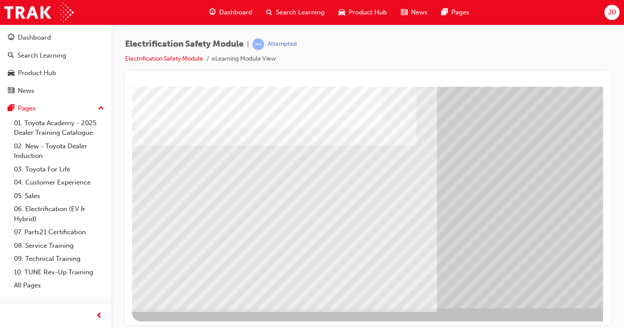
scroll to position [94, 0]
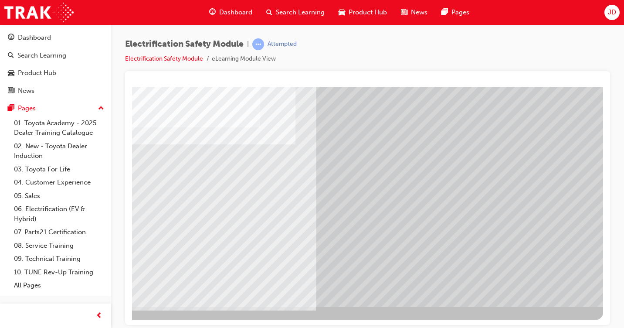
click at [522, 292] on div "multistate" at bounding box center [307, 150] width 593 height 314
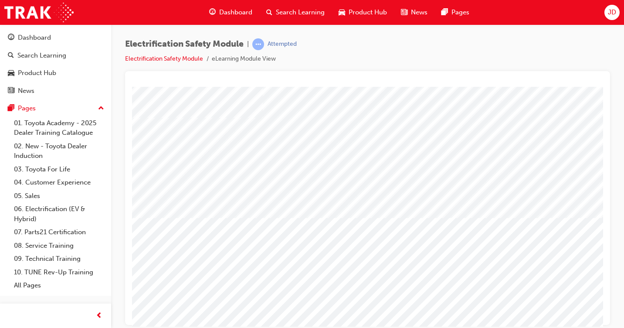
scroll to position [87, 0]
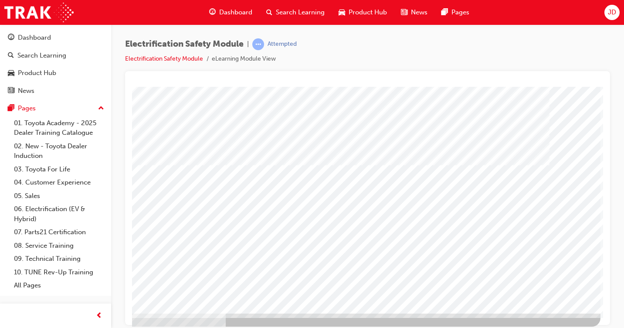
click at [558, 285] on div at bounding box center [304, 156] width 593 height 314
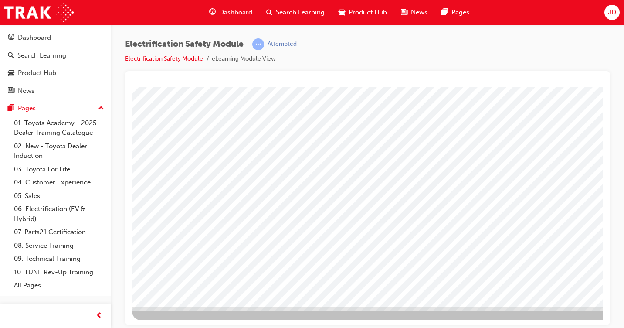
scroll to position [94, 128]
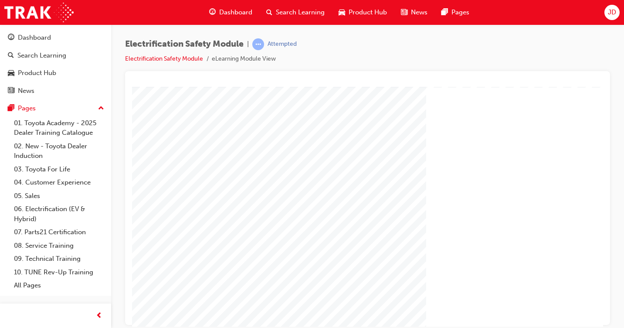
scroll to position [94, 88]
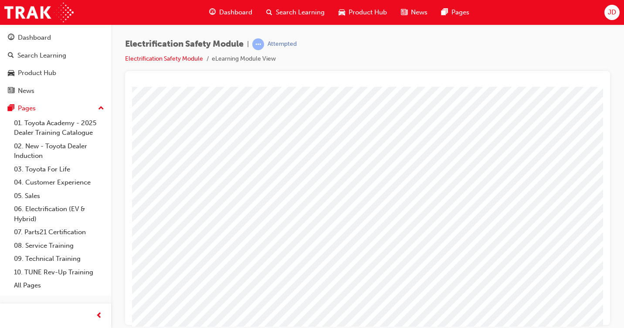
scroll to position [87, 0]
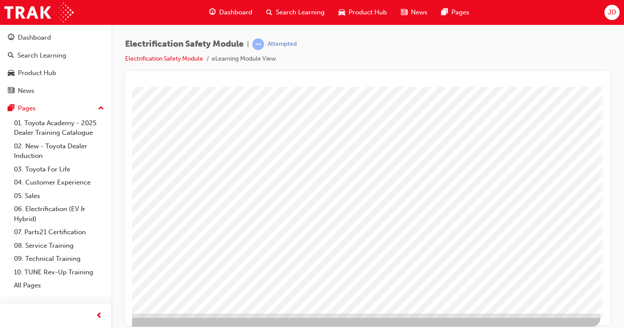
drag, startPoint x: 426, startPoint y: 323, endPoint x: 687, endPoint y: 414, distance: 276.2
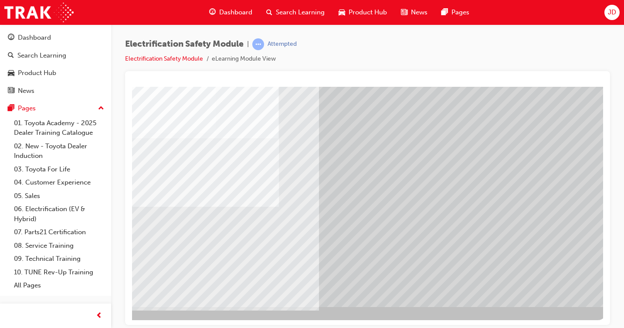
scroll to position [94, 128]
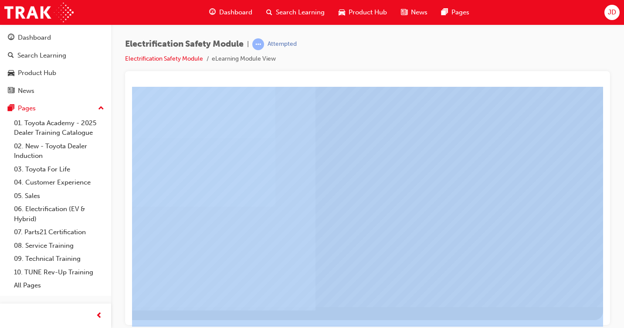
drag, startPoint x: 514, startPoint y: 413, endPoint x: 376, endPoint y: 322, distance: 166.1
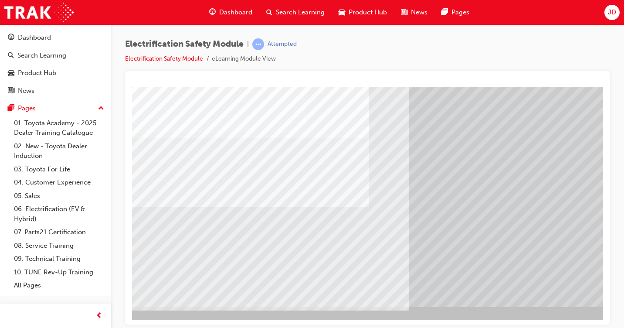
scroll to position [94, 0]
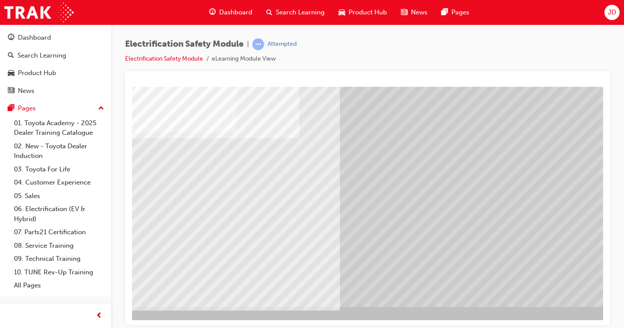
scroll to position [94, 128]
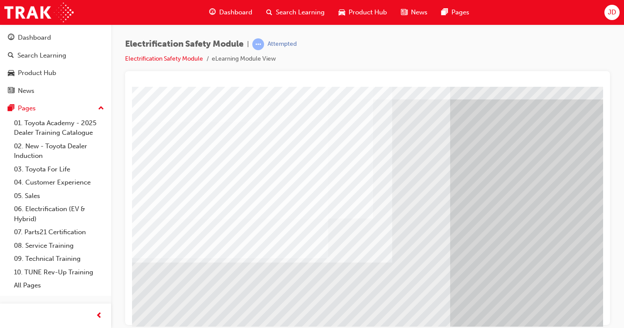
scroll to position [94, 0]
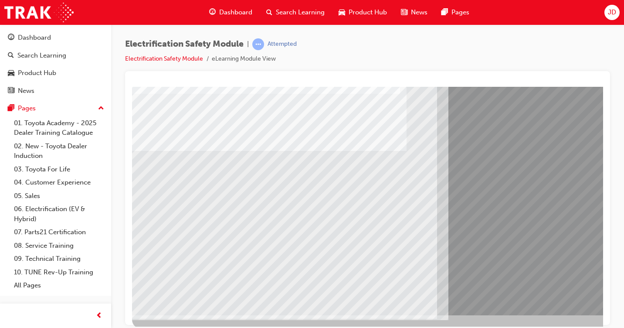
scroll to position [87, 0]
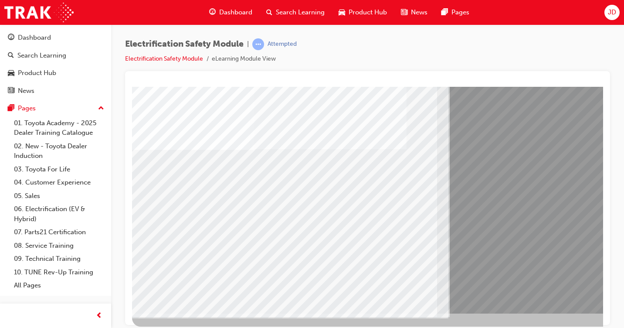
drag, startPoint x: 291, startPoint y: 210, endPoint x: 301, endPoint y: 215, distance: 11.1
drag, startPoint x: 346, startPoint y: 228, endPoint x: 354, endPoint y: 230, distance: 7.6
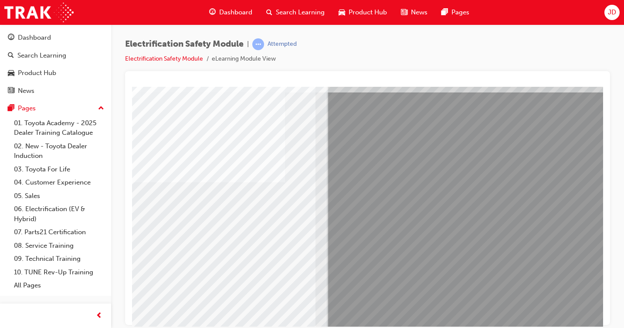
scroll to position [0, 128]
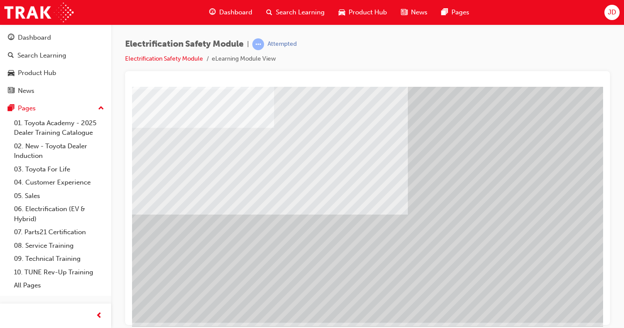
scroll to position [87, 0]
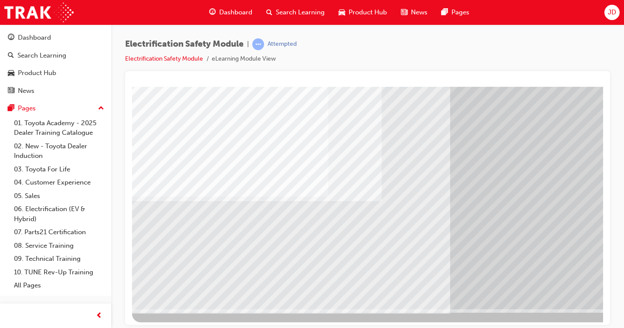
scroll to position [94, 0]
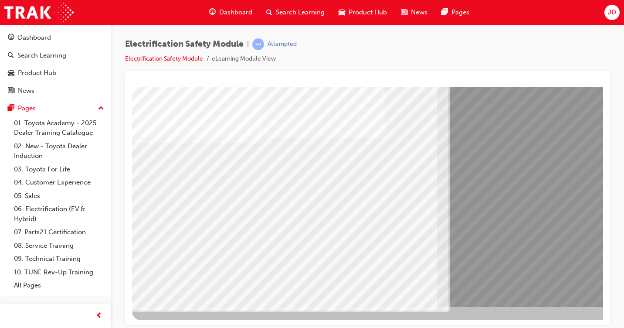
drag, startPoint x: 266, startPoint y: 222, endPoint x: 279, endPoint y: 223, distance: 12.6
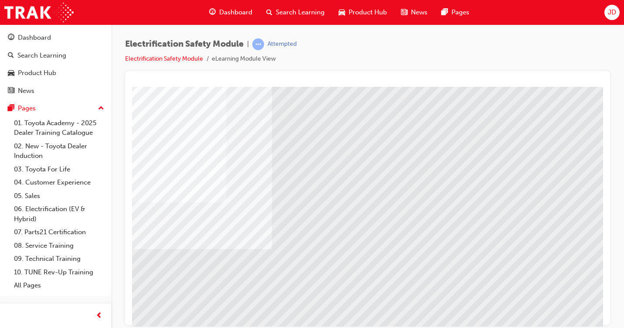
scroll to position [44, 128]
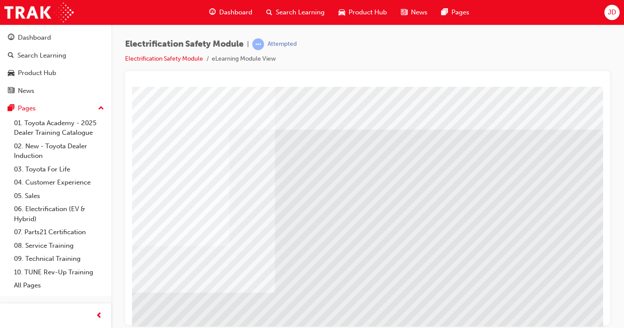
scroll to position [0, 128]
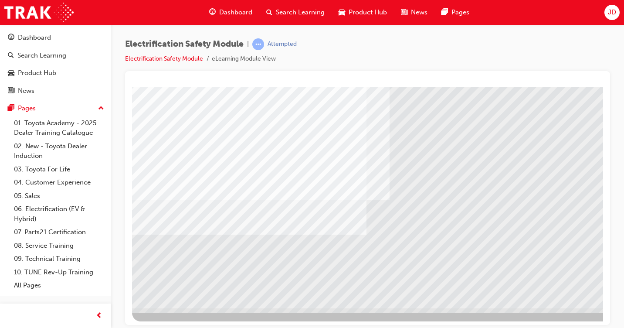
scroll to position [94, 0]
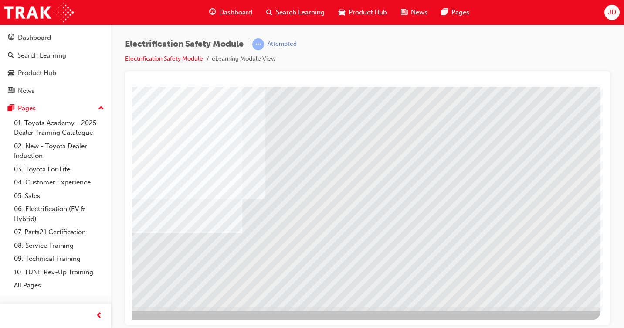
drag, startPoint x: 467, startPoint y: 325, endPoint x: 584, endPoint y: 291, distance: 121.9
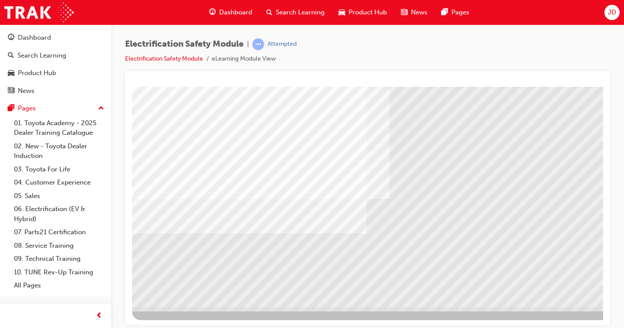
drag, startPoint x: 606, startPoint y: 413, endPoint x: 485, endPoint y: 324, distance: 149.6
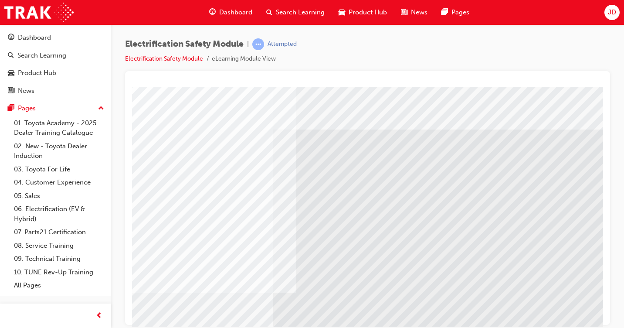
scroll to position [0, 128]
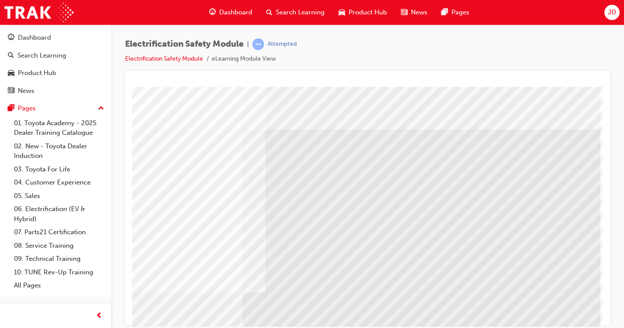
drag, startPoint x: 478, startPoint y: 322, endPoint x: 729, endPoint y: 413, distance: 266.8
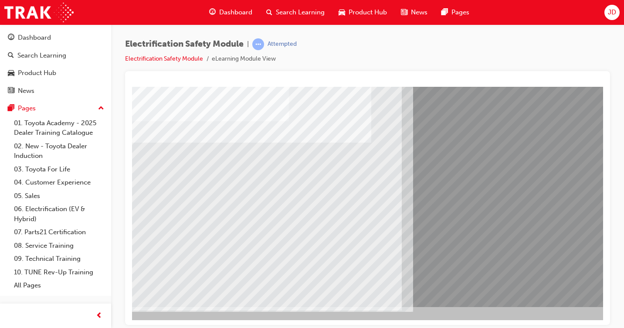
scroll to position [94, 25]
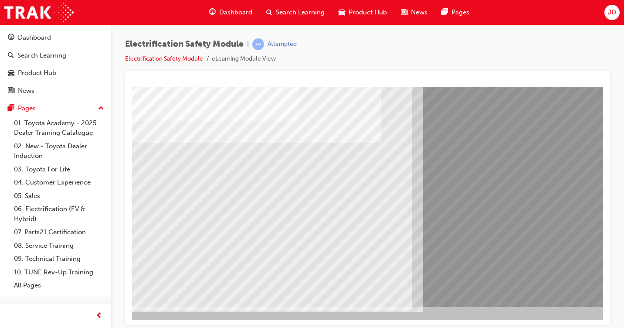
drag, startPoint x: 170, startPoint y: 251, endPoint x: 187, endPoint y: 254, distance: 17.2
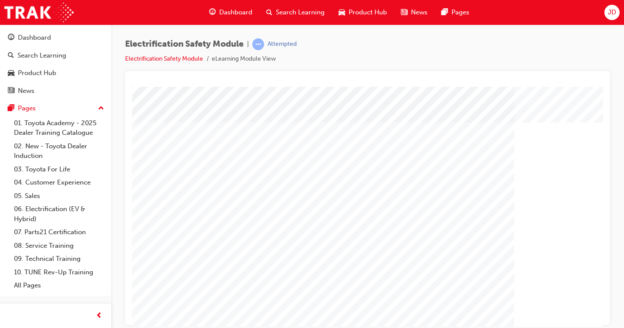
scroll to position [94, 0]
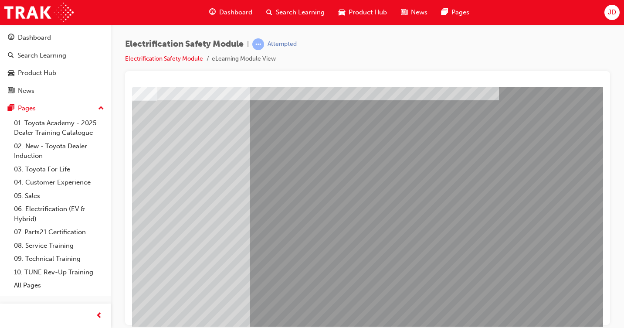
scroll to position [0, 105]
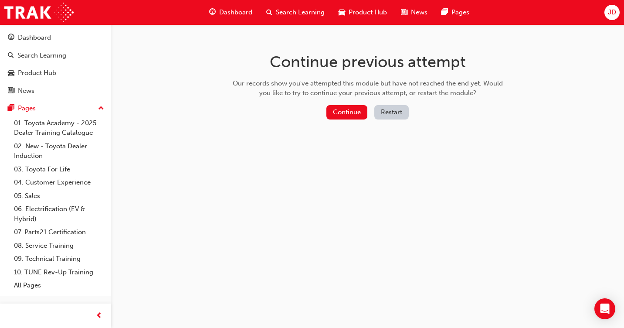
click at [387, 113] on button "Restart" at bounding box center [391, 112] width 34 height 14
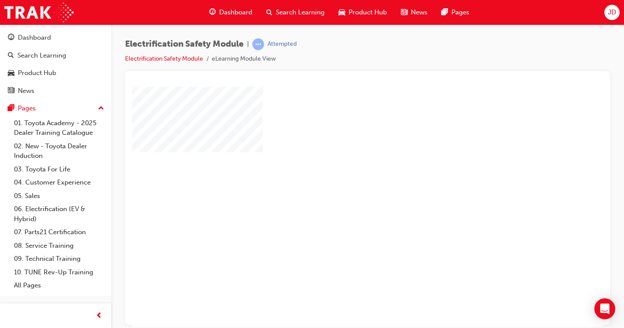
click at [342, 181] on div "play" at bounding box center [342, 181] width 0 height 0
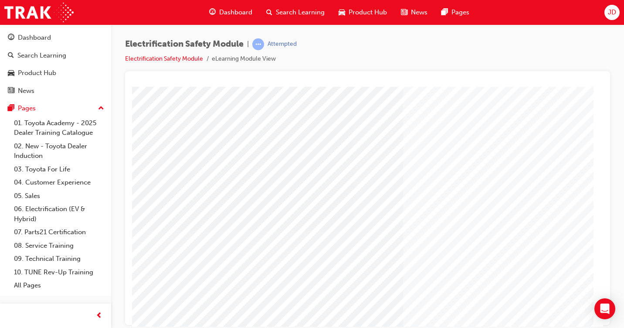
scroll to position [94, 0]
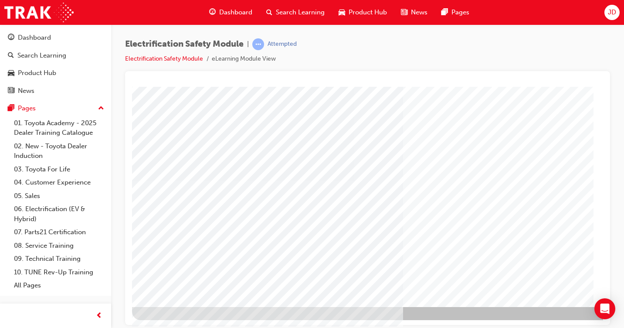
drag, startPoint x: 469, startPoint y: 318, endPoint x: 520, endPoint y: 321, distance: 51.5
click at [544, 316] on div at bounding box center [428, 156] width 593 height 327
drag, startPoint x: 486, startPoint y: 320, endPoint x: 727, endPoint y: 389, distance: 250.1
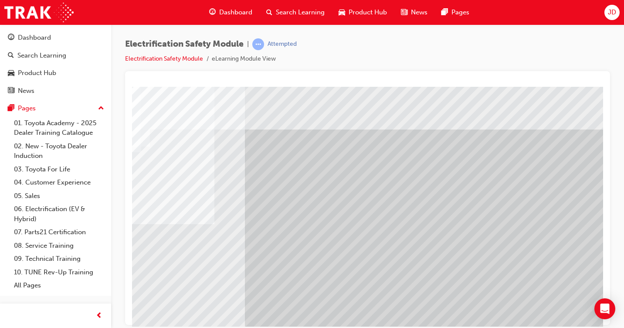
scroll to position [0, 128]
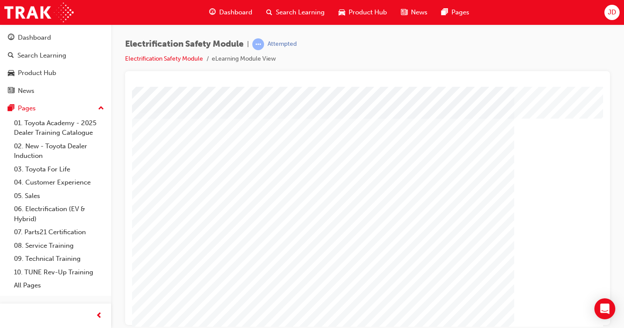
scroll to position [94, 0]
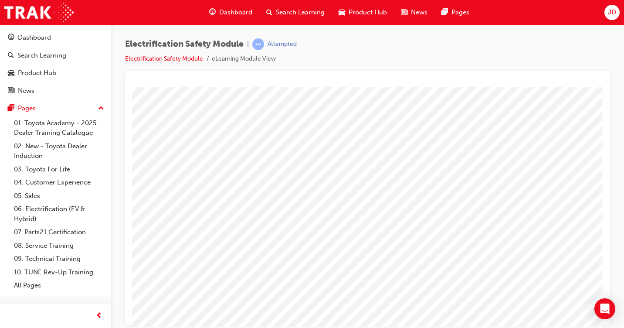
scroll to position [0, 128]
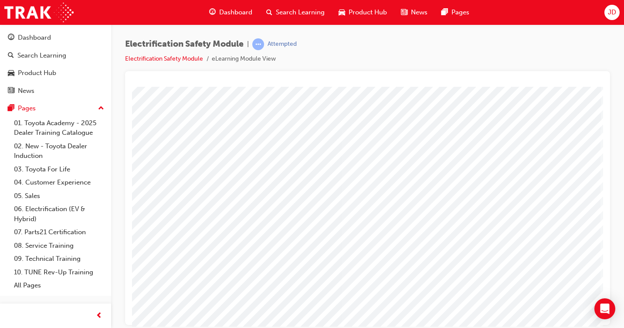
drag, startPoint x: 462, startPoint y: 321, endPoint x: 727, endPoint y: 400, distance: 276.8
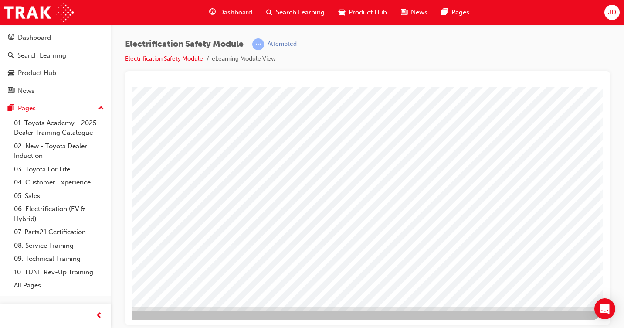
drag, startPoint x: 367, startPoint y: 322, endPoint x: 637, endPoint y: 414, distance: 285.1
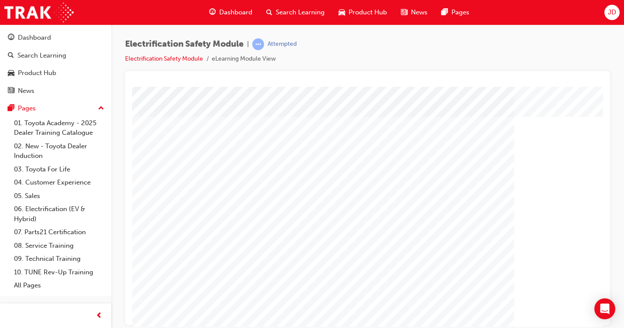
scroll to position [94, 0]
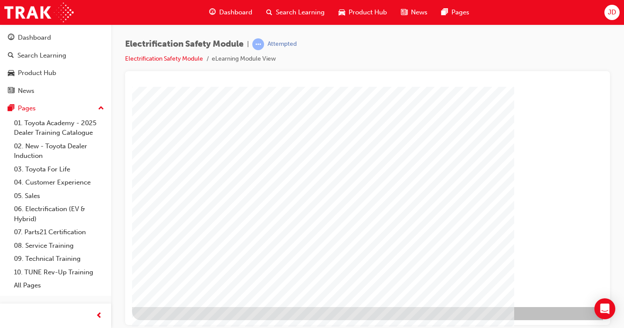
click at [459, 318] on div at bounding box center [428, 156] width 593 height 327
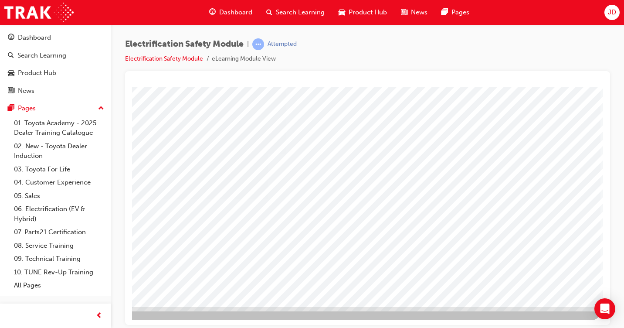
scroll to position [94, 128]
drag, startPoint x: 345, startPoint y: 259, endPoint x: 350, endPoint y: 258, distance: 5.1
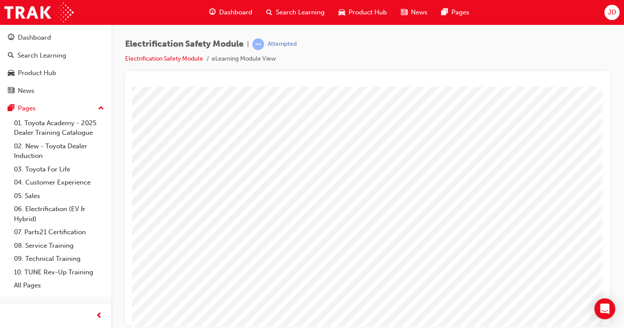
scroll to position [50, 128]
drag, startPoint x: 394, startPoint y: 103, endPoint x: 399, endPoint y: 105, distance: 5.3
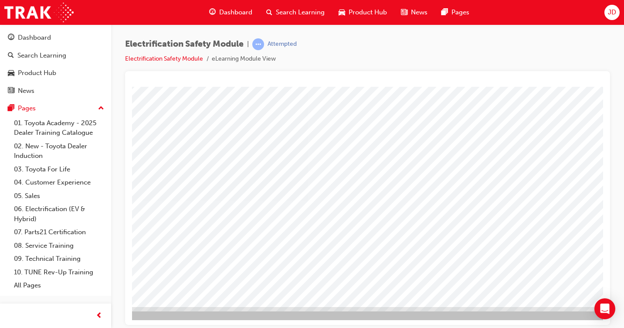
scroll to position [94, 128]
drag, startPoint x: 378, startPoint y: 248, endPoint x: 387, endPoint y: 250, distance: 9.3
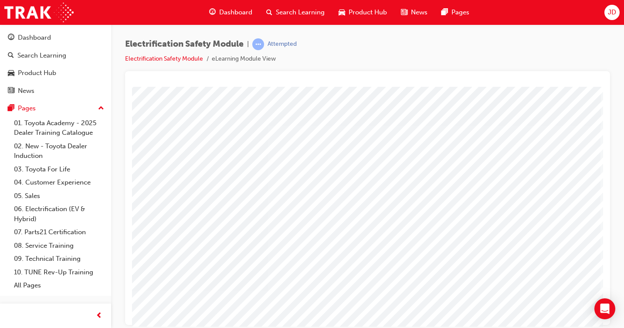
scroll to position [0, 128]
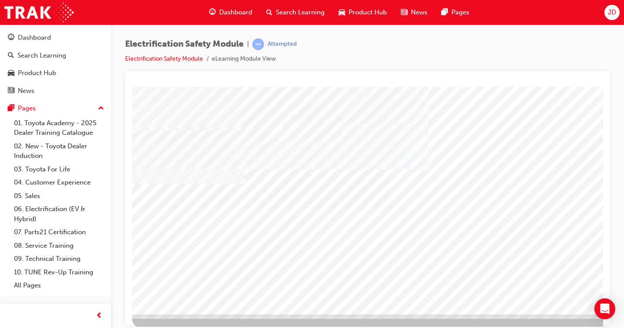
scroll to position [87, 0]
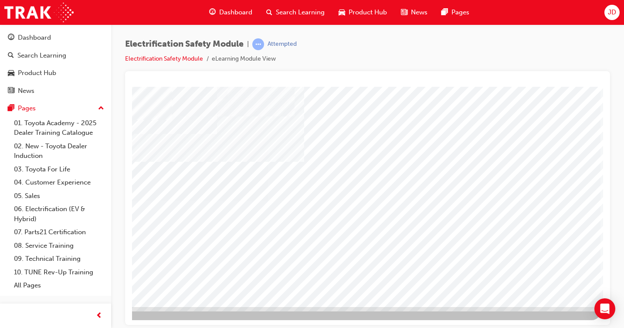
drag, startPoint x: 538, startPoint y: 284, endPoint x: 539, endPoint y: 278, distance: 5.2
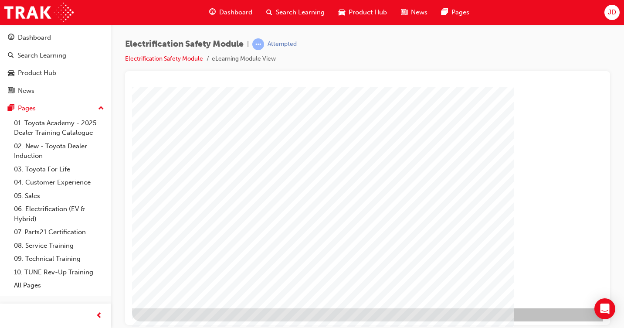
scroll to position [94, 0]
